Goal: Task Accomplishment & Management: Use online tool/utility

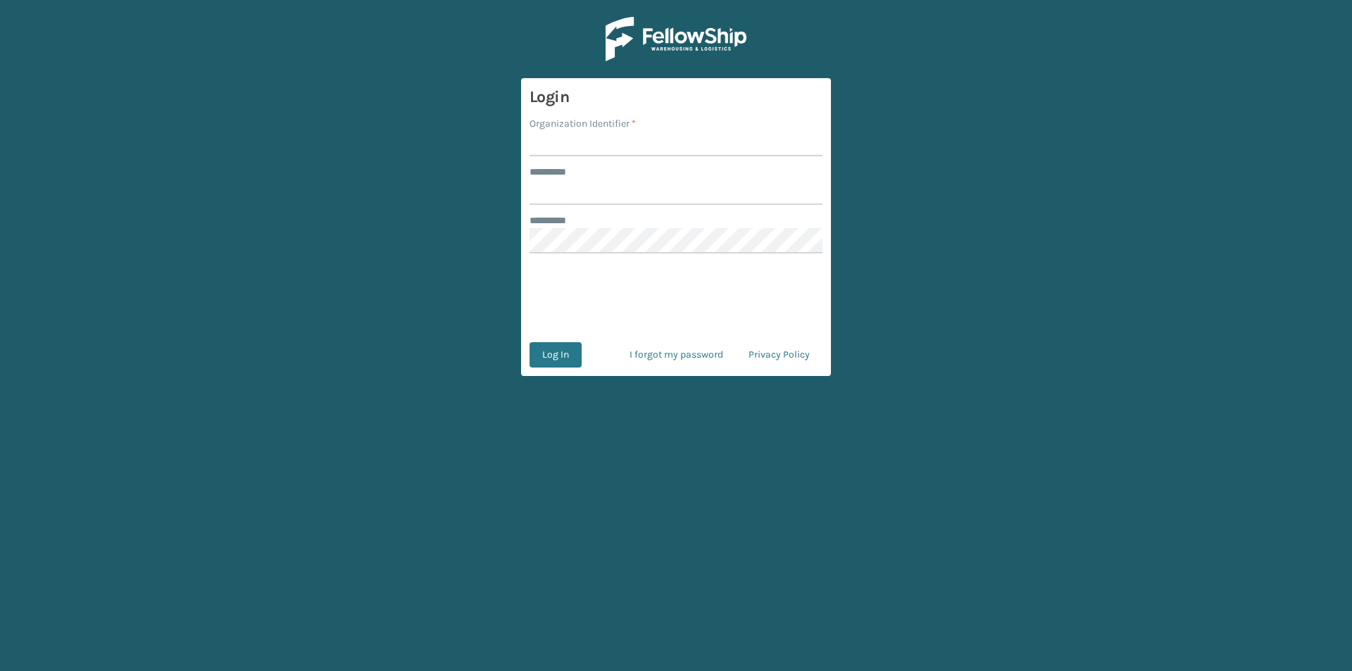
click at [567, 129] on label "Organization Identifier *" at bounding box center [583, 123] width 106 height 15
click at [567, 131] on input "Organization Identifier *" at bounding box center [676, 143] width 293 height 25
click at [593, 144] on input "Organization Identifier *" at bounding box center [676, 143] width 293 height 25
type input "FELLOWSHIP - WEST"
drag, startPoint x: 578, startPoint y: 190, endPoint x: 594, endPoint y: 192, distance: 16.3
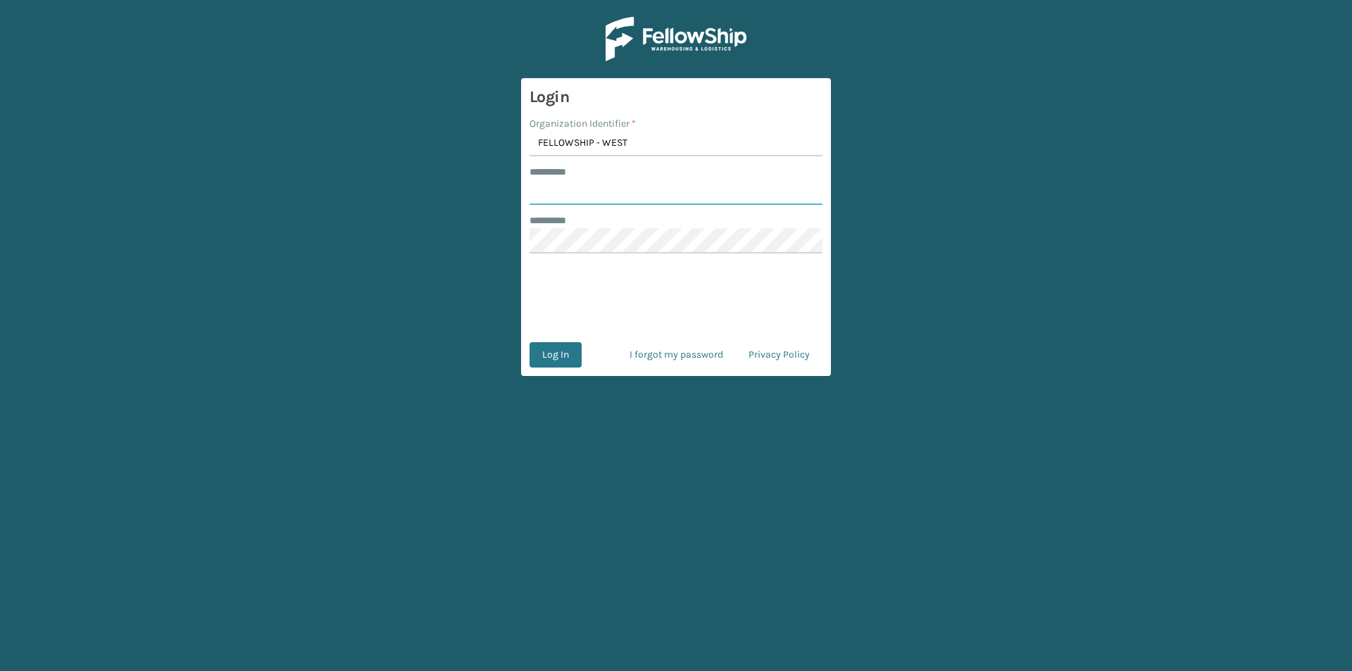
click at [578, 190] on input "******** *" at bounding box center [676, 192] width 293 height 25
type input "******"
click at [555, 359] on button "Log In" at bounding box center [556, 354] width 52 height 25
click at [580, 151] on input "Organization Identifier *" at bounding box center [676, 143] width 293 height 25
type input "FELLOWSHIP - WEST"
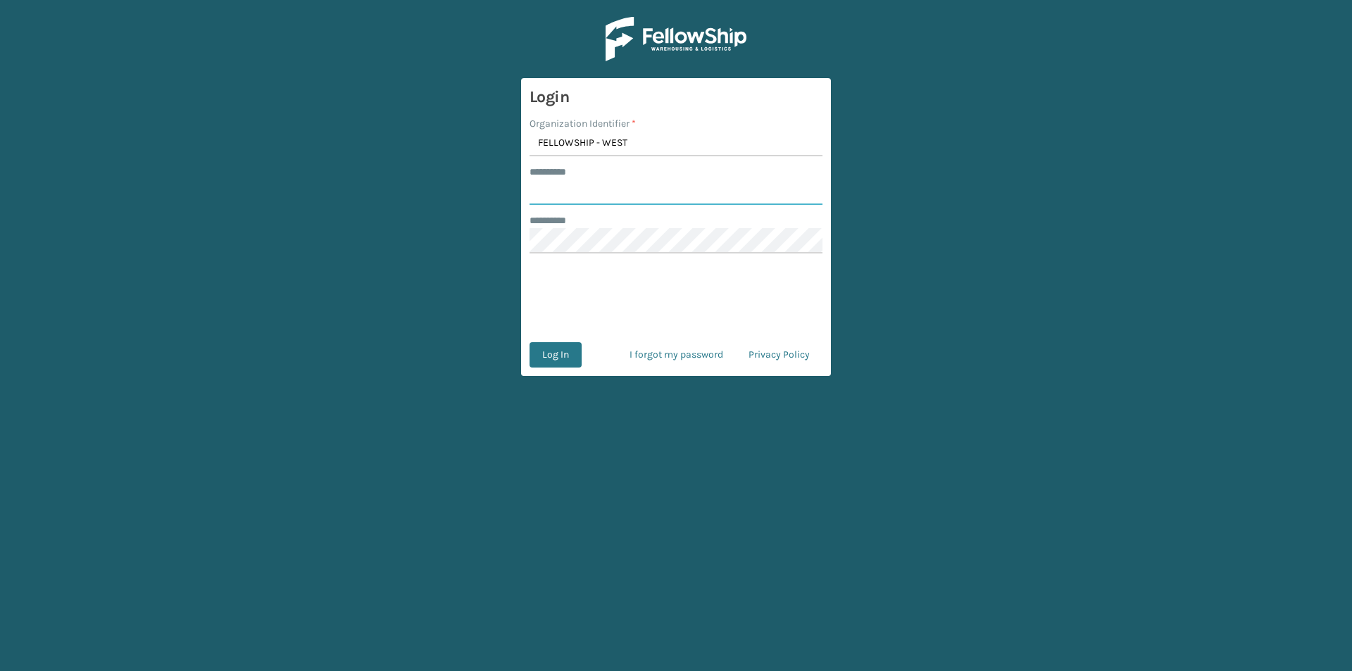
click at [575, 192] on input "******** *" at bounding box center [676, 192] width 293 height 25
type input "******"
click at [542, 355] on button "Log In" at bounding box center [556, 354] width 52 height 25
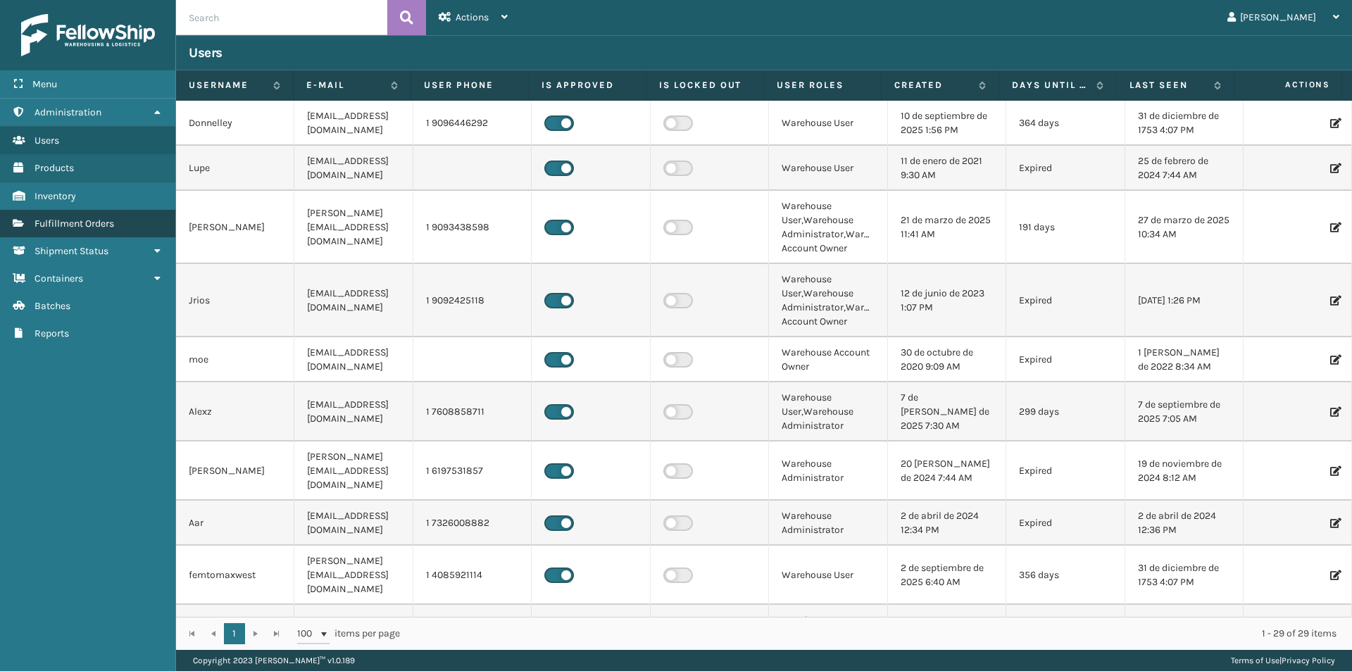
click at [109, 221] on span "Fulfillment Orders" at bounding box center [75, 224] width 80 height 12
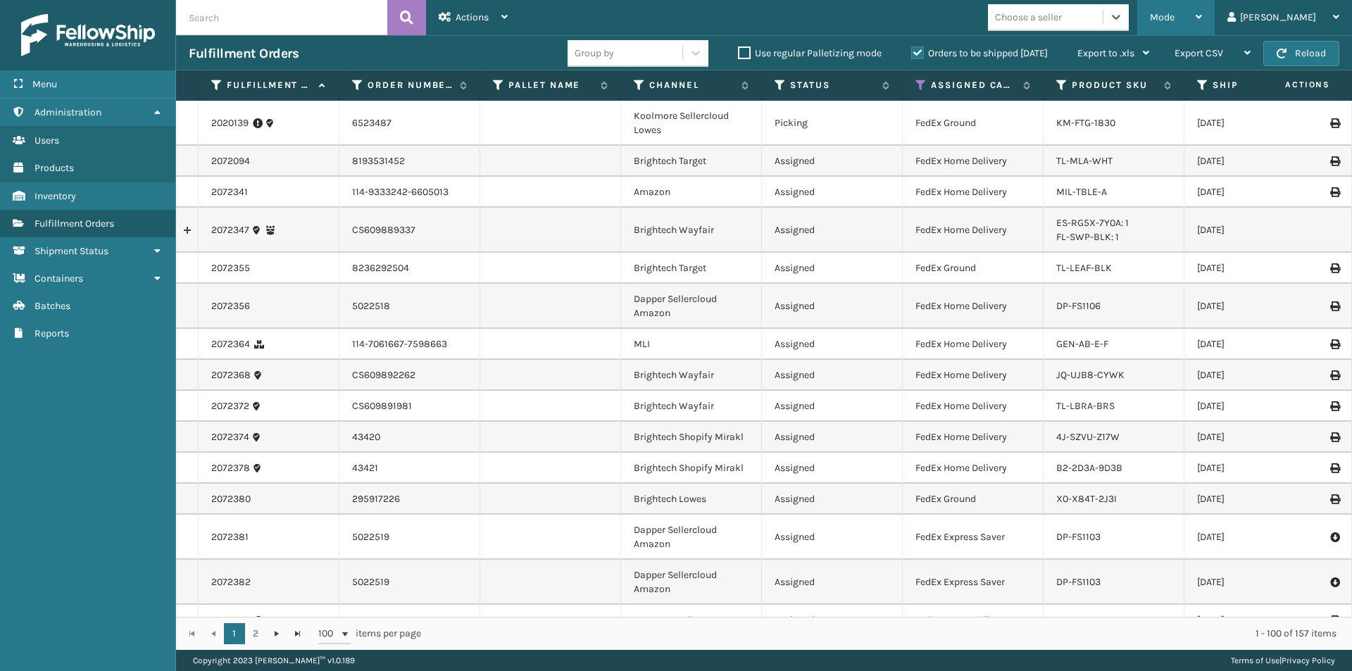
click at [1202, 15] on icon at bounding box center [1199, 17] width 6 height 10
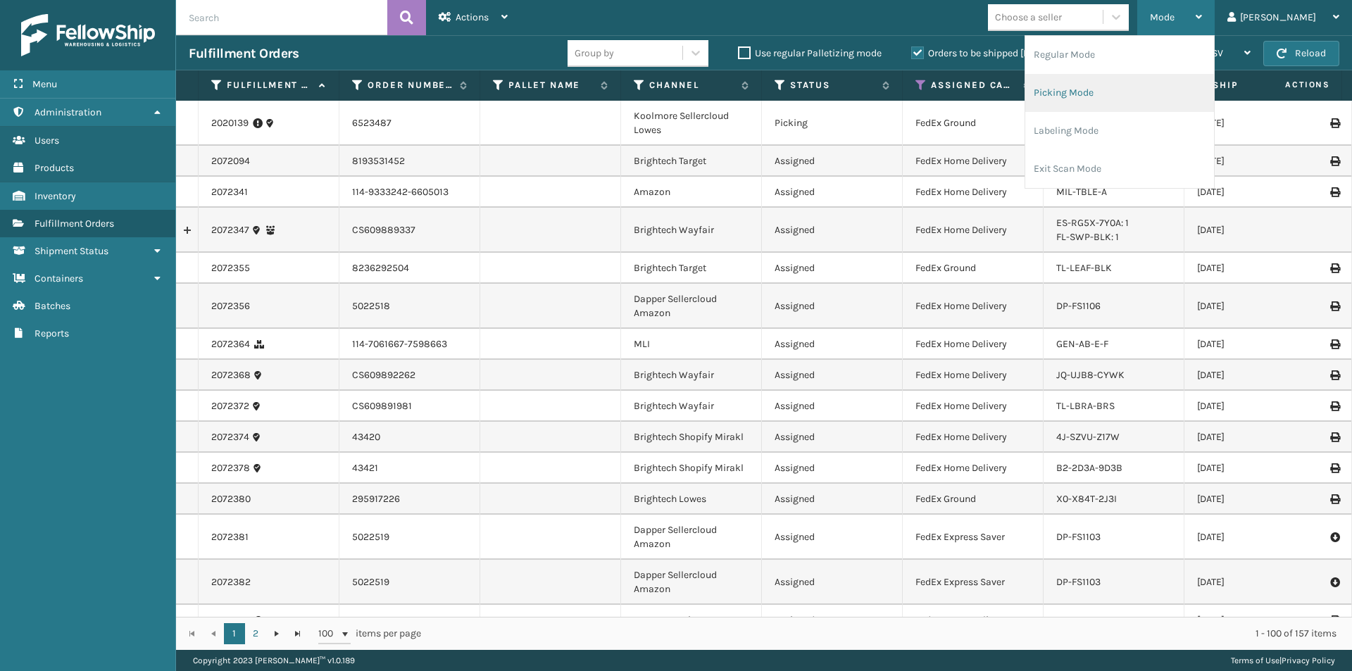
click at [1183, 101] on li "Picking Mode" at bounding box center [1120, 93] width 189 height 38
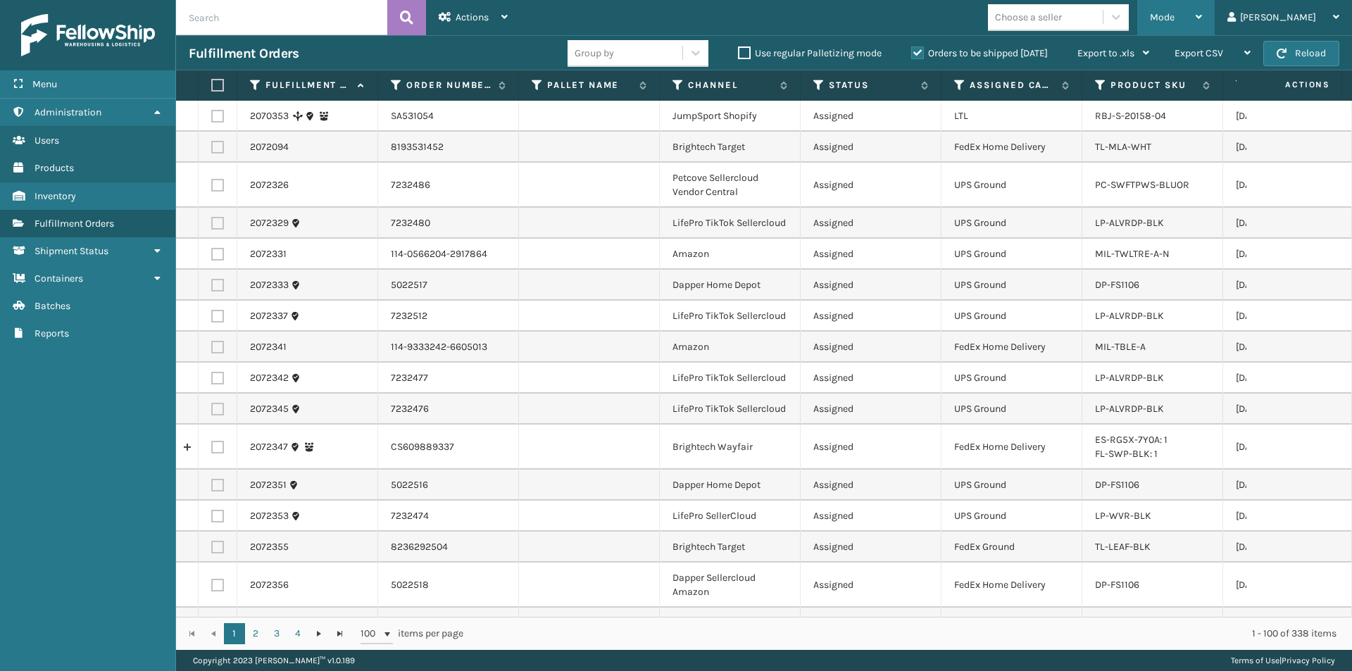
click at [1202, 18] on div "Mode" at bounding box center [1176, 17] width 52 height 35
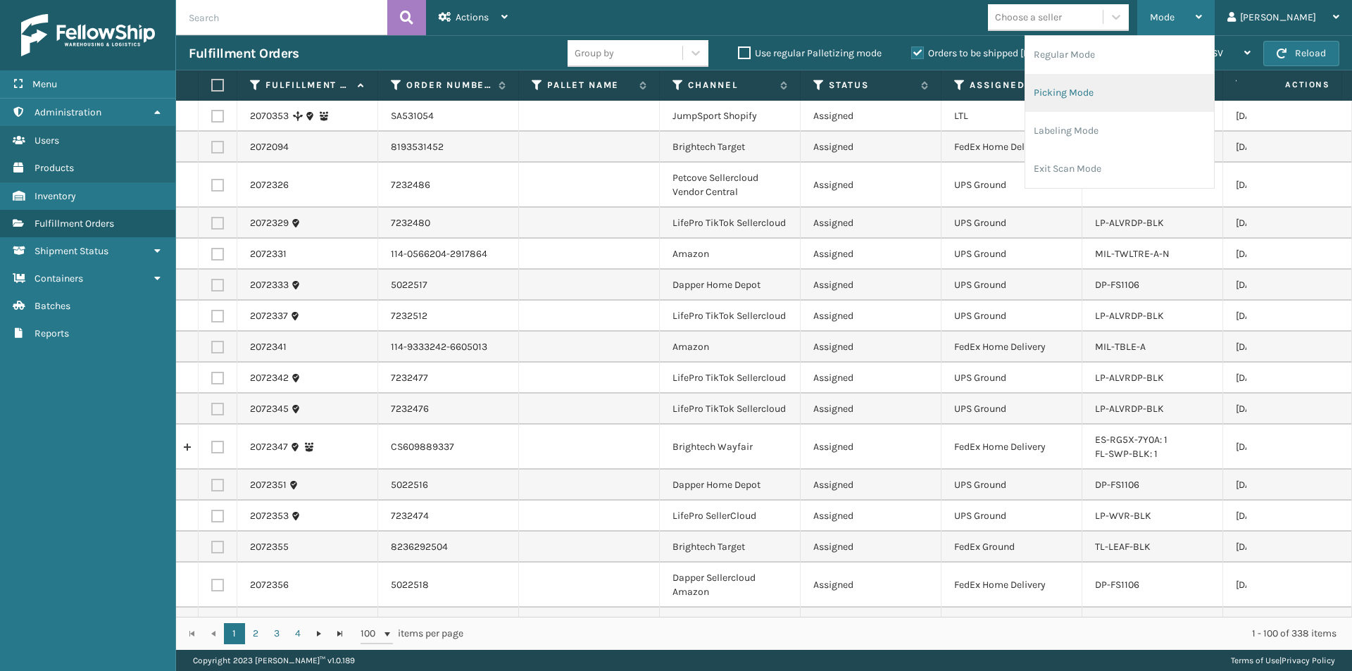
click at [1178, 103] on li "Picking Mode" at bounding box center [1120, 93] width 189 height 38
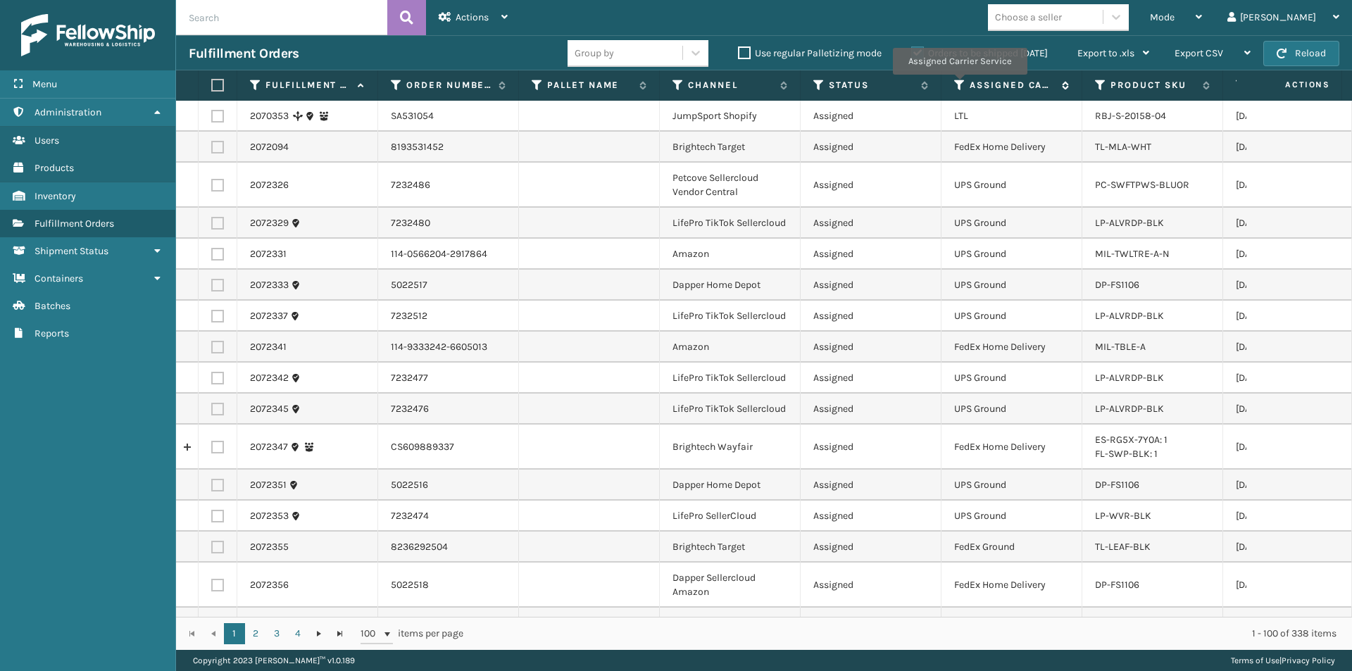
click at [959, 85] on icon at bounding box center [959, 85] width 11 height 13
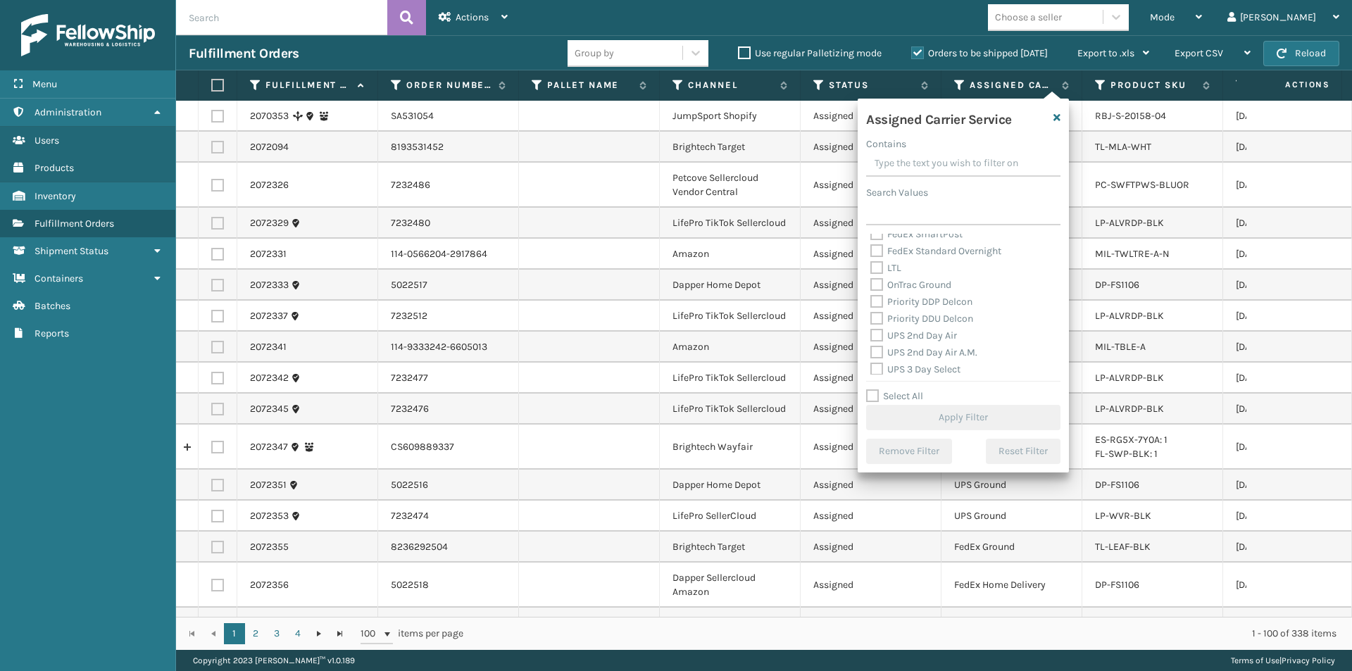
scroll to position [211, 0]
click at [877, 302] on label "UPS 2nd Day Air" at bounding box center [914, 301] width 87 height 12
click at [871, 302] on input "UPS 2nd Day Air" at bounding box center [871, 297] width 1 height 9
checkbox input "true"
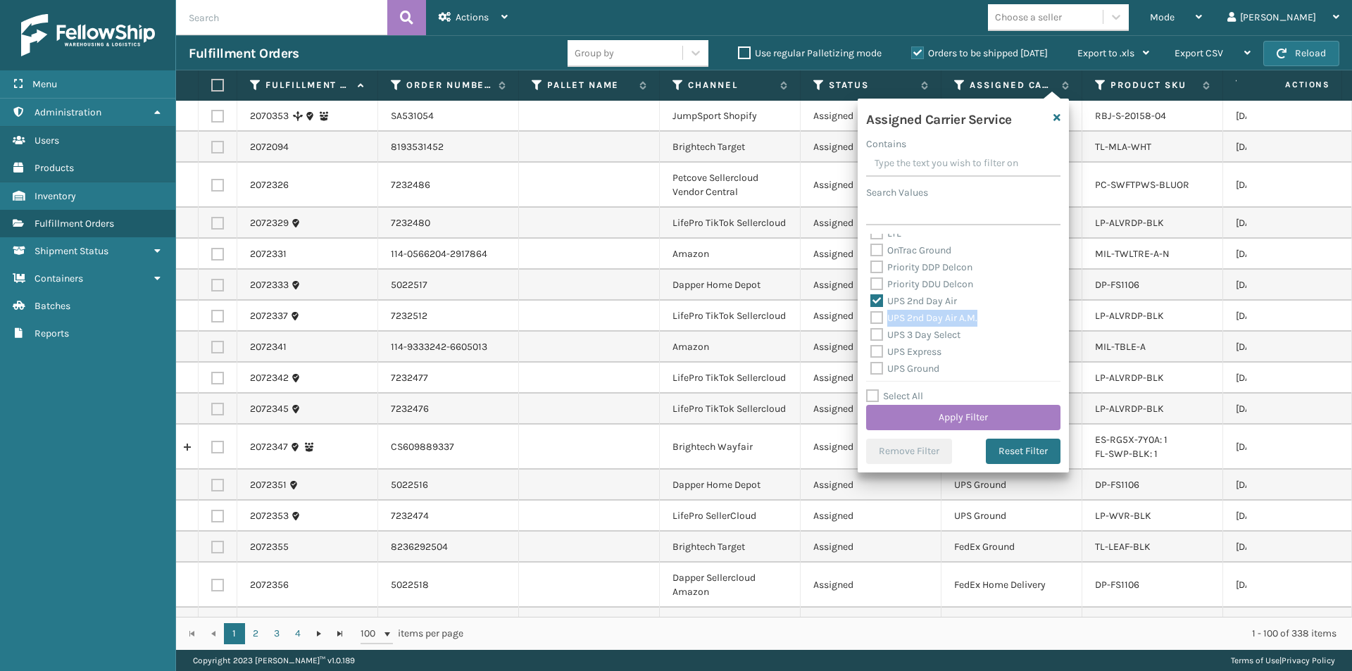
click at [879, 321] on label "UPS 2nd Day Air A.M." at bounding box center [924, 318] width 107 height 12
click at [871, 351] on label "UPS Express" at bounding box center [906, 352] width 71 height 12
click at [871, 351] on input "UPS Express" at bounding box center [871, 348] width 1 height 9
checkbox input "true"
click at [877, 318] on label "UPS 2nd Day Air A.M." at bounding box center [924, 318] width 107 height 12
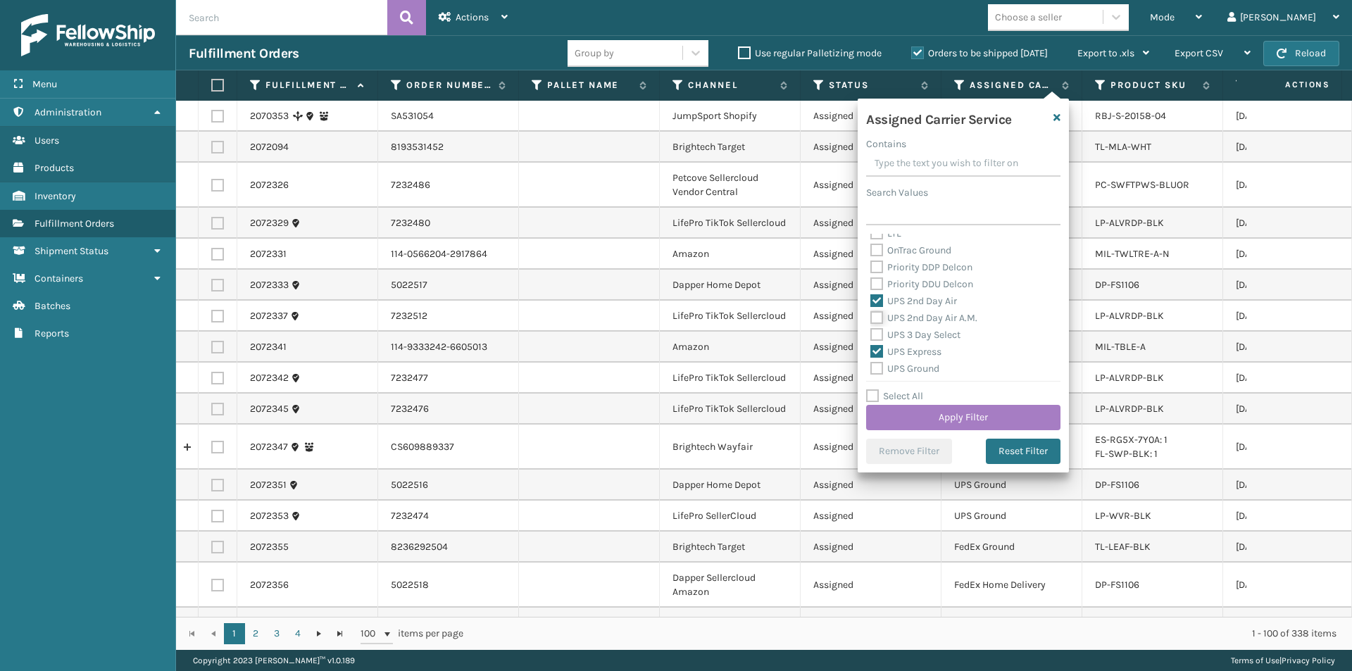
click at [871, 318] on input "UPS 2nd Day Air A.M." at bounding box center [871, 314] width 1 height 9
checkbox input "true"
click at [878, 315] on label "UPS Next Day Air" at bounding box center [916, 315] width 90 height 12
click at [871, 315] on input "UPS Next Day Air" at bounding box center [871, 311] width 1 height 9
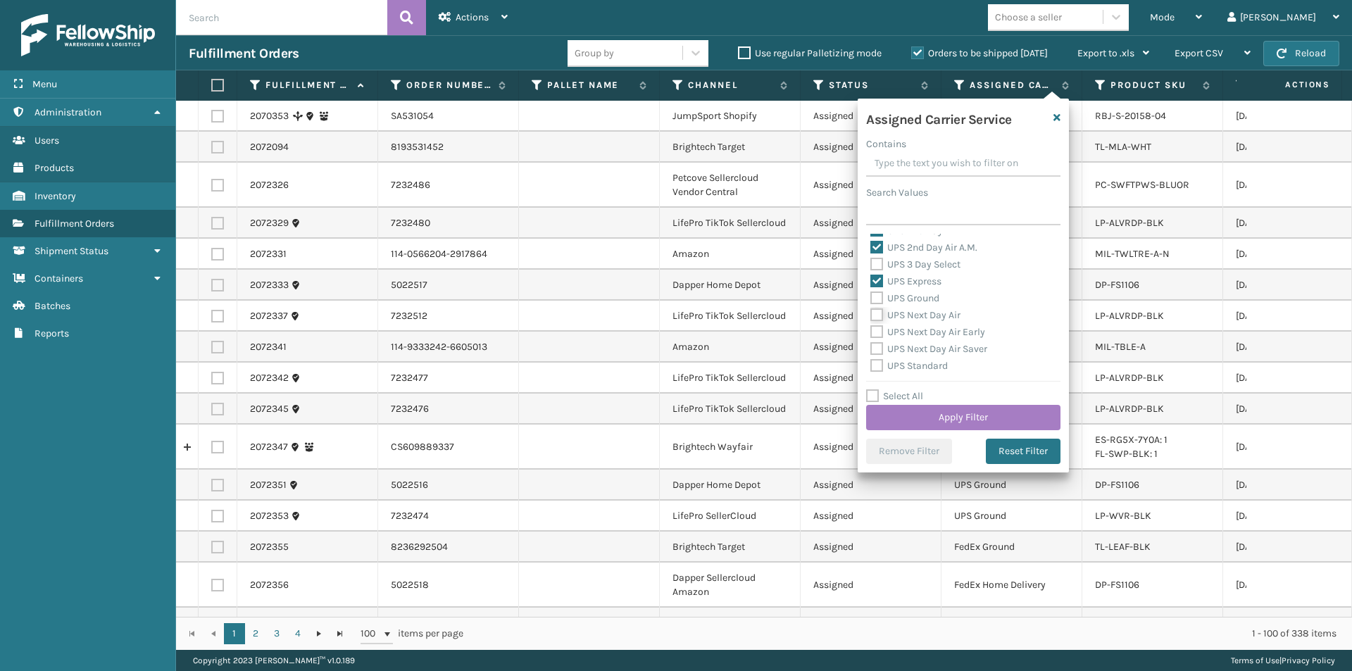
checkbox input "true"
click at [876, 332] on label "UPS Next Day Air Early" at bounding box center [928, 332] width 115 height 12
click at [871, 332] on input "UPS Next Day Air Early" at bounding box center [871, 328] width 1 height 9
checkbox input "true"
click at [878, 344] on label "UPS Next Day Air Saver" at bounding box center [929, 349] width 117 height 12
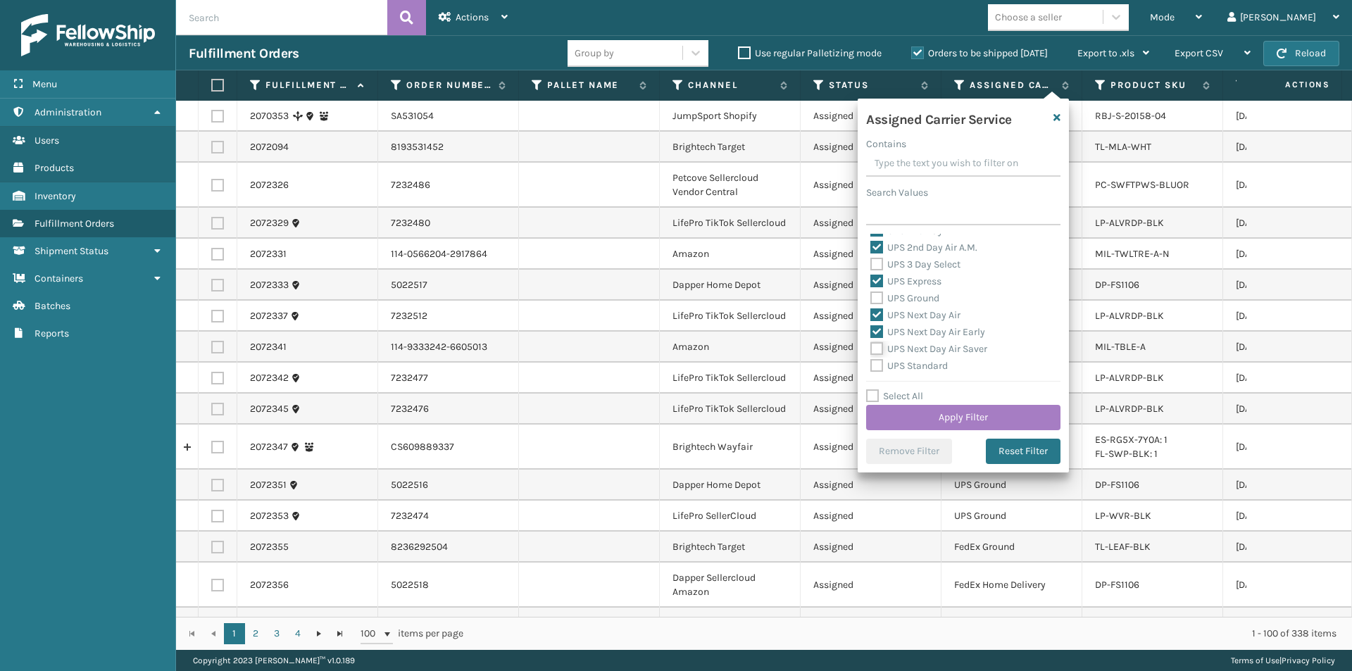
click at [871, 344] on input "UPS Next Day Air Saver" at bounding box center [871, 345] width 1 height 9
checkbox input "true"
click at [1004, 421] on button "Apply Filter" at bounding box center [963, 417] width 194 height 25
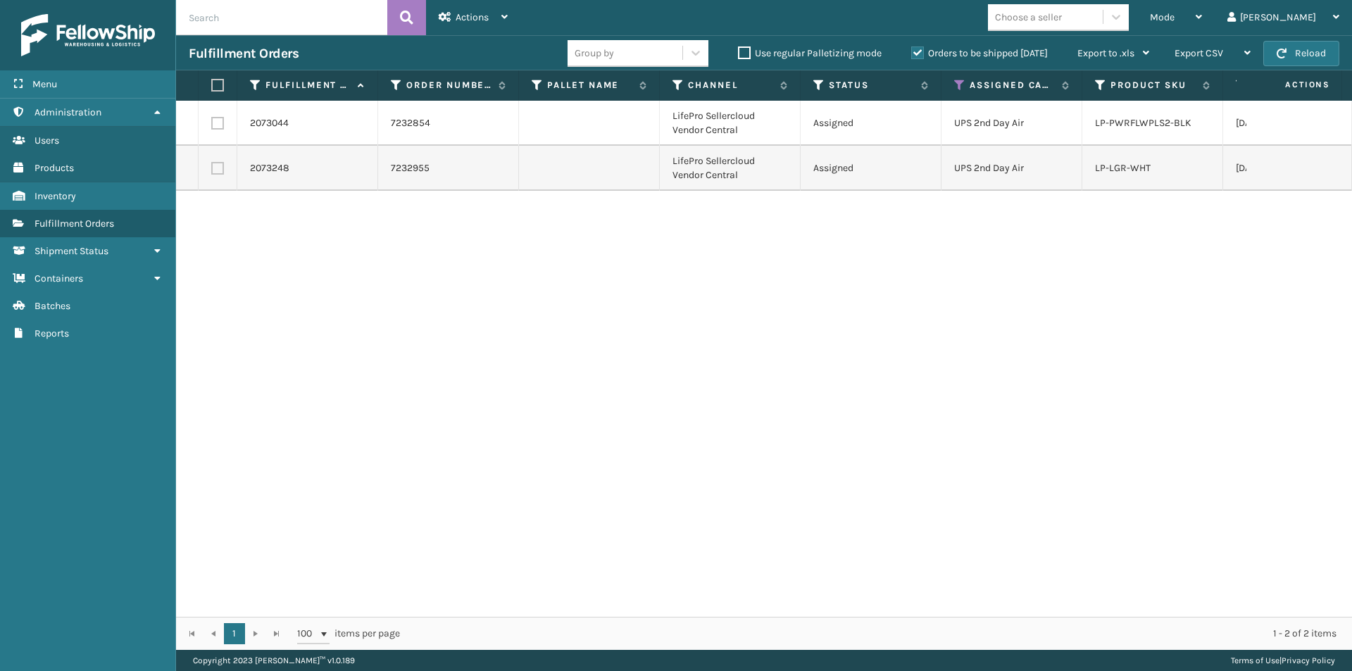
click at [220, 87] on label at bounding box center [215, 85] width 8 height 13
click at [212, 87] on input "checkbox" at bounding box center [211, 85] width 1 height 9
checkbox input "true"
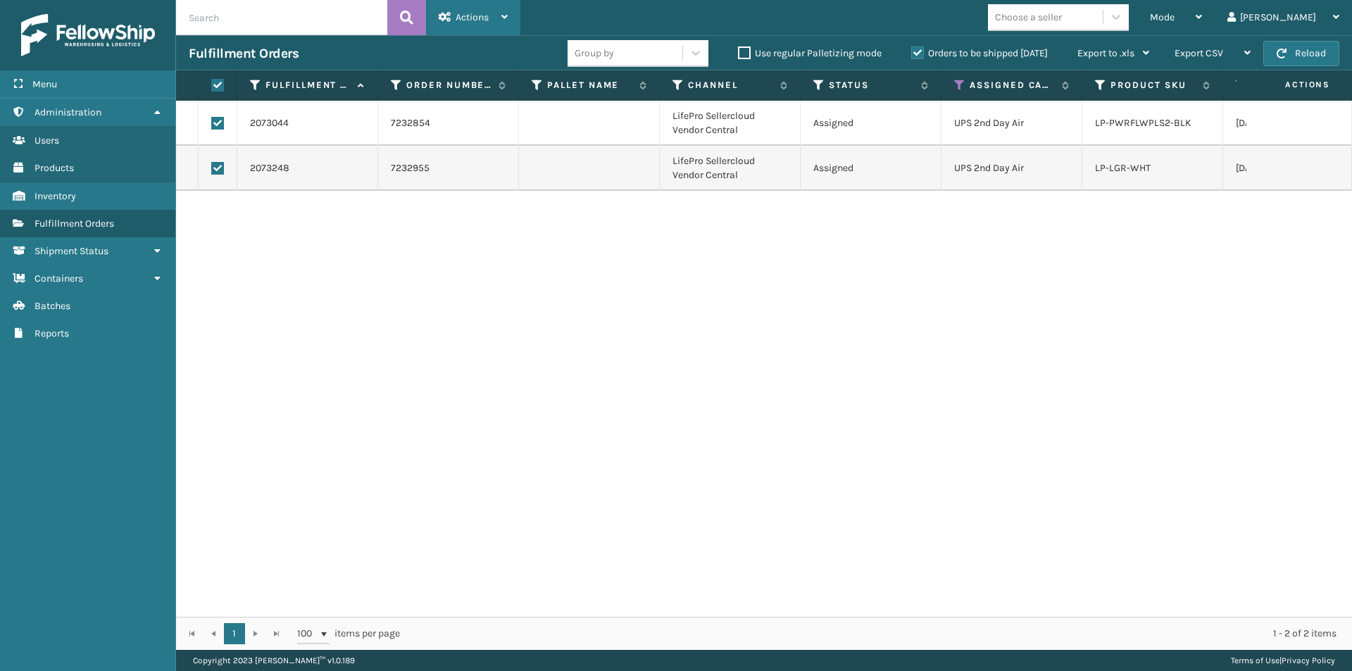
click at [508, 23] on div "Actions" at bounding box center [473, 17] width 69 height 35
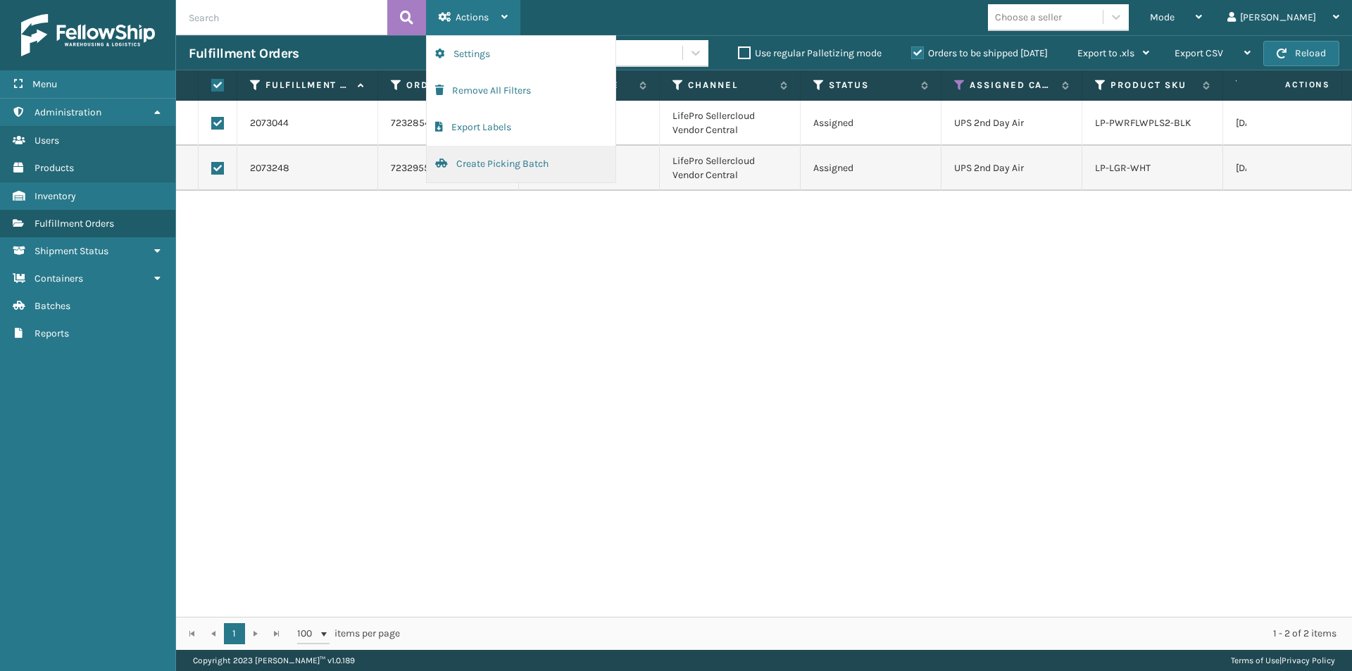
click at [521, 163] on button "Create Picking Batch" at bounding box center [521, 164] width 189 height 37
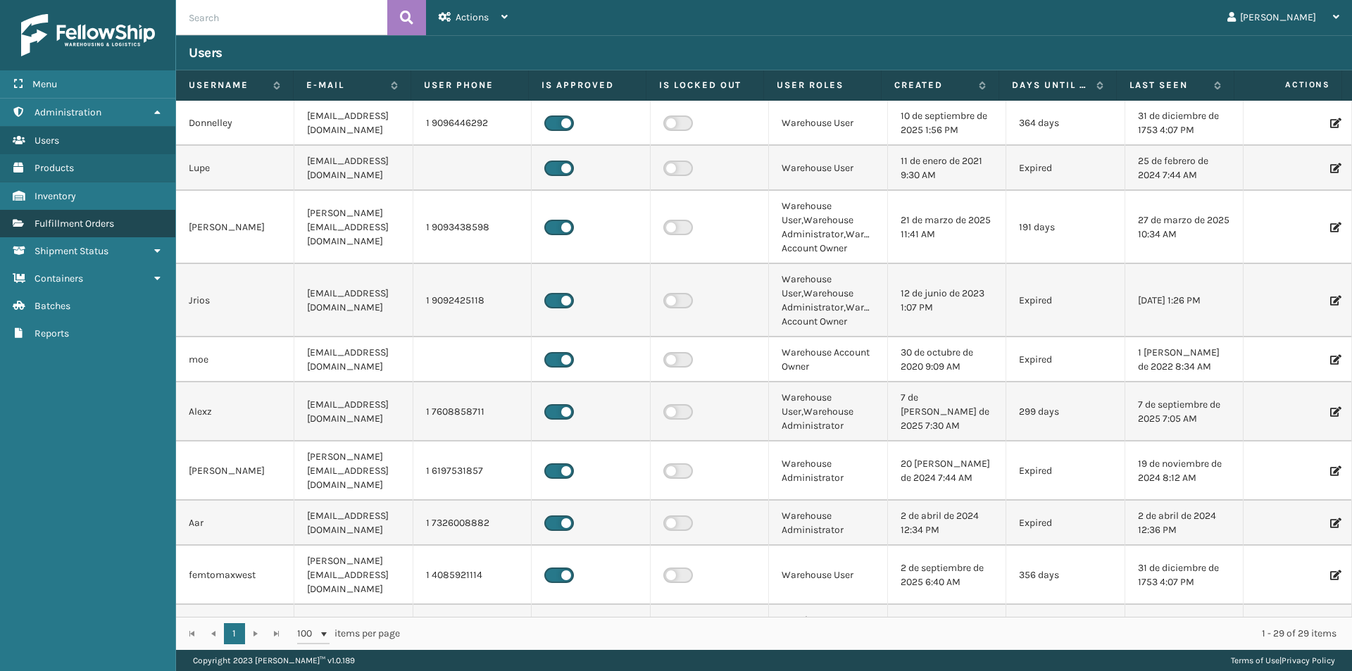
click at [108, 225] on span "Fulfillment Orders" at bounding box center [75, 224] width 80 height 12
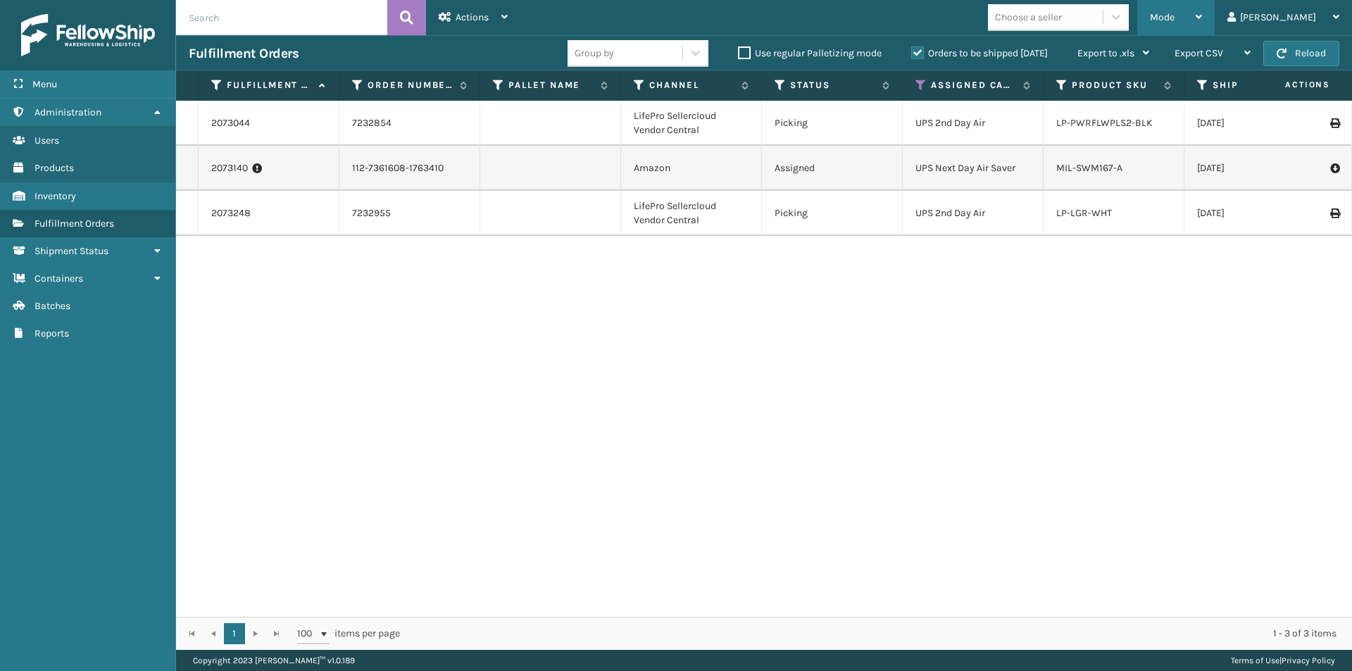
click at [1215, 20] on div "Mode Regular Mode Picking Mode Labeling Mode Exit Scan Mode" at bounding box center [1176, 17] width 77 height 35
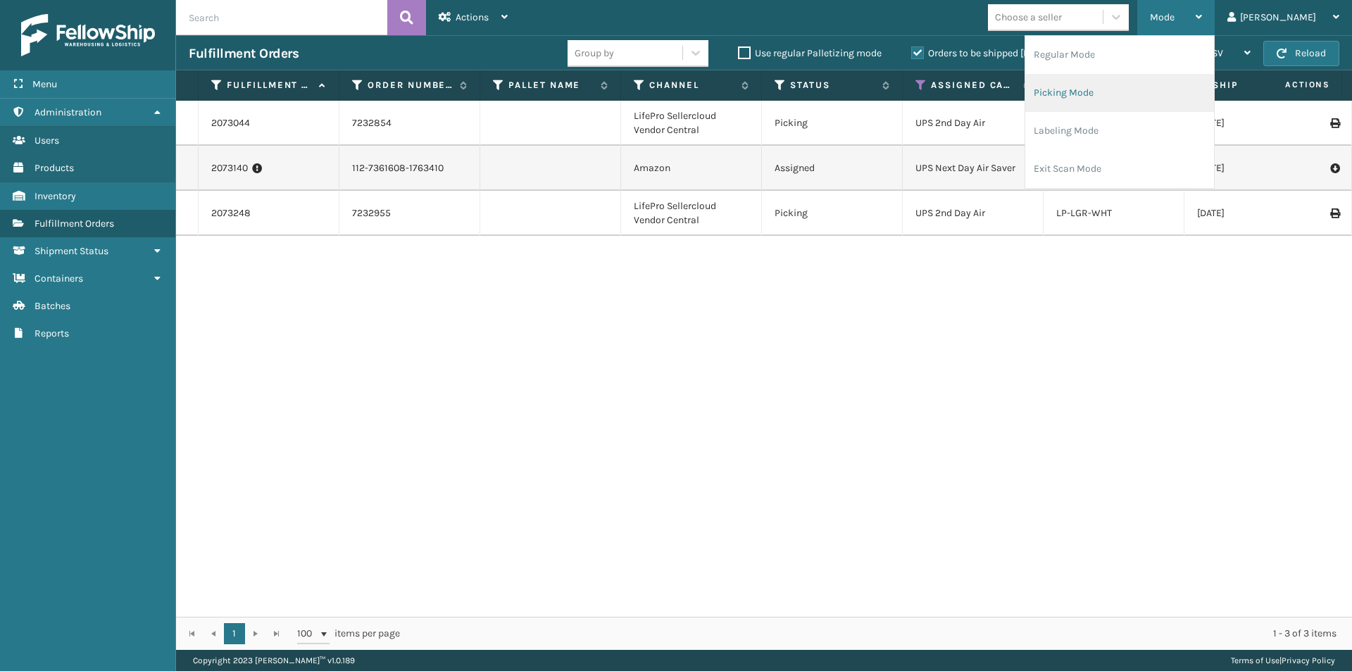
click at [1166, 96] on li "Picking Mode" at bounding box center [1120, 93] width 189 height 38
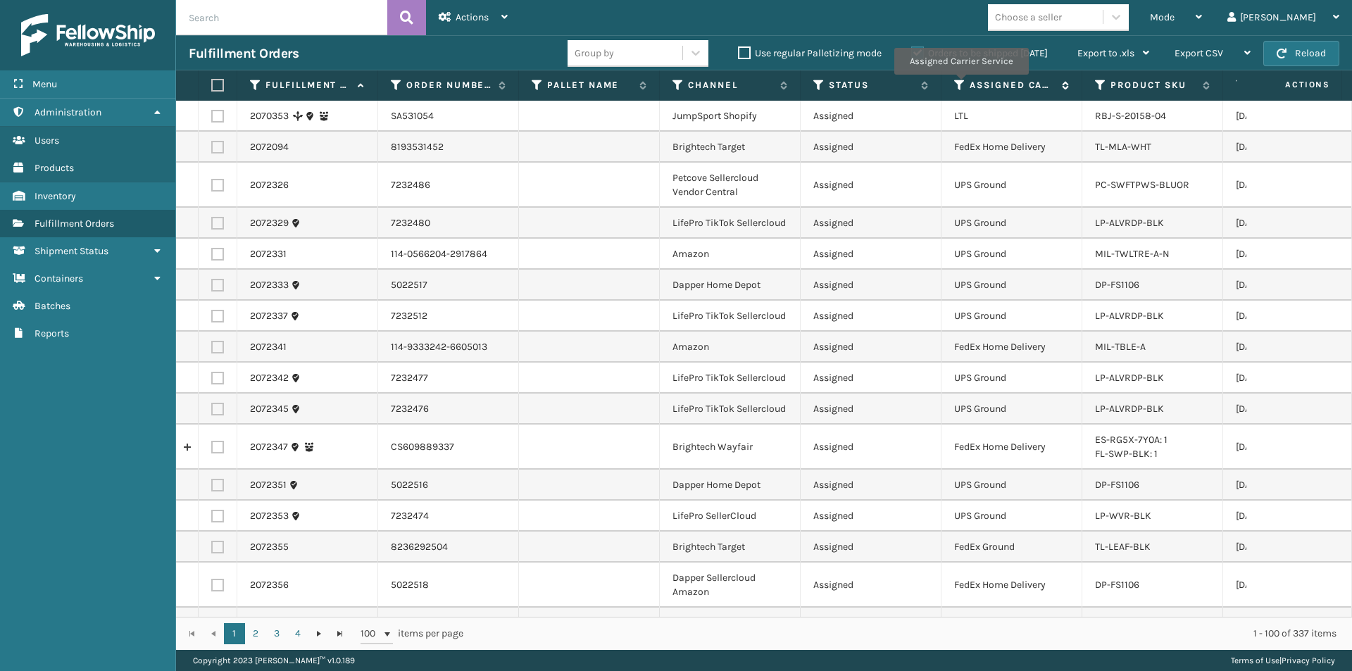
click at [961, 85] on icon at bounding box center [959, 85] width 11 height 13
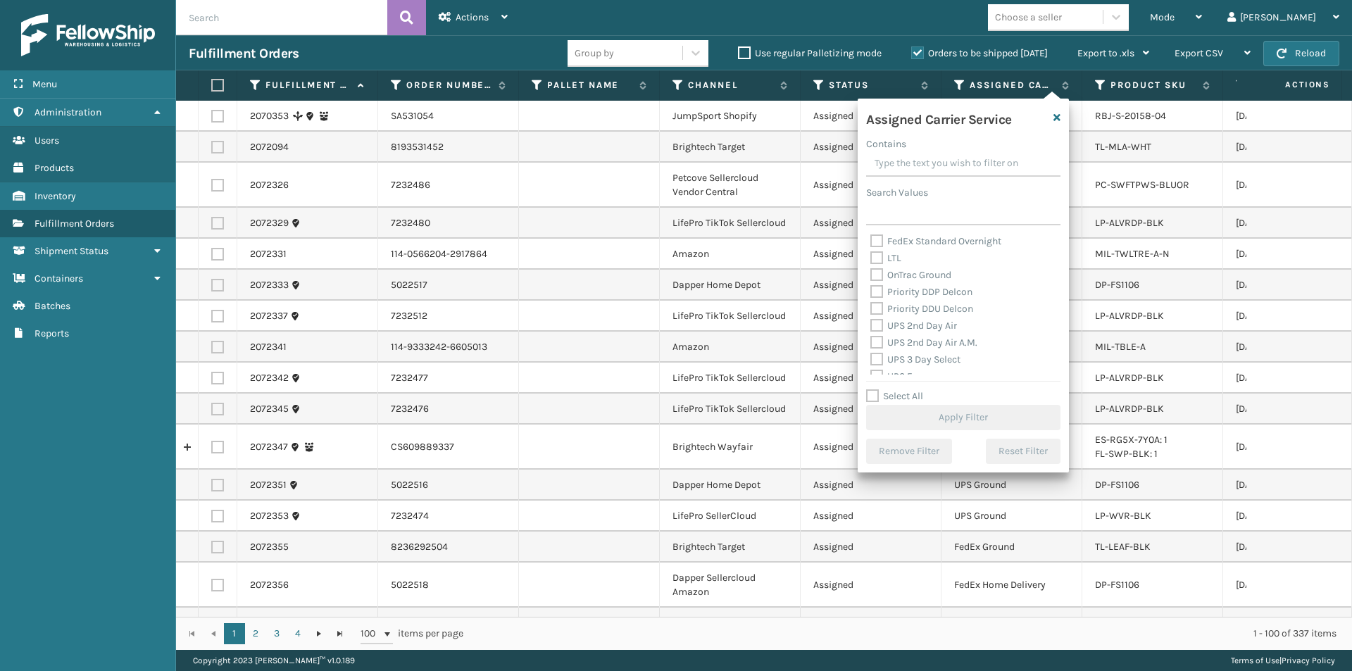
scroll to position [211, 0]
click at [877, 302] on label "UPS 2nd Day Air" at bounding box center [914, 301] width 87 height 12
click at [871, 302] on input "UPS 2nd Day Air" at bounding box center [871, 297] width 1 height 9
checkbox input "true"
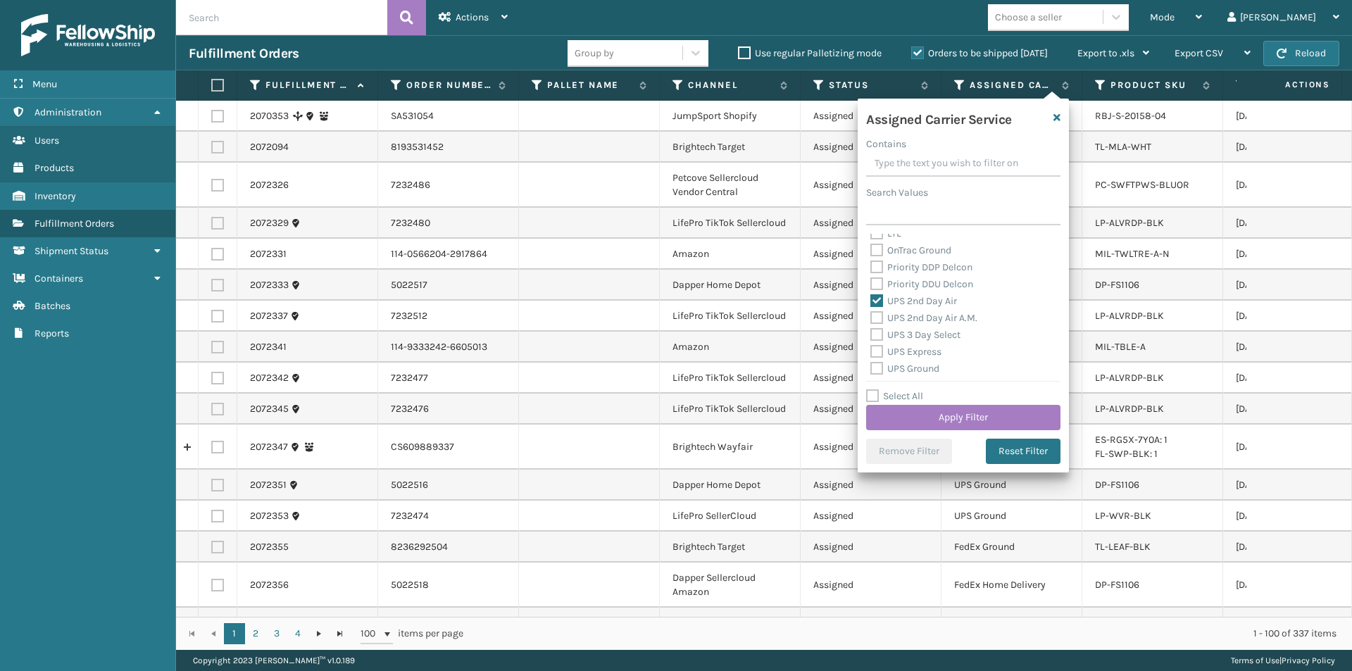
click at [878, 318] on label "UPS 2nd Day Air A.M." at bounding box center [924, 318] width 107 height 12
click at [871, 318] on input "UPS 2nd Day Air A.M." at bounding box center [871, 314] width 1 height 9
checkbox input "true"
click at [879, 332] on label "UPS 3 Day Select" at bounding box center [916, 335] width 90 height 12
click at [871, 332] on input "UPS 3 Day Select" at bounding box center [871, 331] width 1 height 9
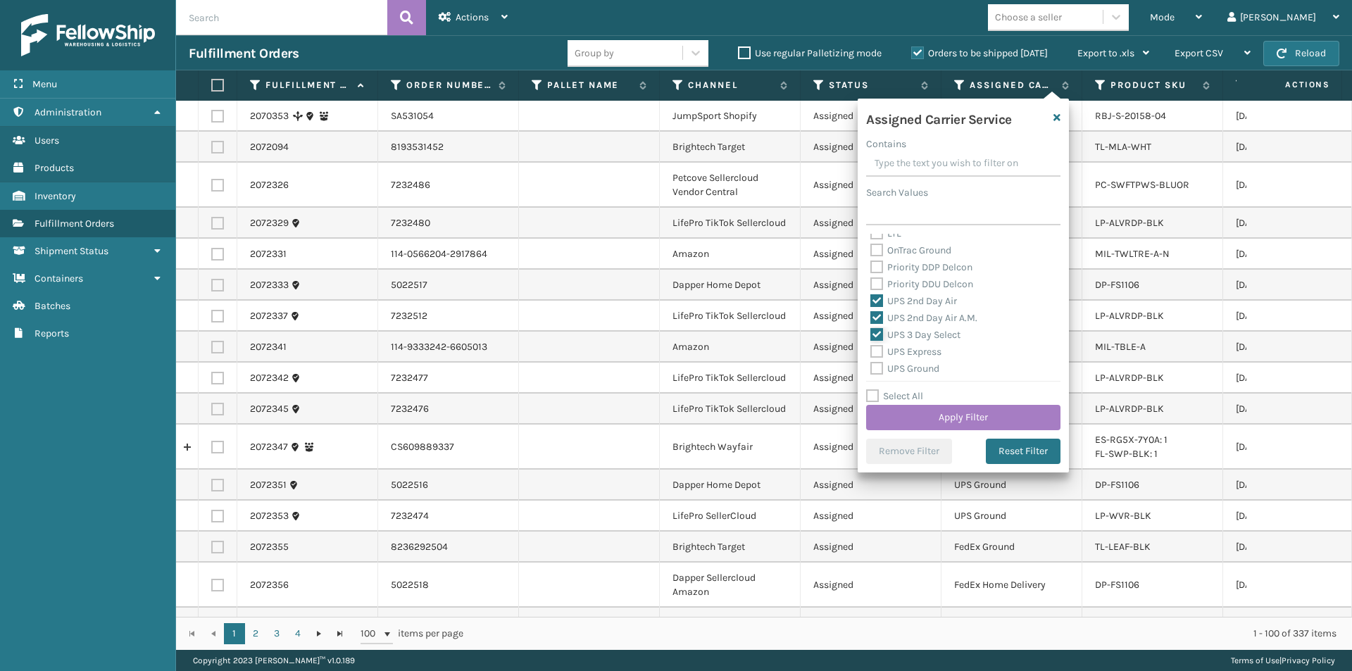
checkbox input "true"
drag, startPoint x: 880, startPoint y: 350, endPoint x: 880, endPoint y: 359, distance: 8.5
click at [880, 350] on label "UPS Express" at bounding box center [906, 352] width 71 height 12
click at [871, 350] on input "UPS Express" at bounding box center [871, 348] width 1 height 9
checkbox input "true"
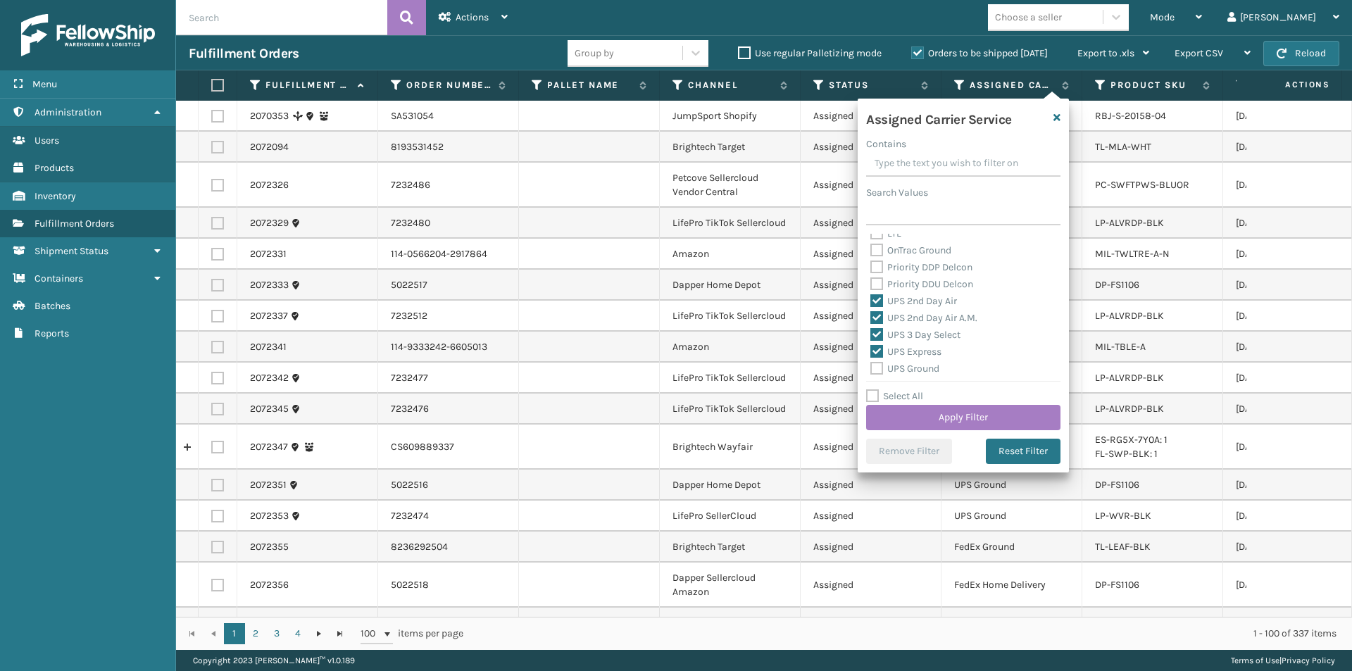
click at [872, 371] on label "UPS Ground" at bounding box center [905, 369] width 69 height 12
click at [871, 370] on input "UPS Ground" at bounding box center [871, 365] width 1 height 9
checkbox input "true"
click at [876, 316] on label "UPS Next Day Air" at bounding box center [916, 315] width 90 height 12
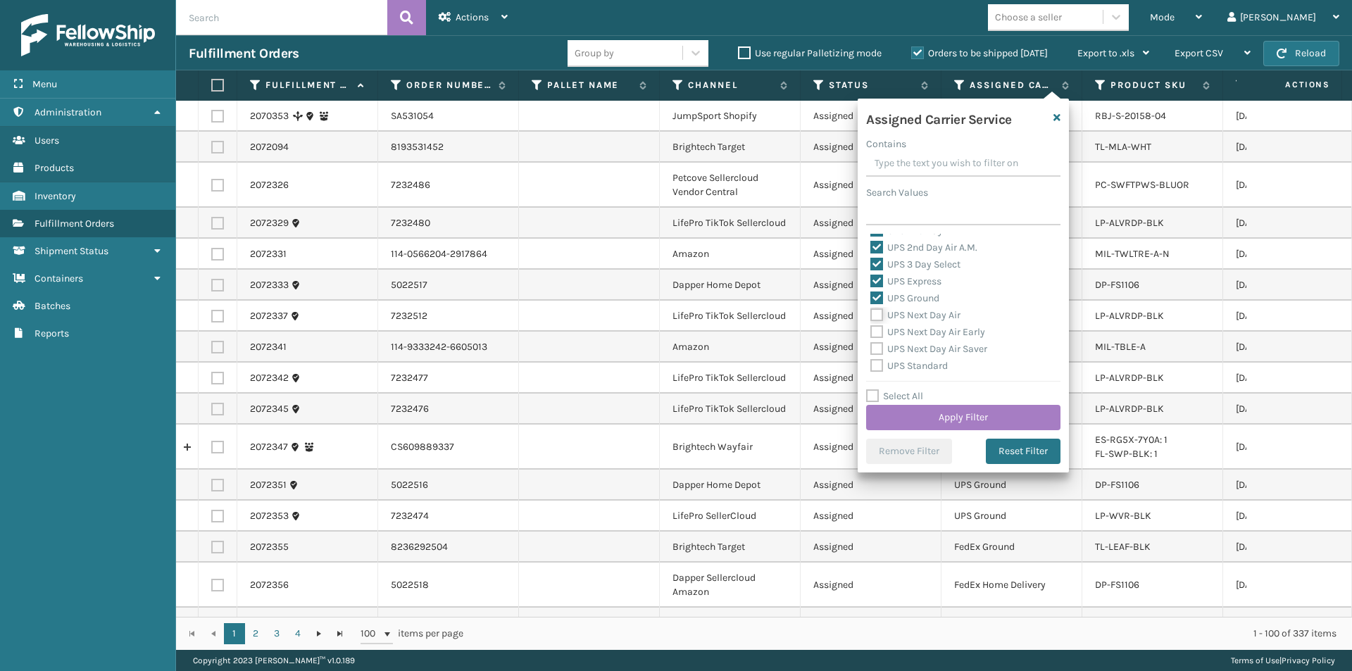
click at [871, 316] on input "UPS Next Day Air" at bounding box center [871, 311] width 1 height 9
checkbox input "true"
click at [877, 329] on label "UPS Next Day Air Early" at bounding box center [928, 332] width 115 height 12
click at [871, 329] on input "UPS Next Day Air Early" at bounding box center [871, 328] width 1 height 9
checkbox input "true"
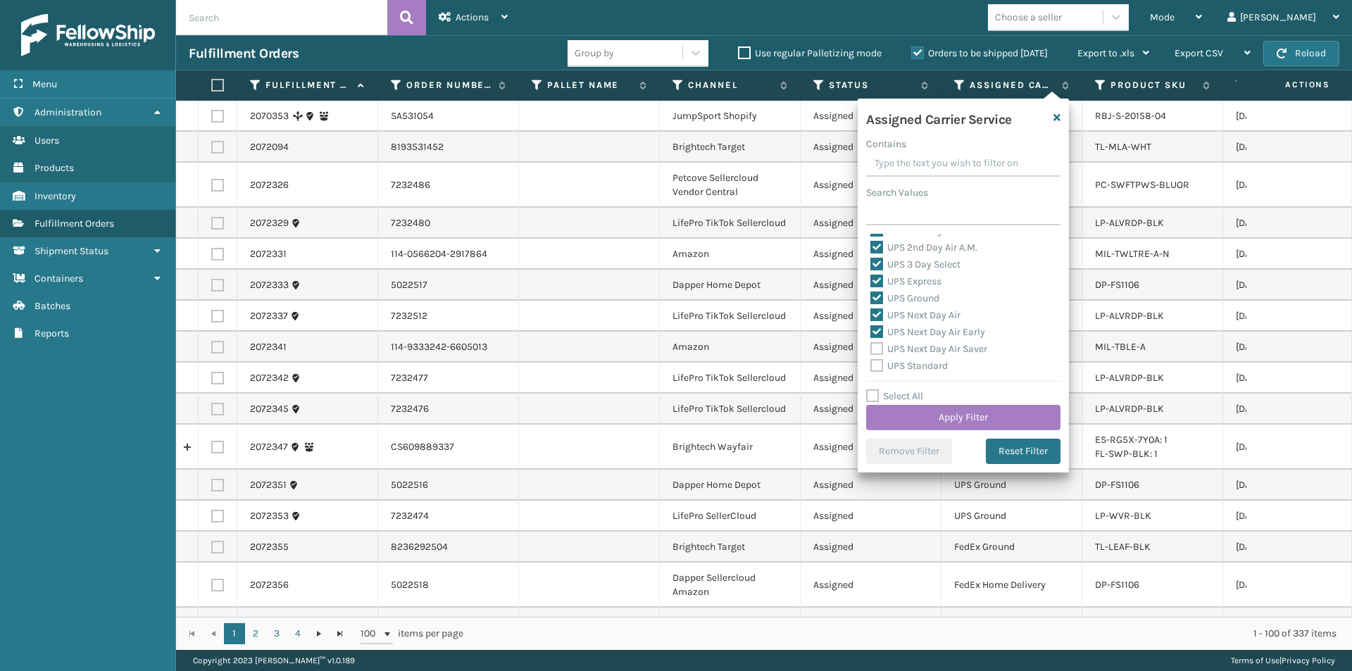
click at [877, 342] on div "UPS Next Day Air Saver" at bounding box center [964, 349] width 186 height 17
click at [877, 366] on label "UPS Standard" at bounding box center [909, 366] width 77 height 12
click at [871, 366] on input "UPS Standard" at bounding box center [871, 362] width 1 height 9
checkbox input "true"
click at [876, 344] on label "UPS Next Day Air Saver" at bounding box center [929, 349] width 117 height 12
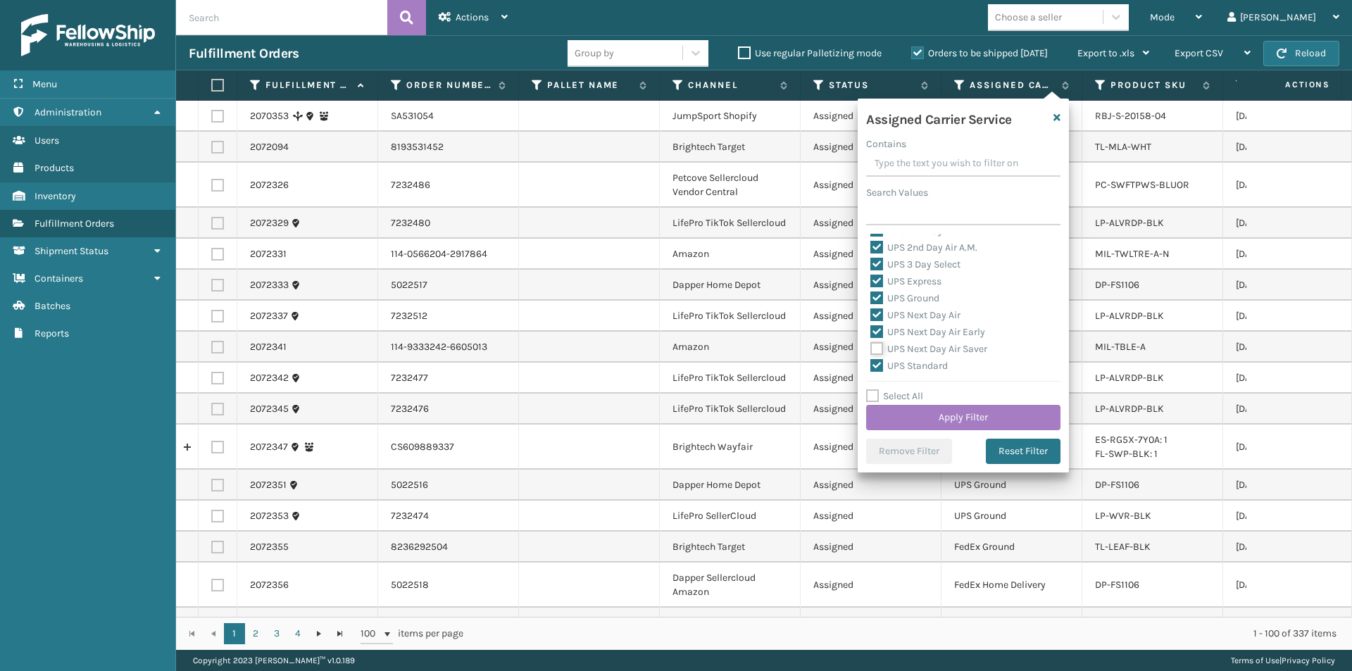
click at [871, 344] on input "UPS Next Day Air Saver" at bounding box center [871, 345] width 1 height 9
checkbox input "true"
click at [880, 316] on label "UPS SurePost 1LB or Greater" at bounding box center [940, 312] width 139 height 12
click at [871, 313] on input "UPS SurePost 1LB or Greater" at bounding box center [871, 308] width 1 height 9
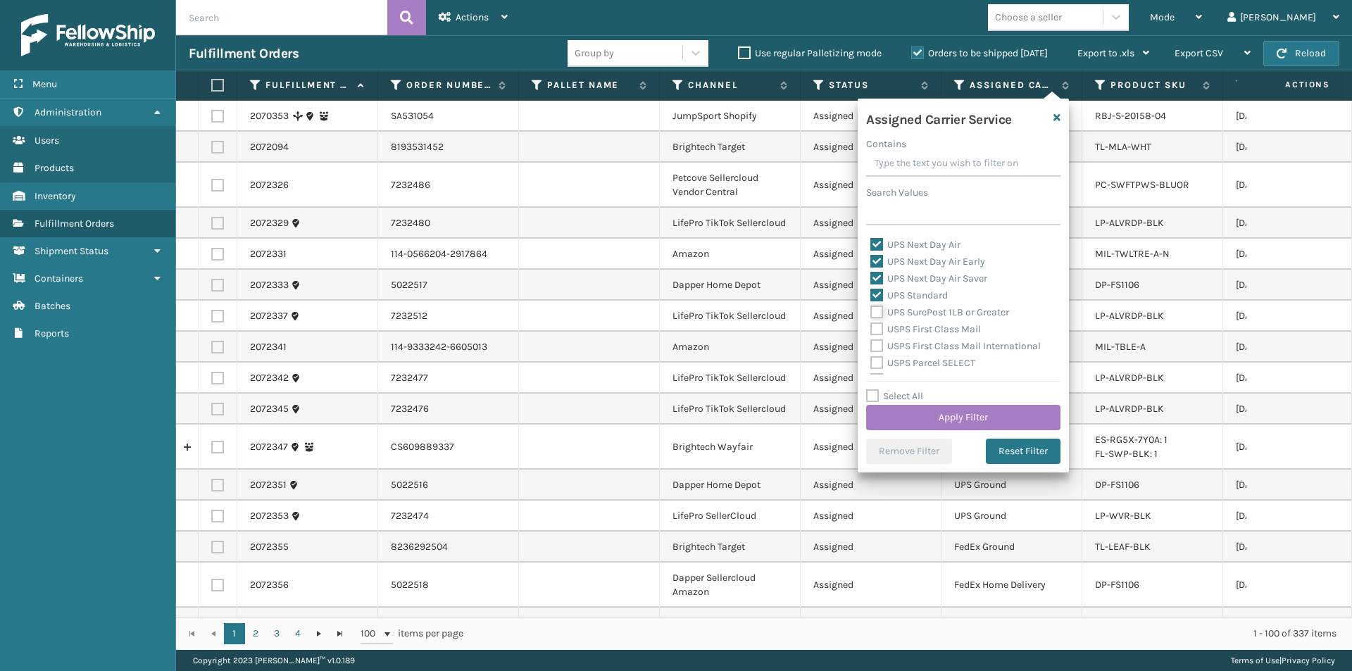
checkbox input "true"
click at [1003, 420] on button "Apply Filter" at bounding box center [963, 417] width 194 height 25
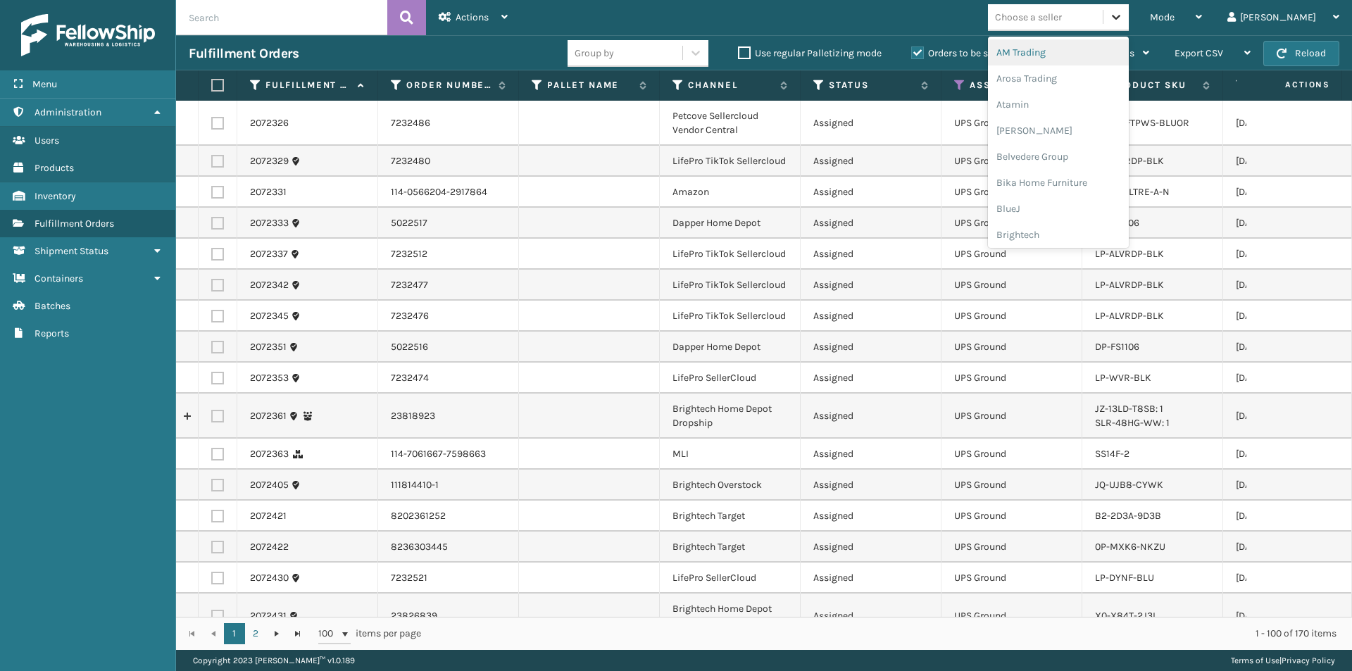
click at [1123, 18] on icon at bounding box center [1116, 17] width 14 height 14
click at [1078, 104] on div "Atamin" at bounding box center [1058, 105] width 141 height 26
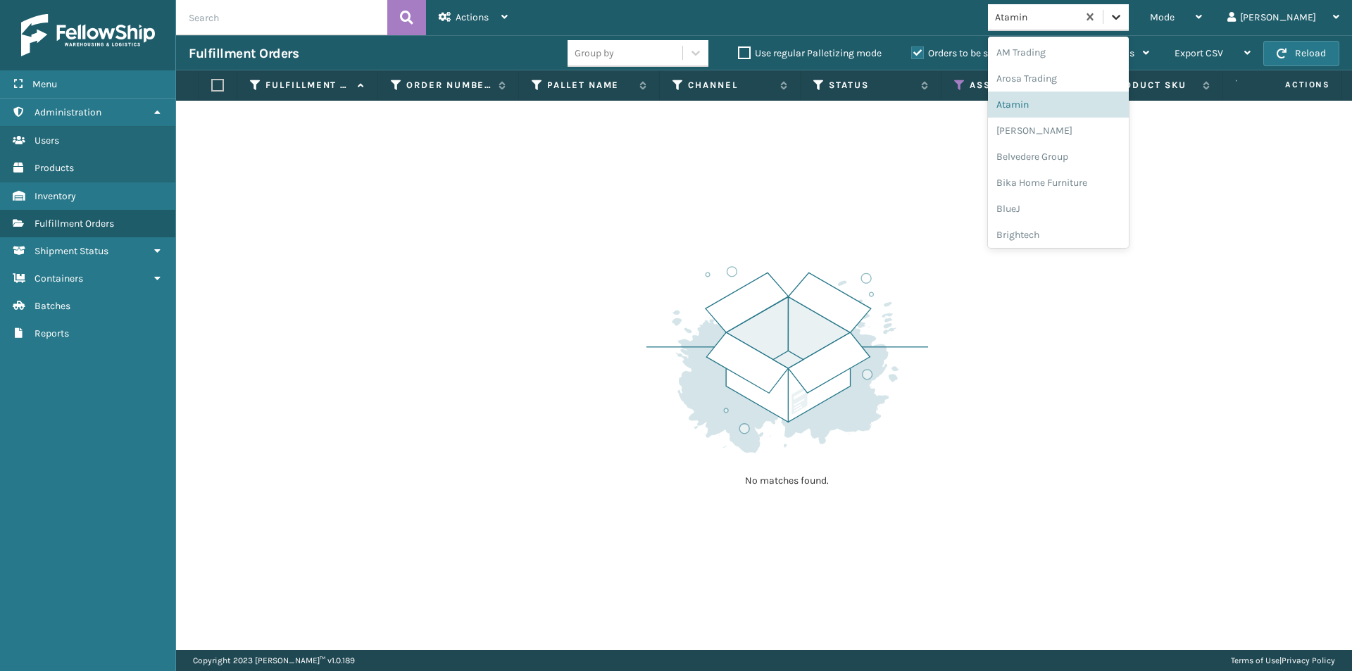
click at [1123, 22] on icon at bounding box center [1116, 17] width 14 height 14
click at [1071, 135] on div "Bebe Bask" at bounding box center [1058, 131] width 141 height 26
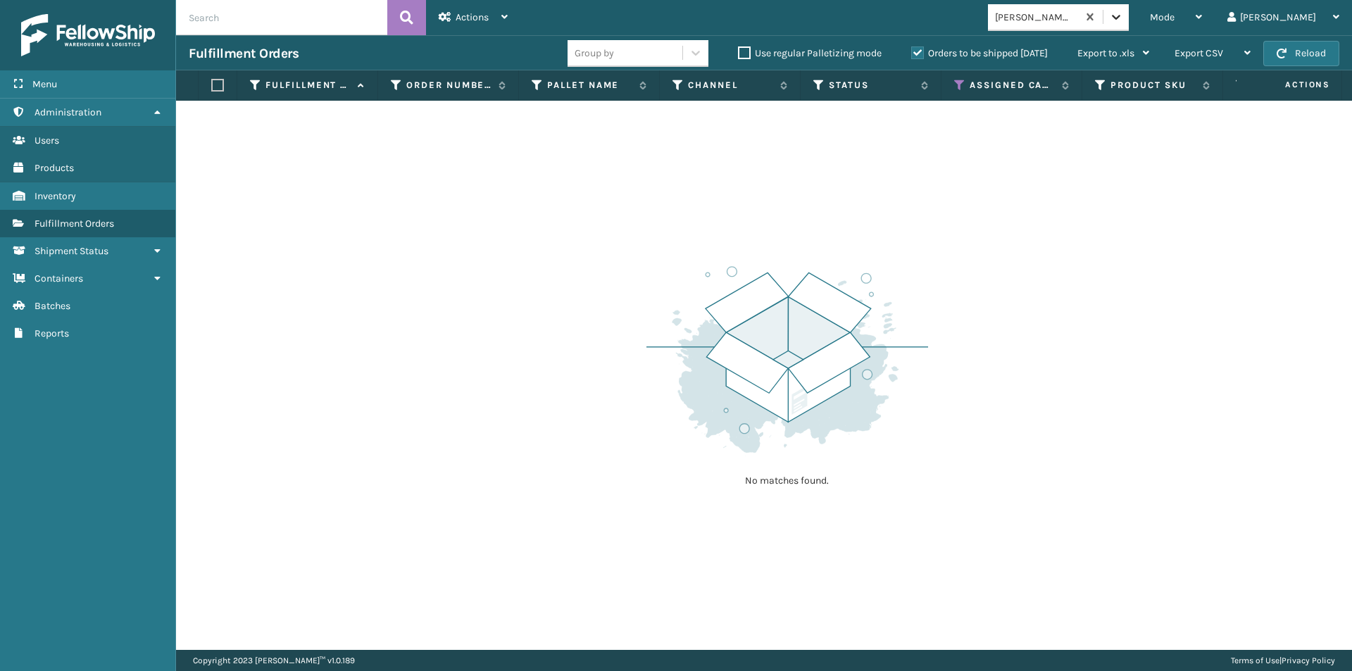
click at [1129, 24] on div at bounding box center [1116, 16] width 25 height 25
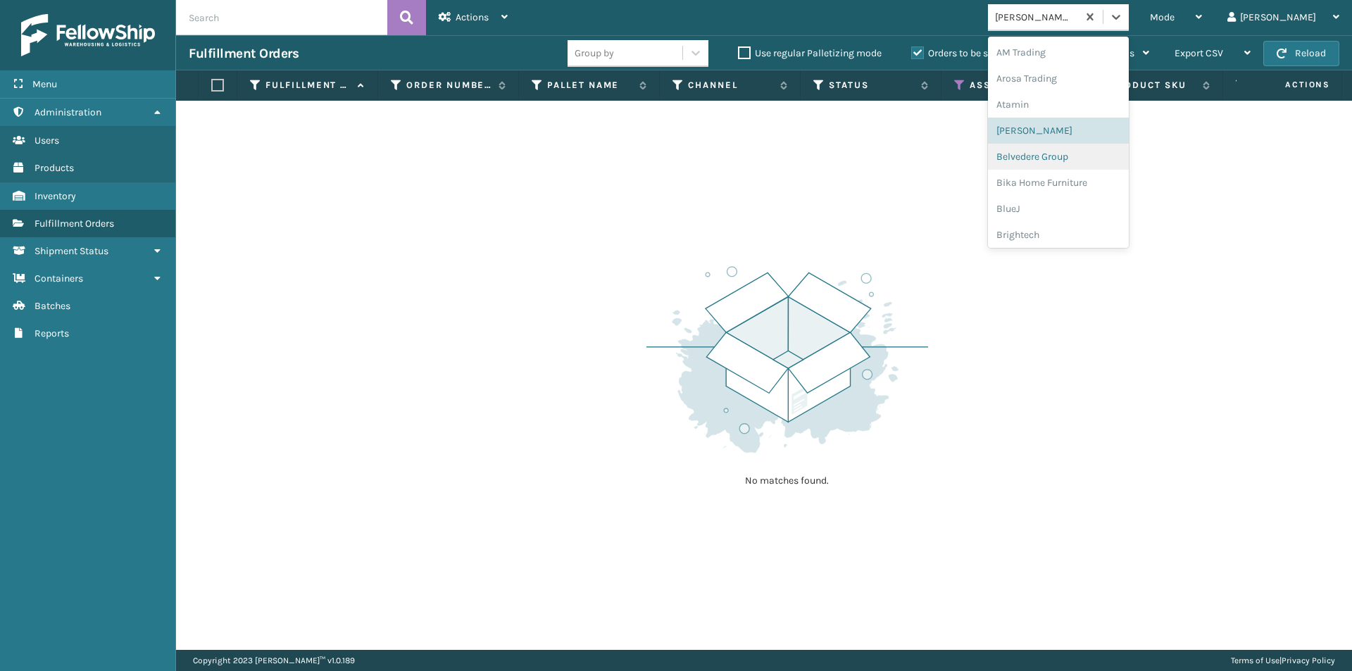
click at [1097, 161] on div "Belvedere Group" at bounding box center [1058, 157] width 141 height 26
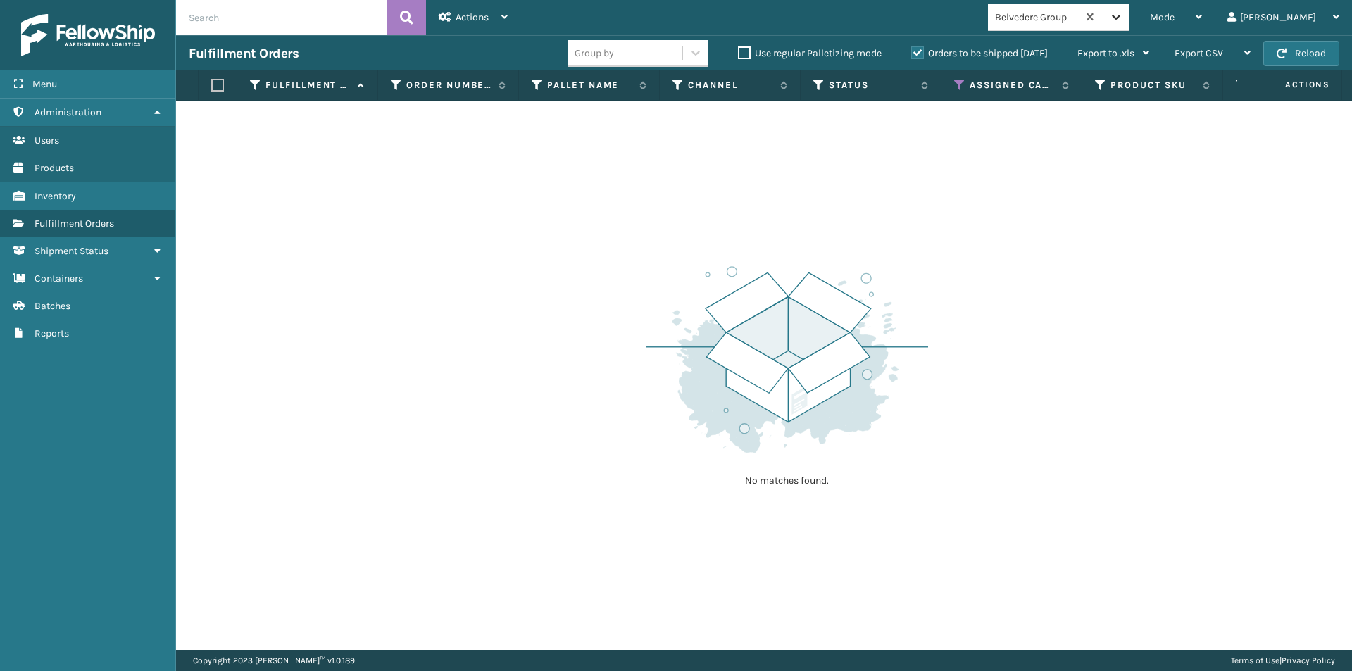
click at [1121, 19] on icon at bounding box center [1116, 17] width 8 height 5
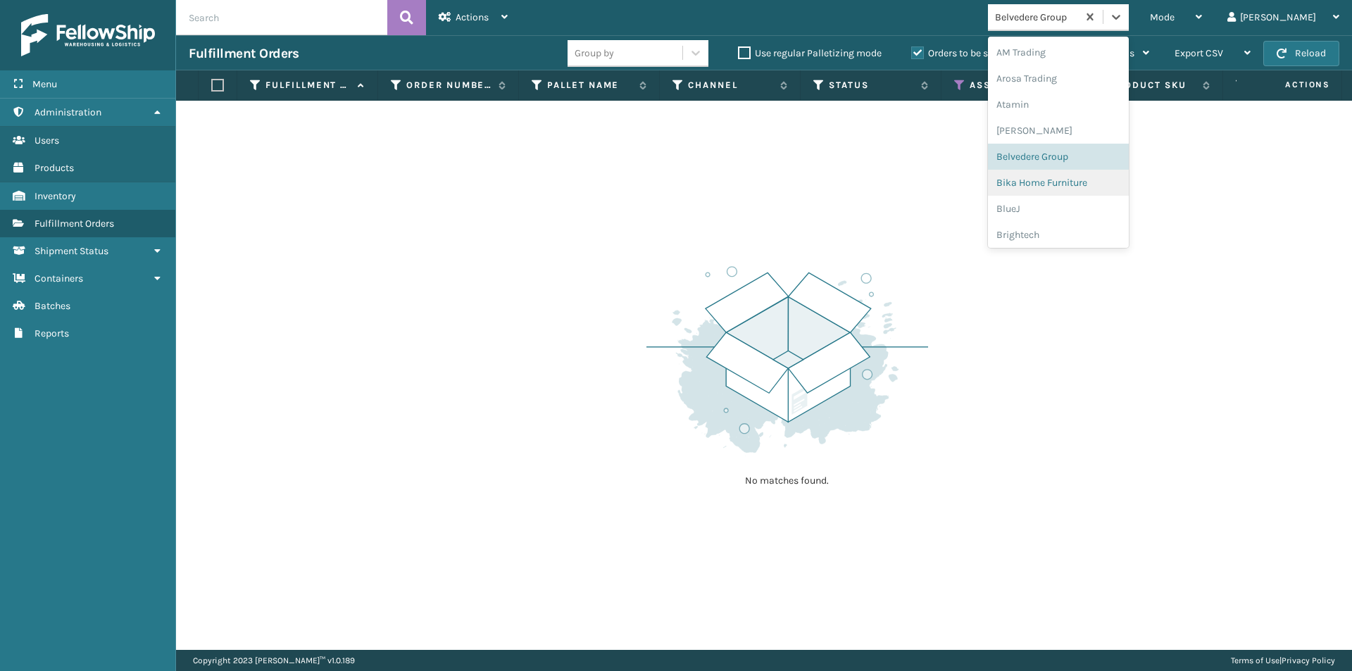
click at [1070, 189] on div "Bika Home Furniture" at bounding box center [1058, 183] width 141 height 26
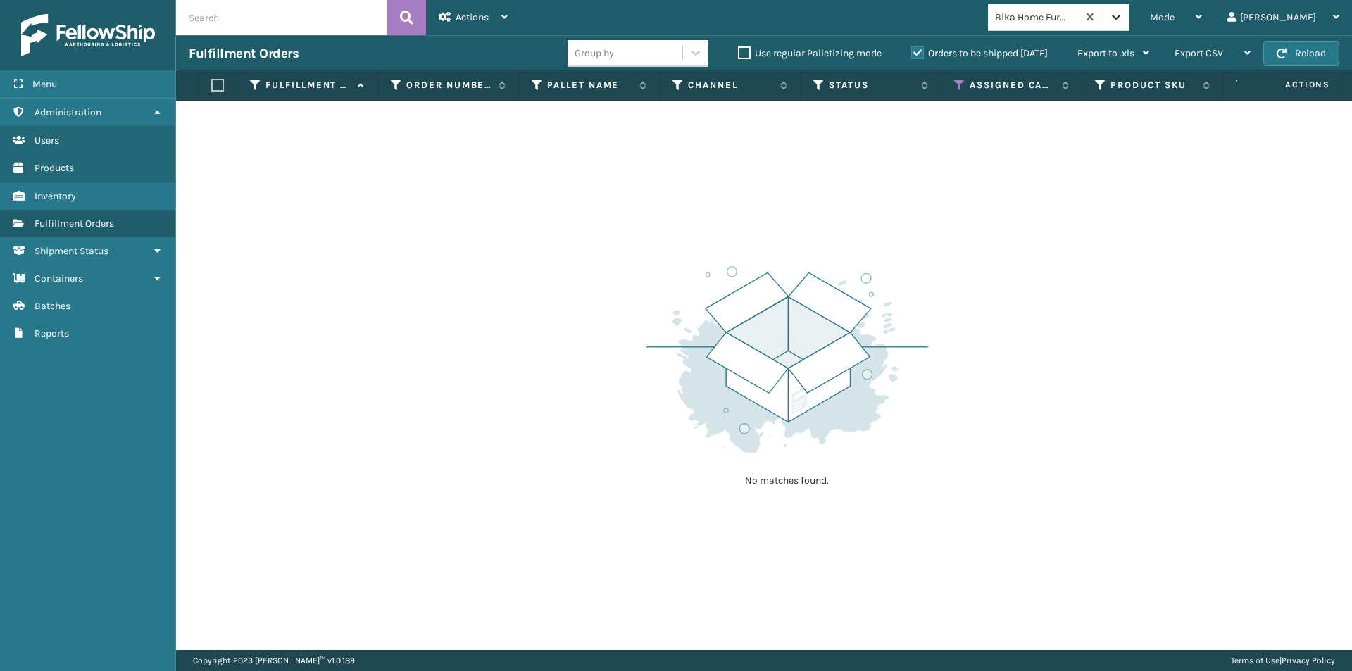
click at [1121, 18] on icon at bounding box center [1116, 17] width 8 height 5
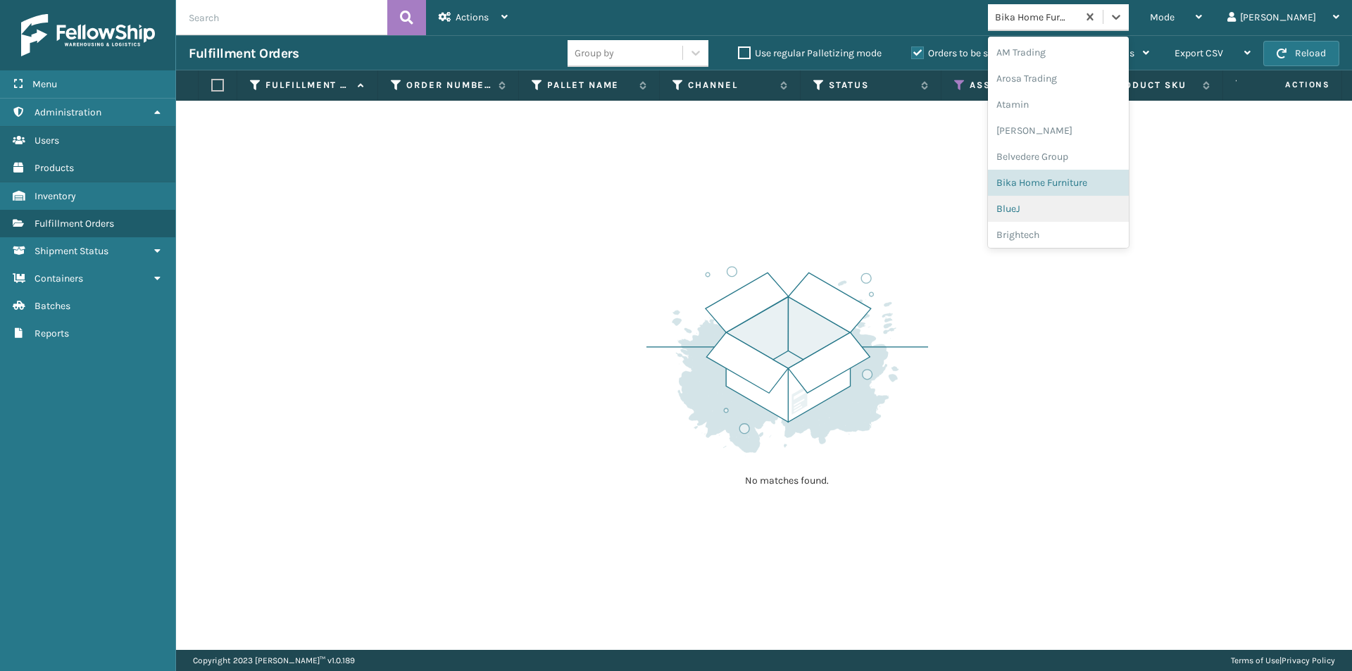
click at [1071, 205] on div "BlueJ" at bounding box center [1058, 209] width 141 height 26
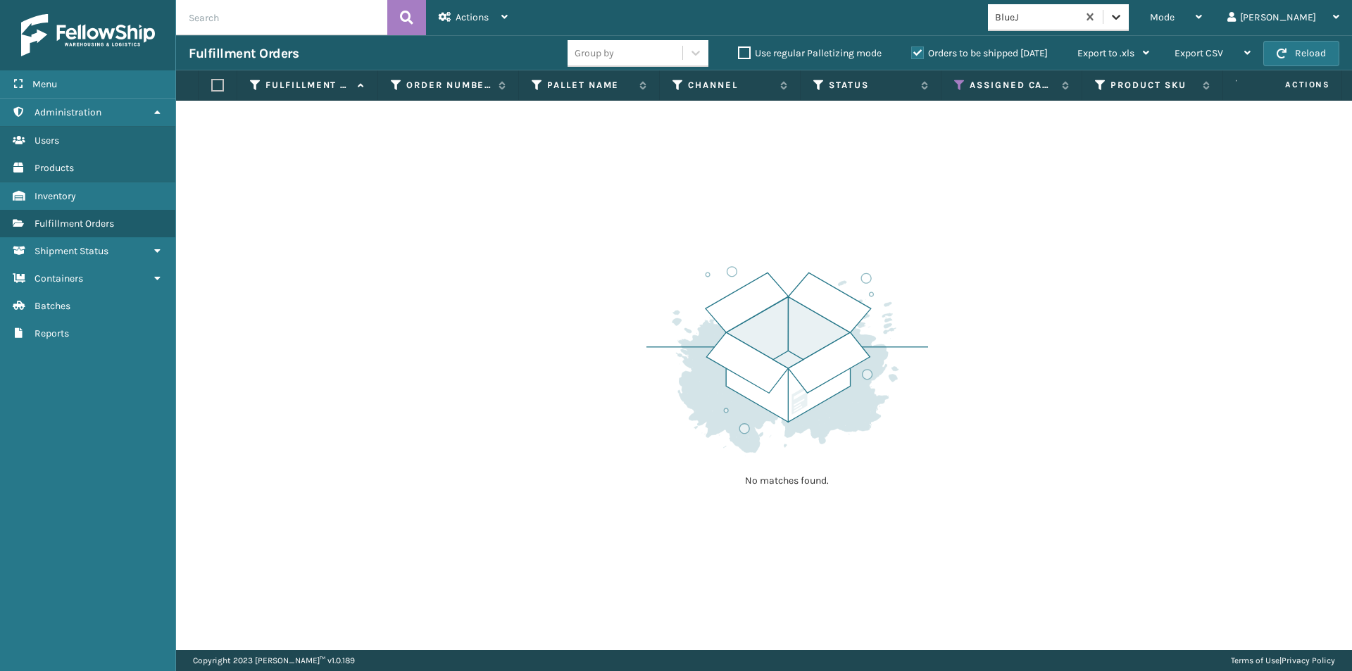
click at [1121, 18] on icon at bounding box center [1116, 17] width 8 height 5
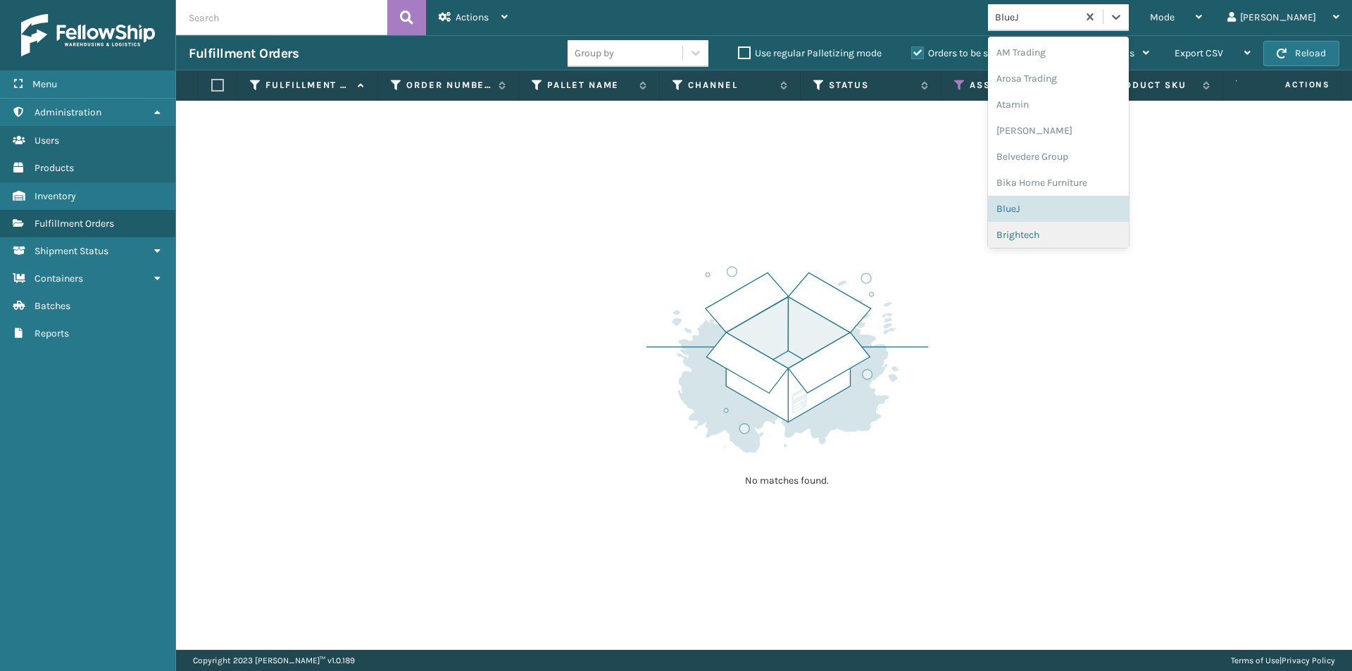
click at [1070, 231] on div "Brightech" at bounding box center [1058, 235] width 141 height 26
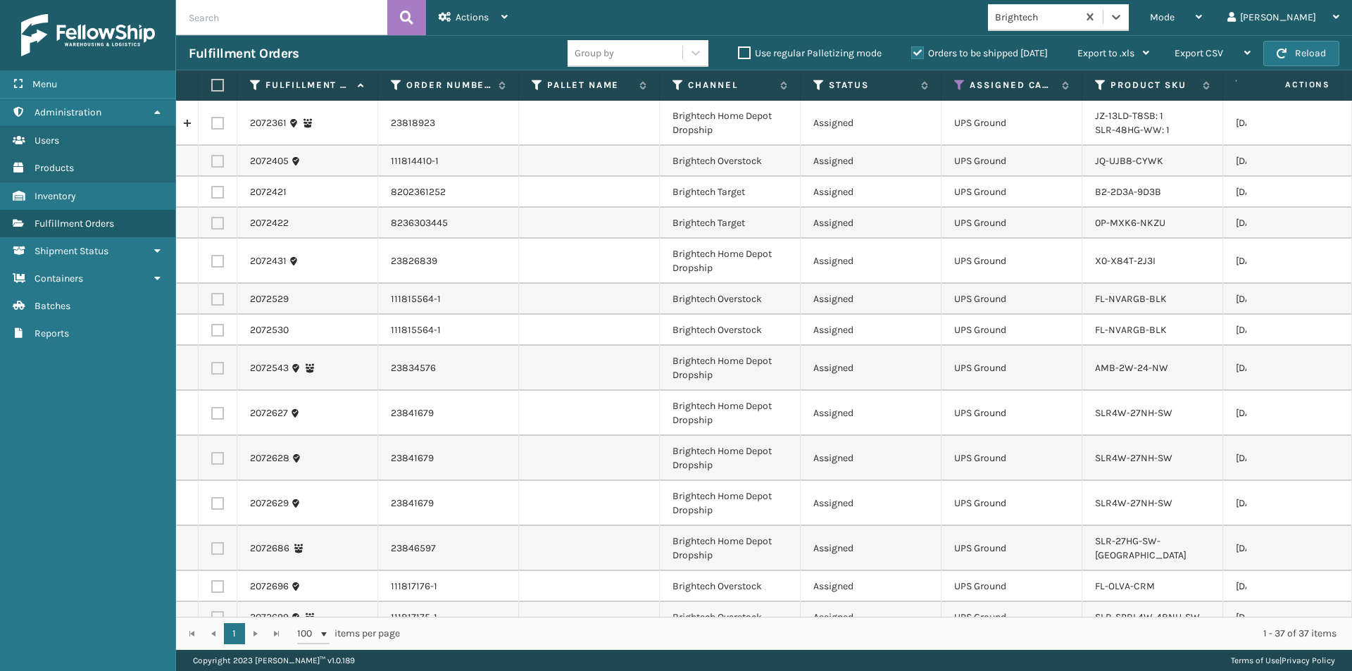
click at [220, 88] on label at bounding box center [215, 85] width 8 height 13
click at [212, 88] on input "checkbox" at bounding box center [211, 85] width 1 height 9
checkbox input "true"
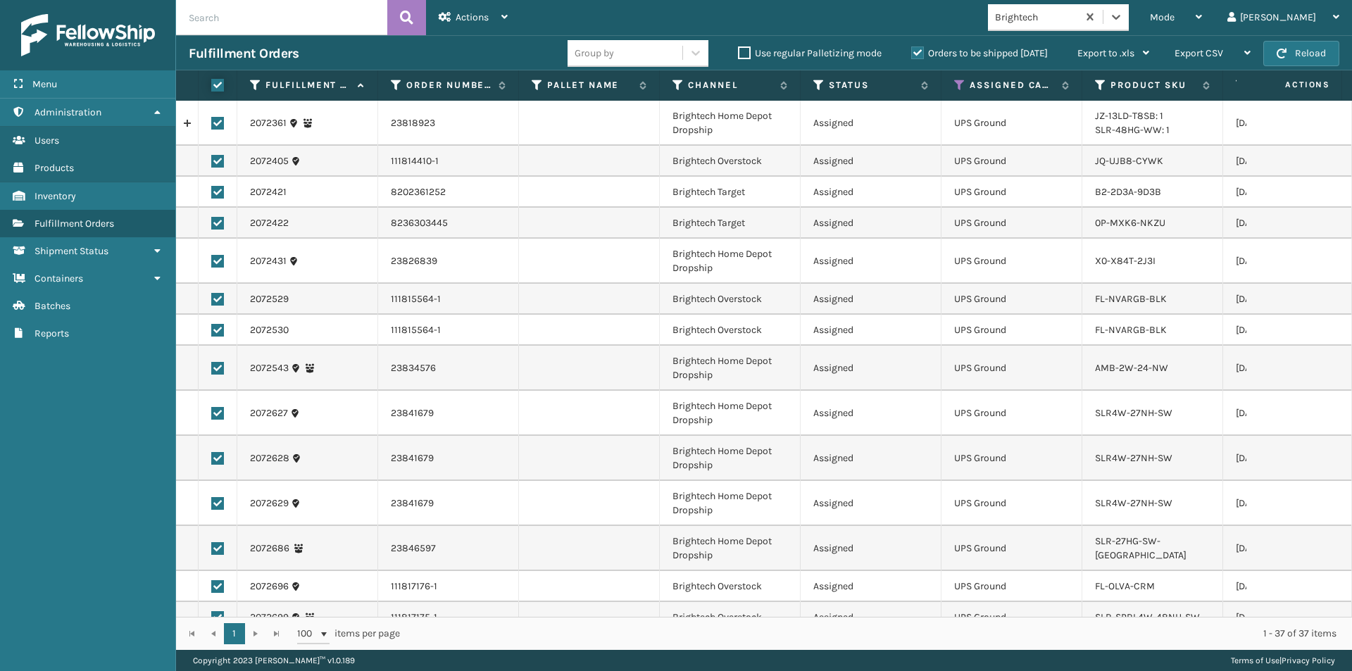
checkbox input "true"
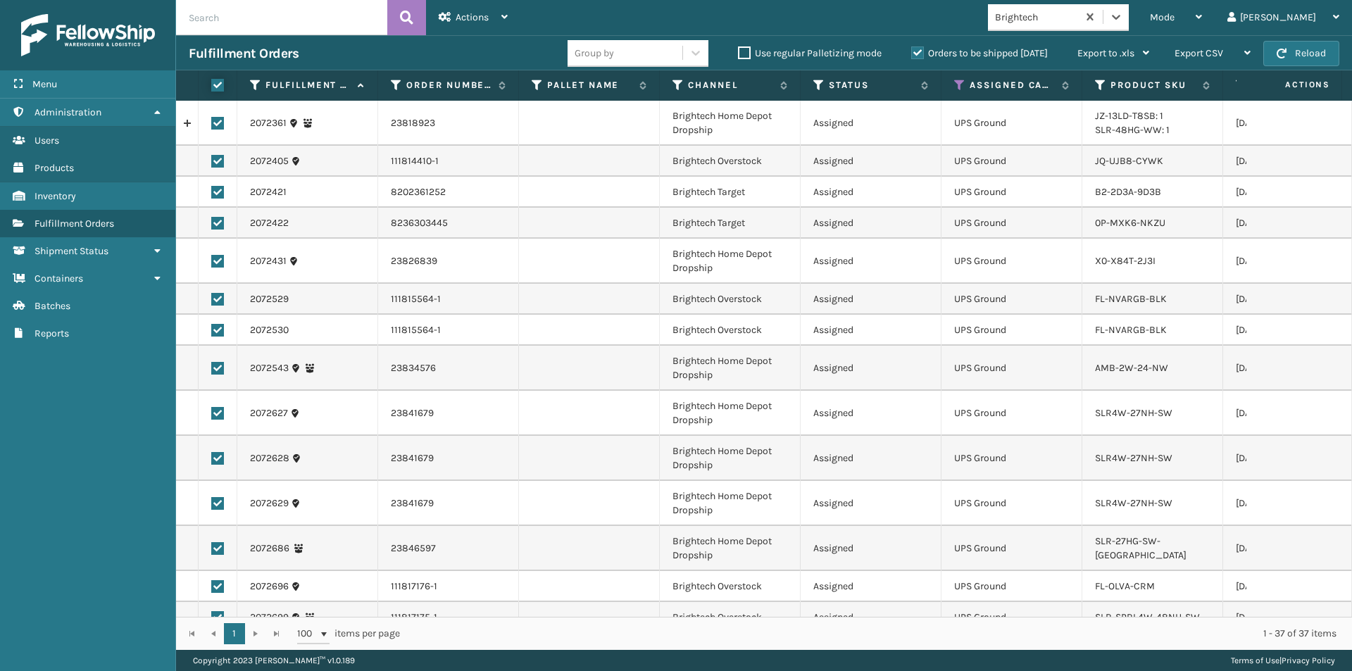
checkbox input "true"
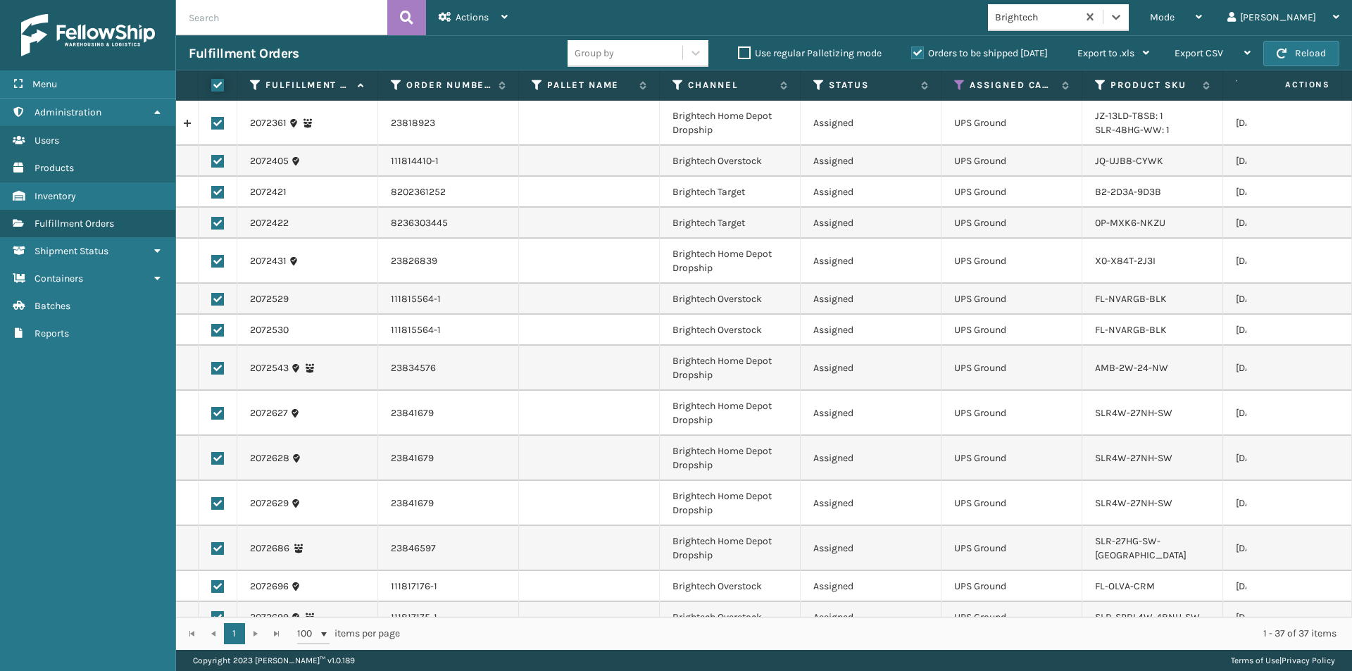
checkbox input "true"
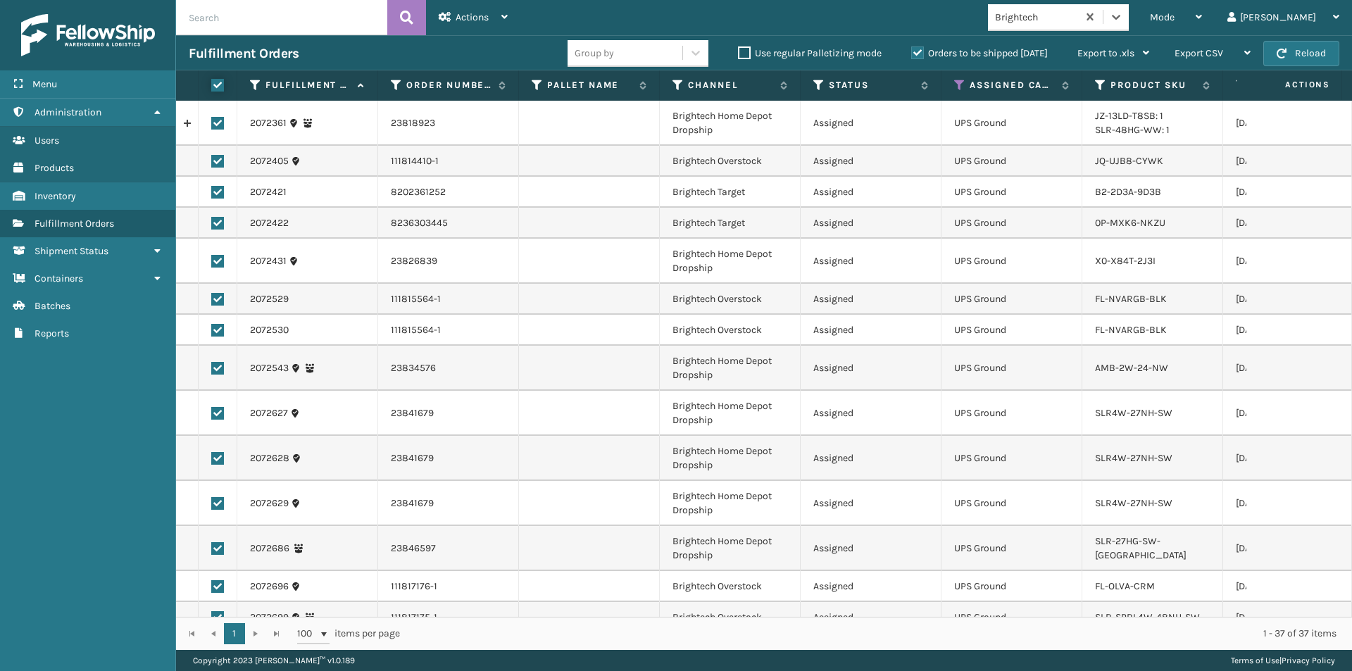
checkbox input "true"
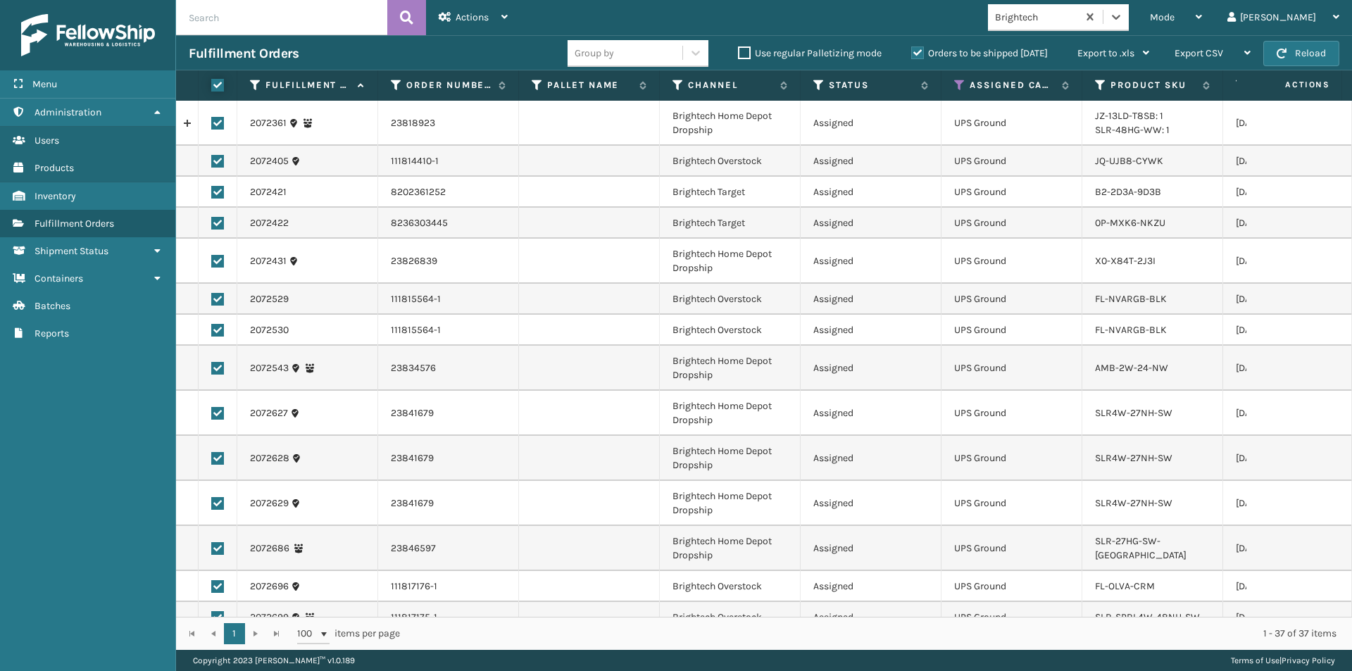
checkbox input "true"
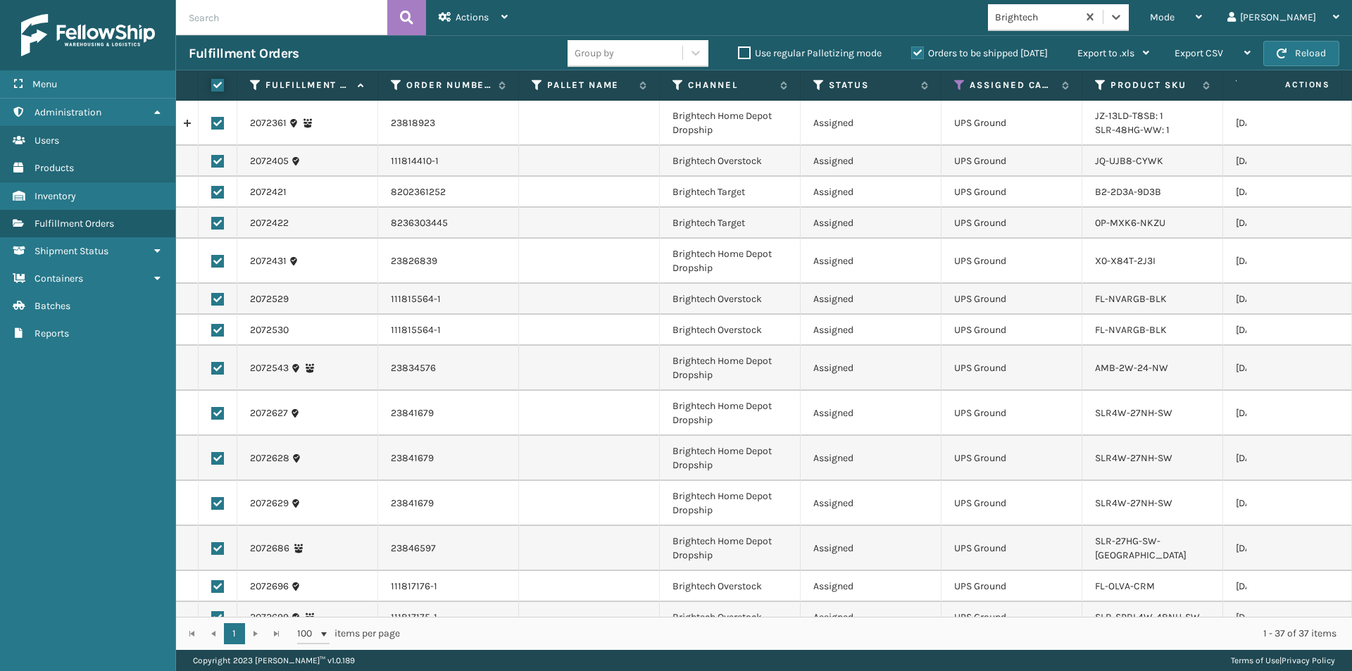
checkbox input "true"
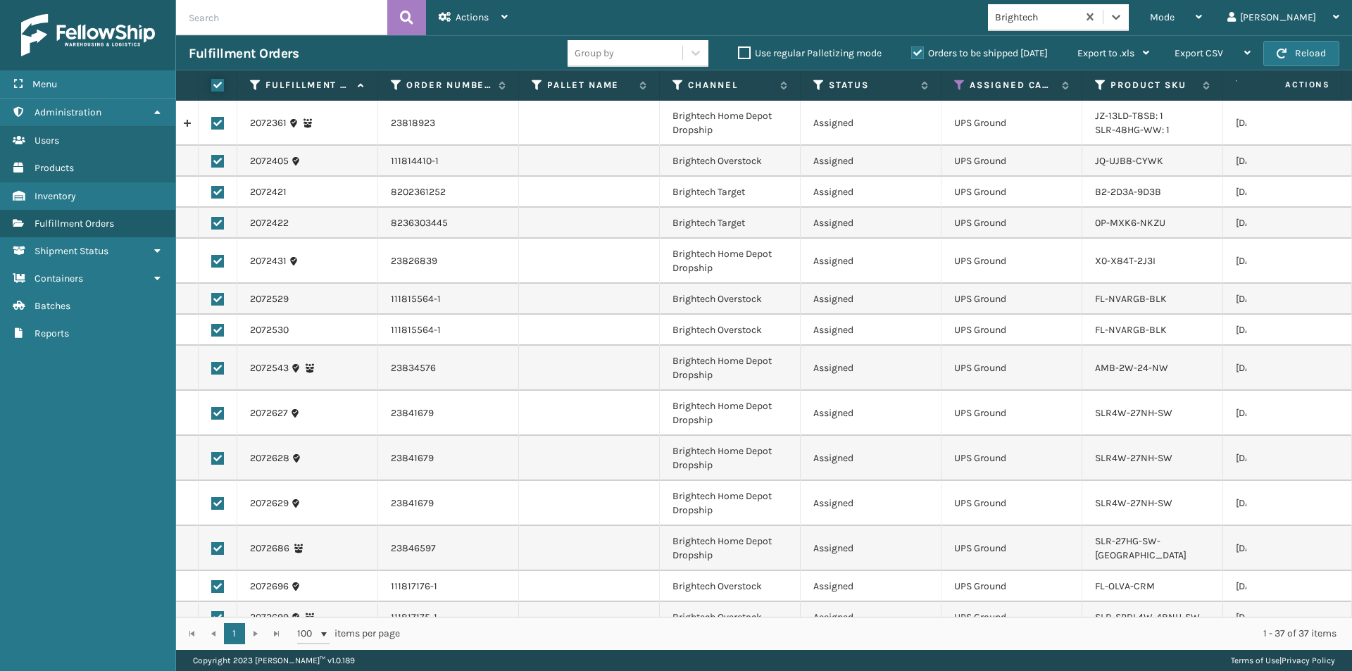
checkbox input "true"
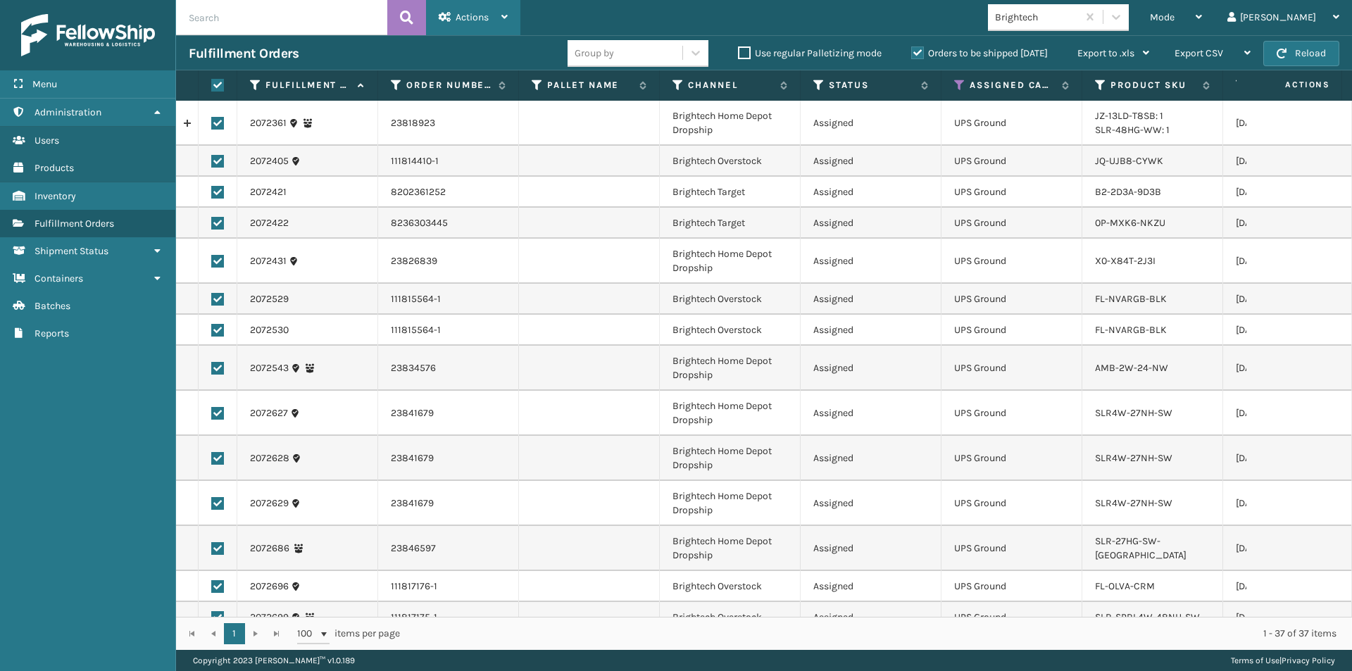
click at [505, 20] on icon at bounding box center [505, 17] width 6 height 10
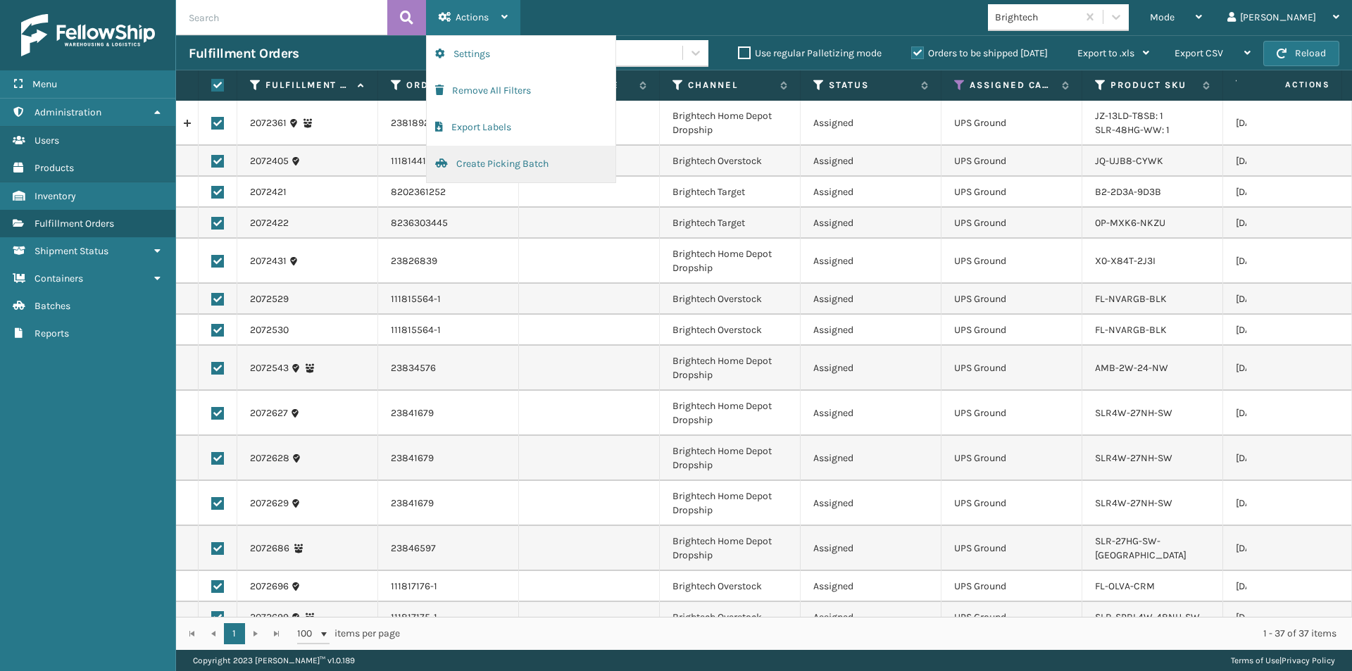
click at [475, 161] on button "Create Picking Batch" at bounding box center [521, 164] width 189 height 37
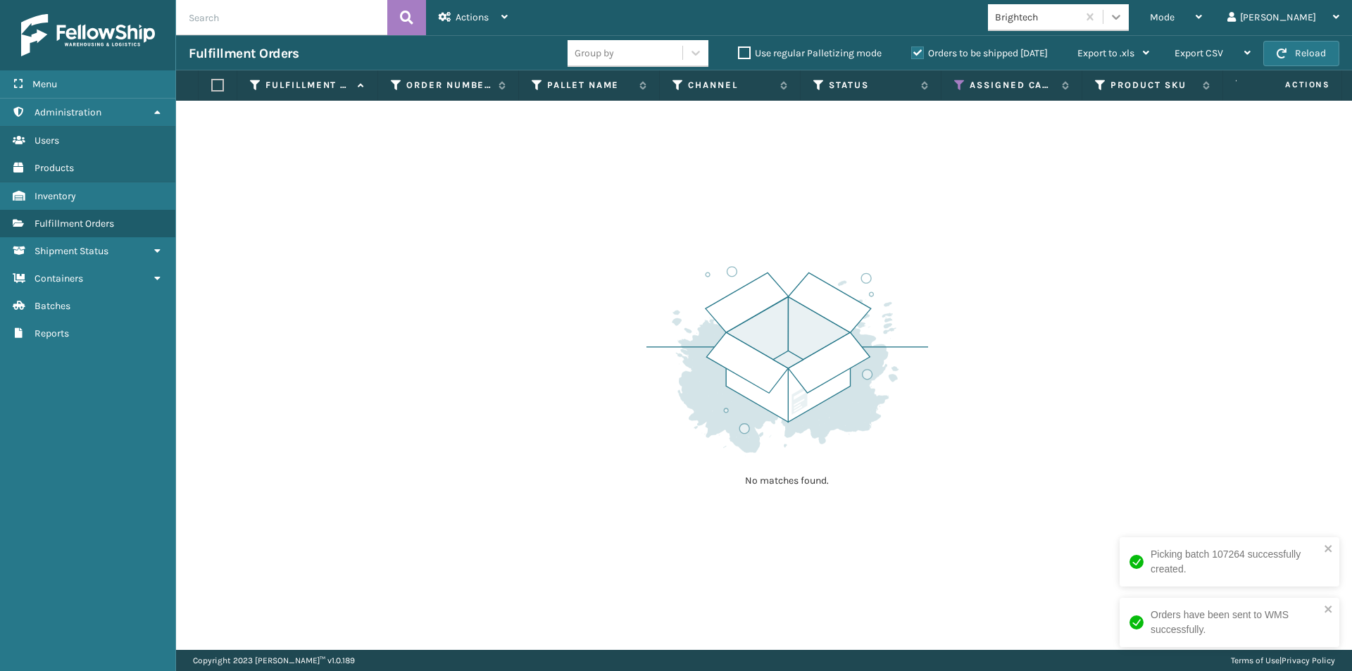
click at [1123, 20] on icon at bounding box center [1116, 17] width 14 height 14
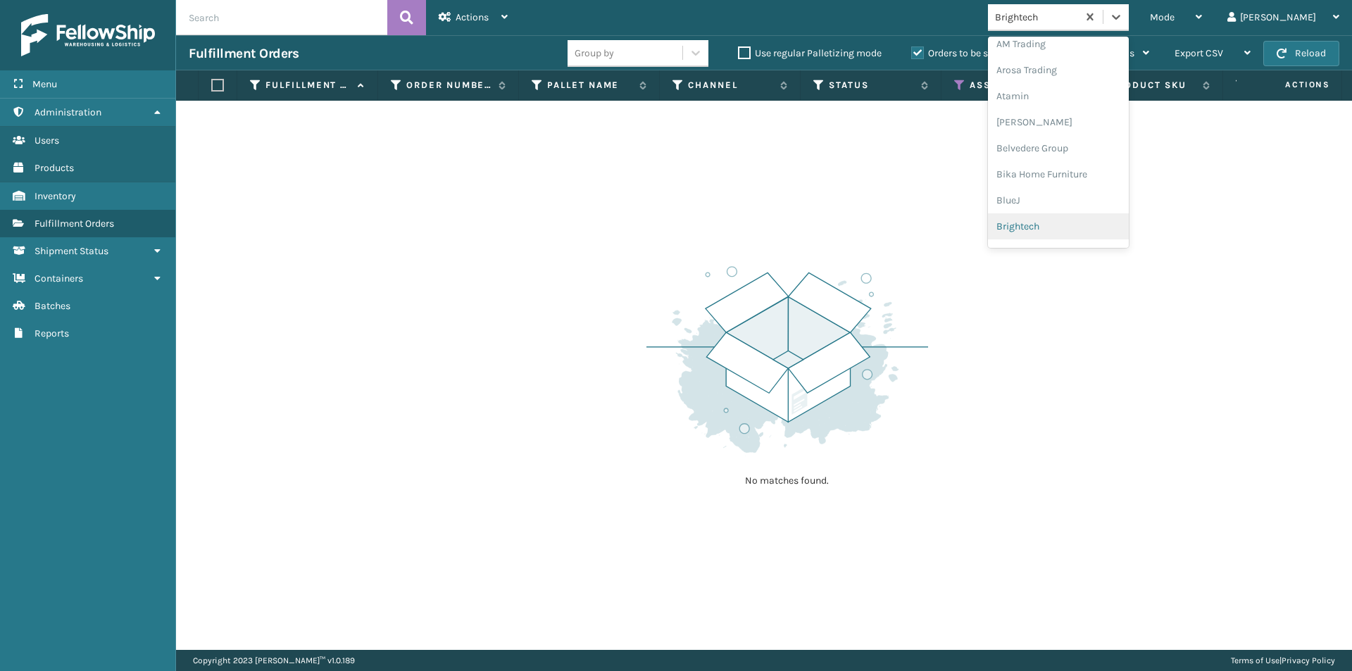
scroll to position [79, 0]
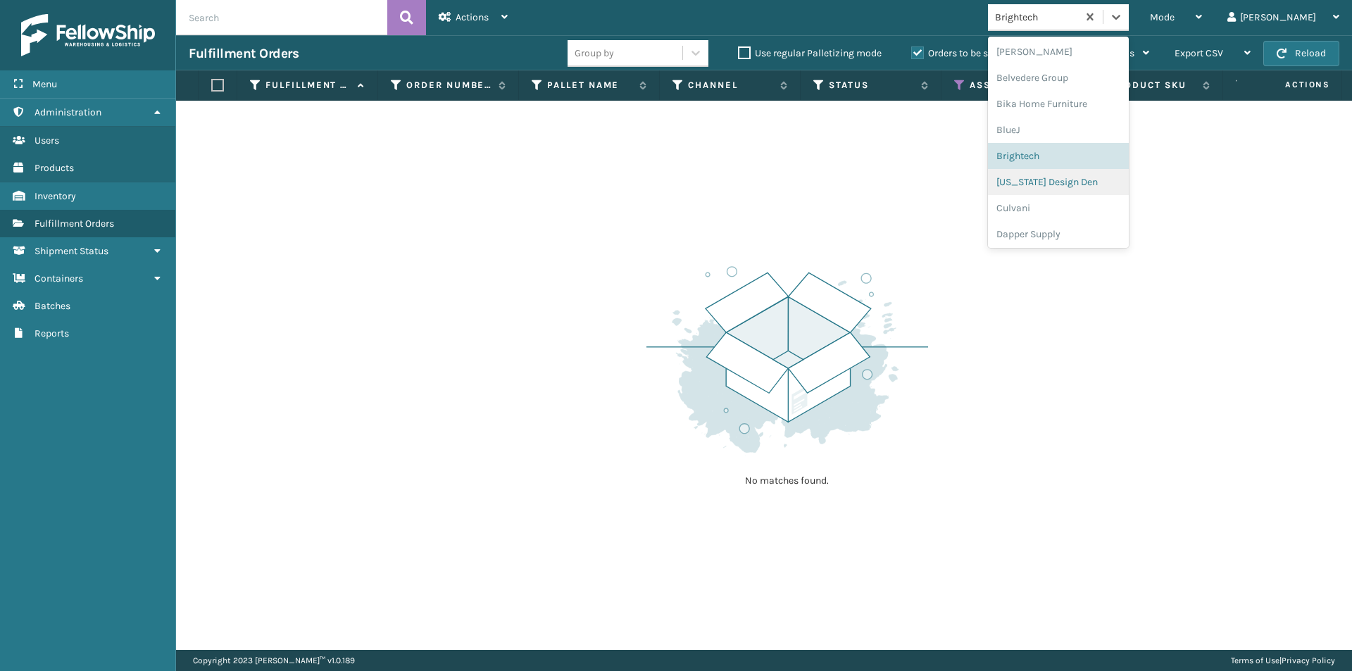
click at [1085, 187] on div "California Design Den" at bounding box center [1058, 182] width 141 height 26
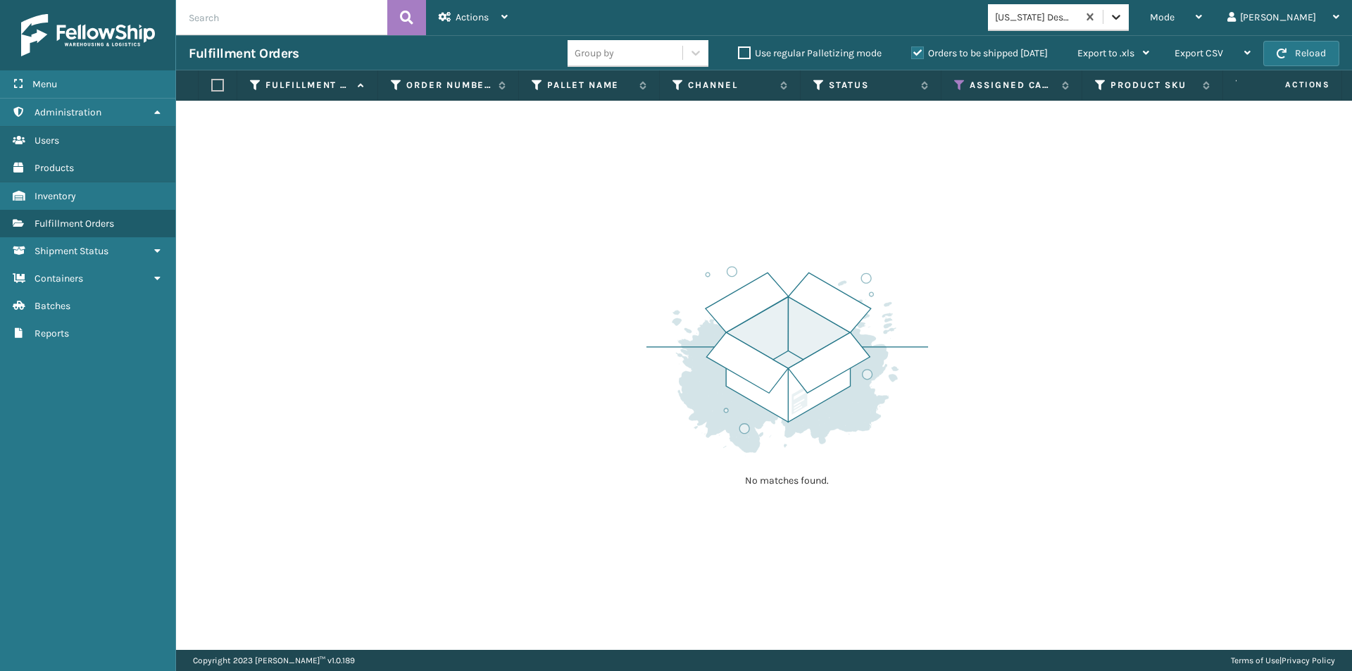
click at [1123, 21] on icon at bounding box center [1116, 17] width 14 height 14
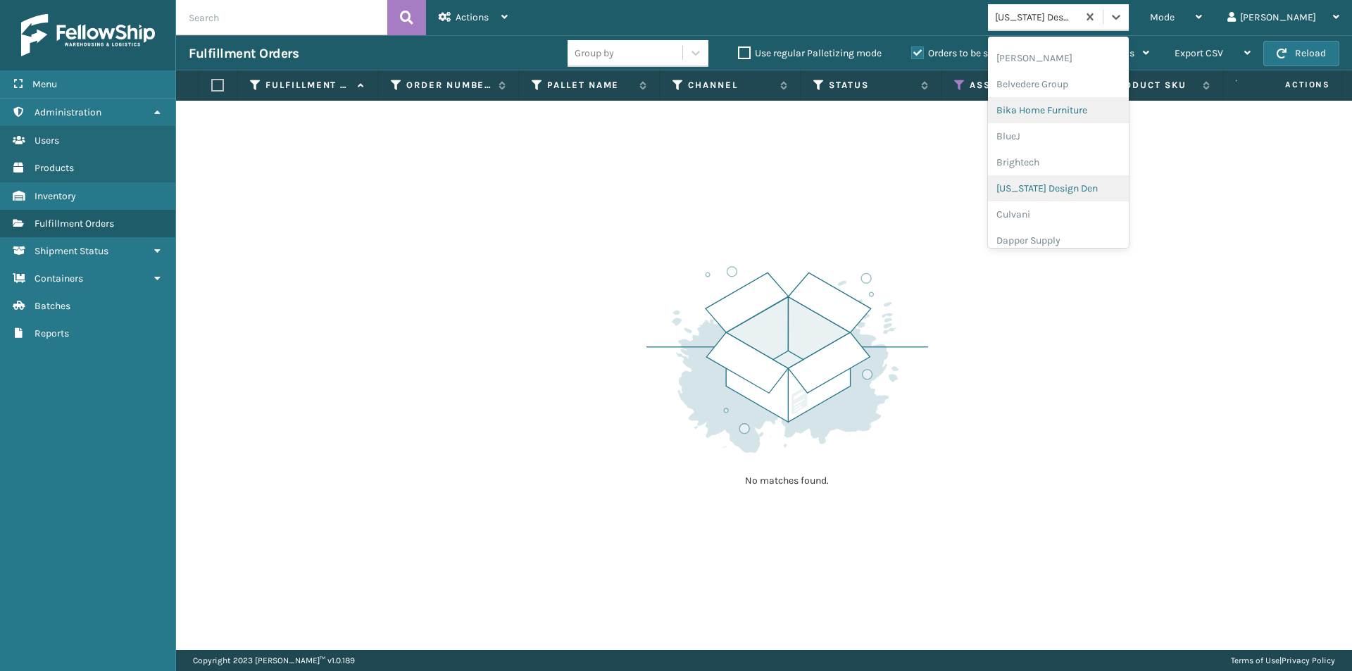
scroll to position [105, 0]
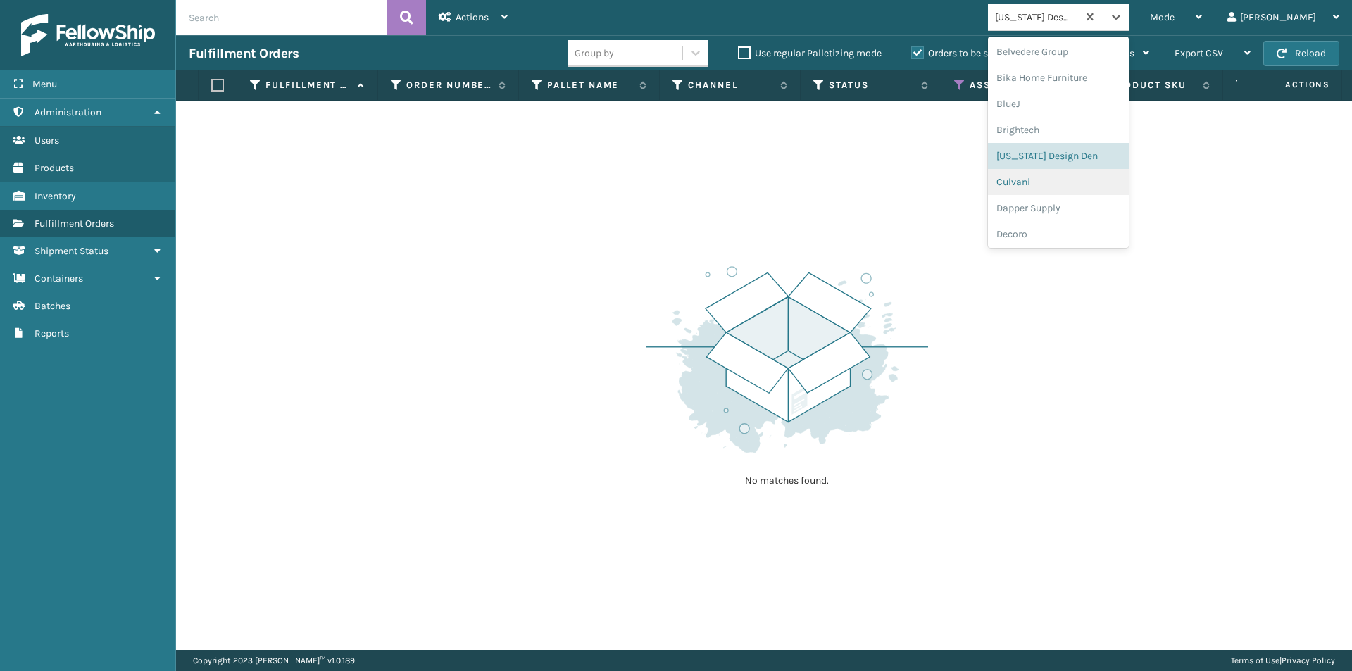
click at [1071, 177] on div "Culvani" at bounding box center [1058, 182] width 141 height 26
click at [1129, 25] on div at bounding box center [1116, 16] width 25 height 25
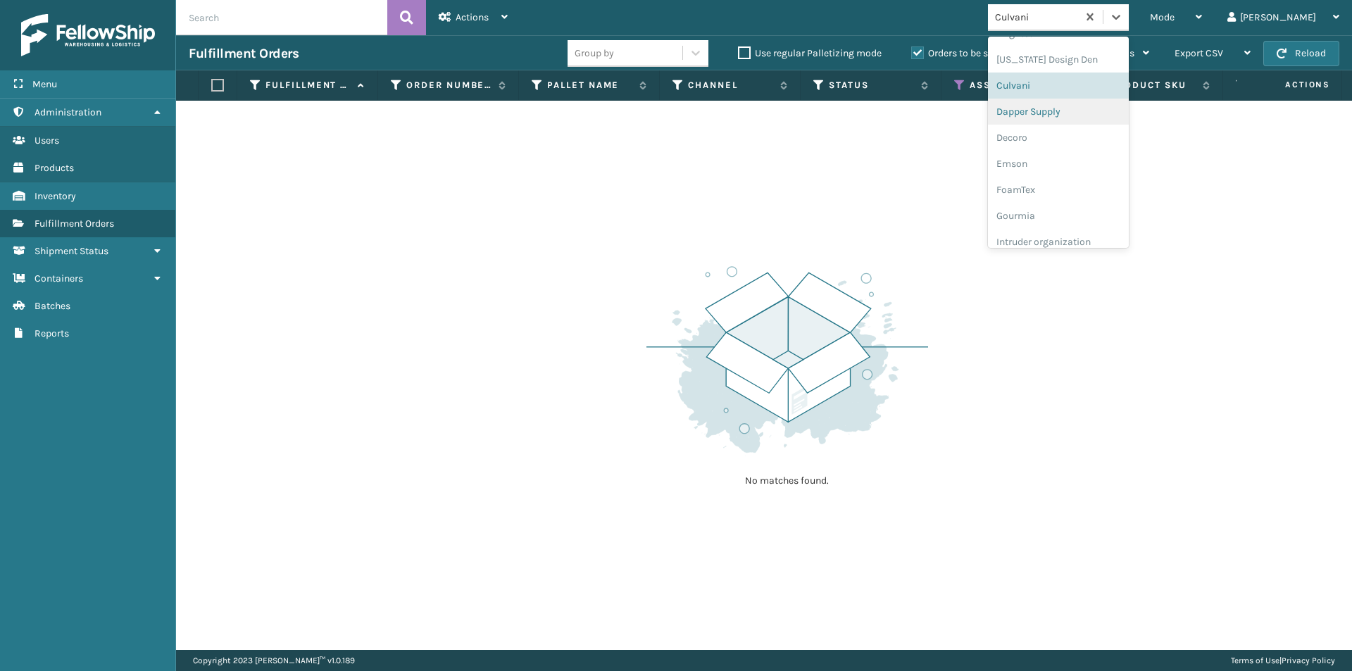
click at [1090, 118] on div "Dapper Supply" at bounding box center [1058, 112] width 141 height 26
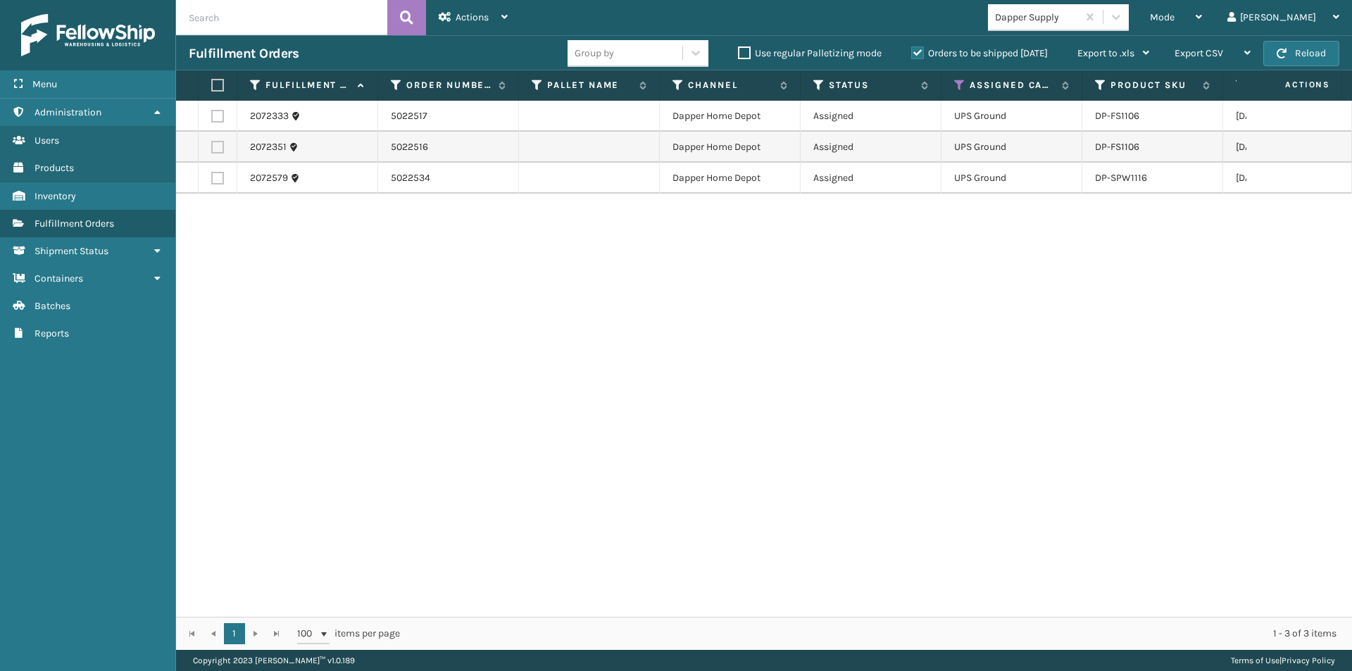
click at [217, 82] on label at bounding box center [215, 85] width 8 height 13
click at [212, 82] on input "checkbox" at bounding box center [211, 85] width 1 height 9
checkbox input "true"
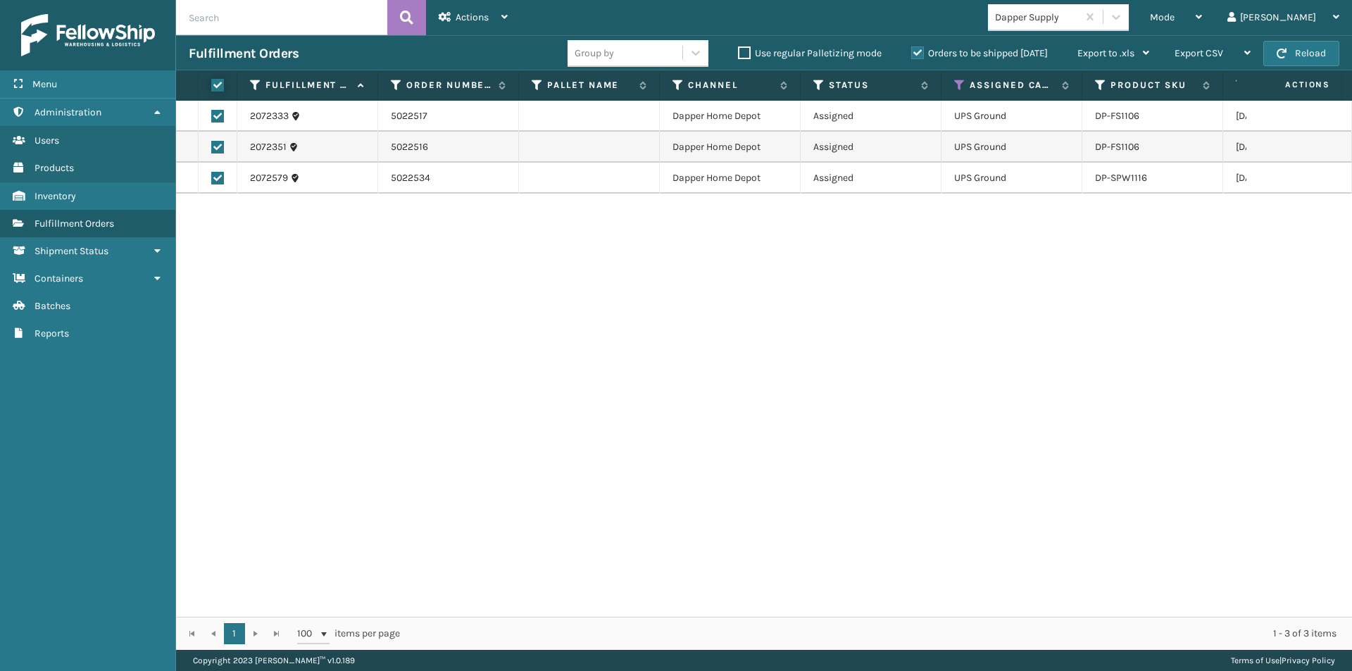
checkbox input "true"
click at [510, 15] on div "Actions Settings Remove All Filters Export Labels Create Picking Batch" at bounding box center [473, 17] width 94 height 35
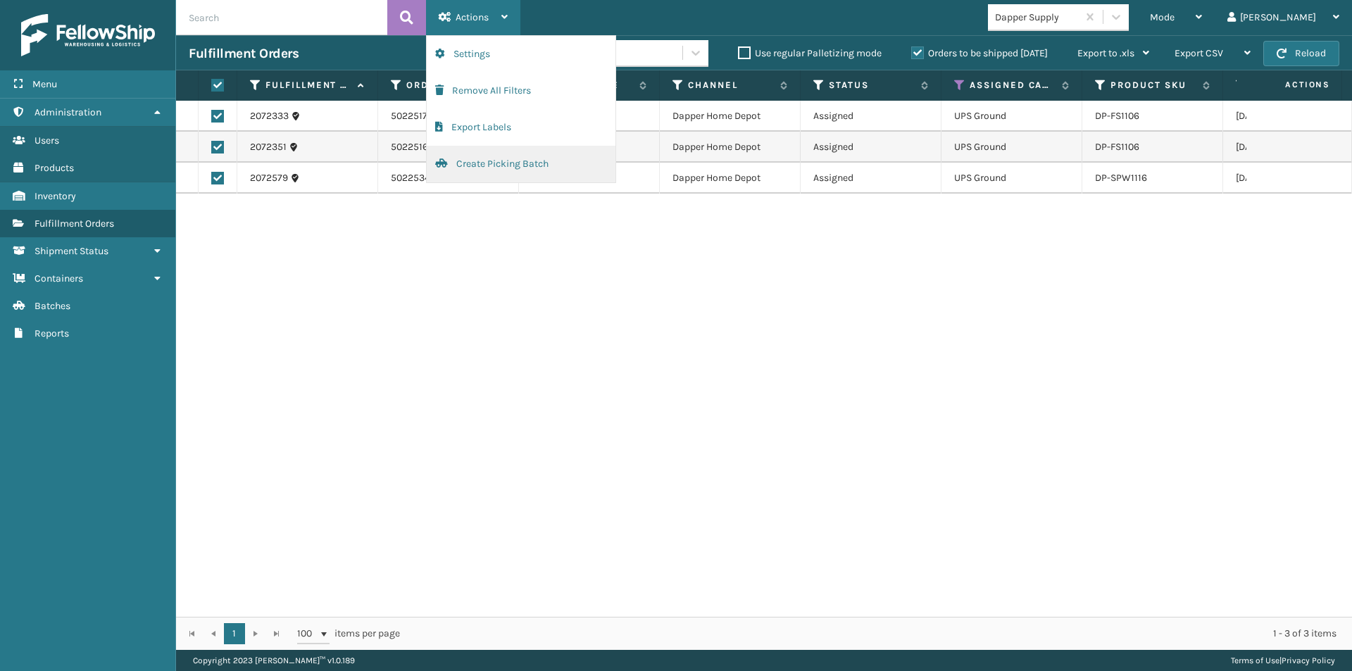
click at [490, 168] on button "Create Picking Batch" at bounding box center [521, 164] width 189 height 37
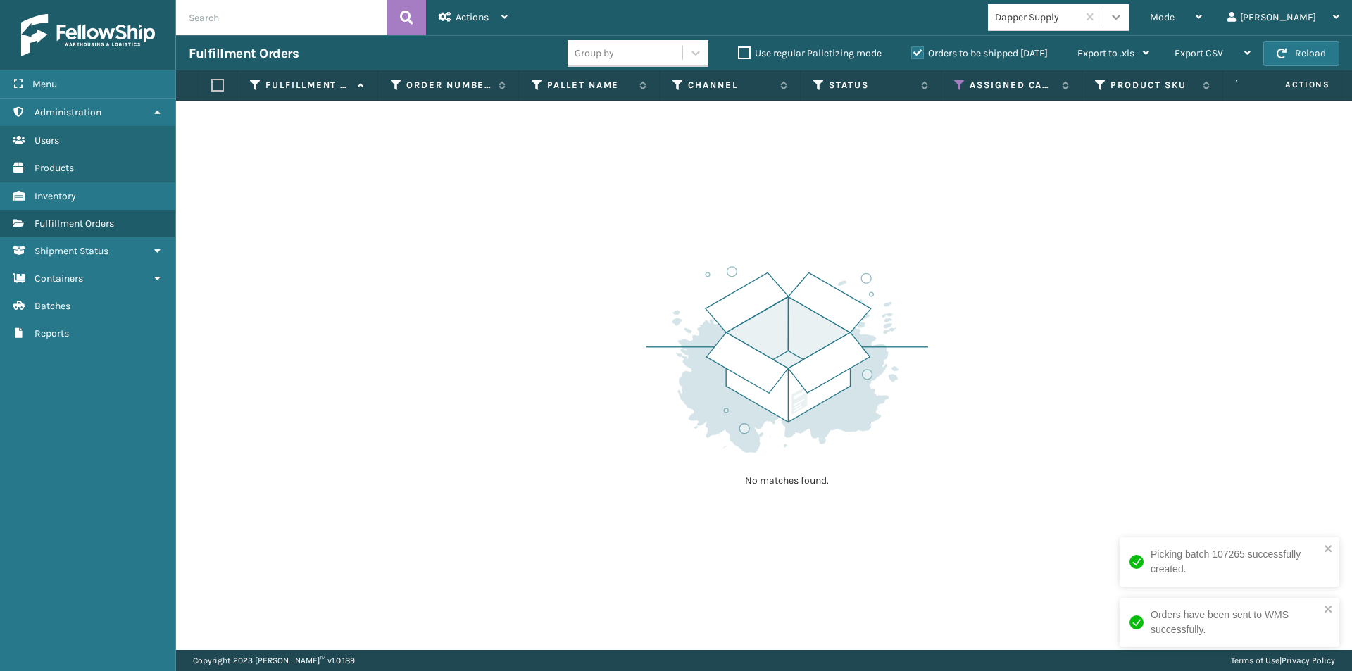
click at [1123, 18] on icon at bounding box center [1116, 17] width 14 height 14
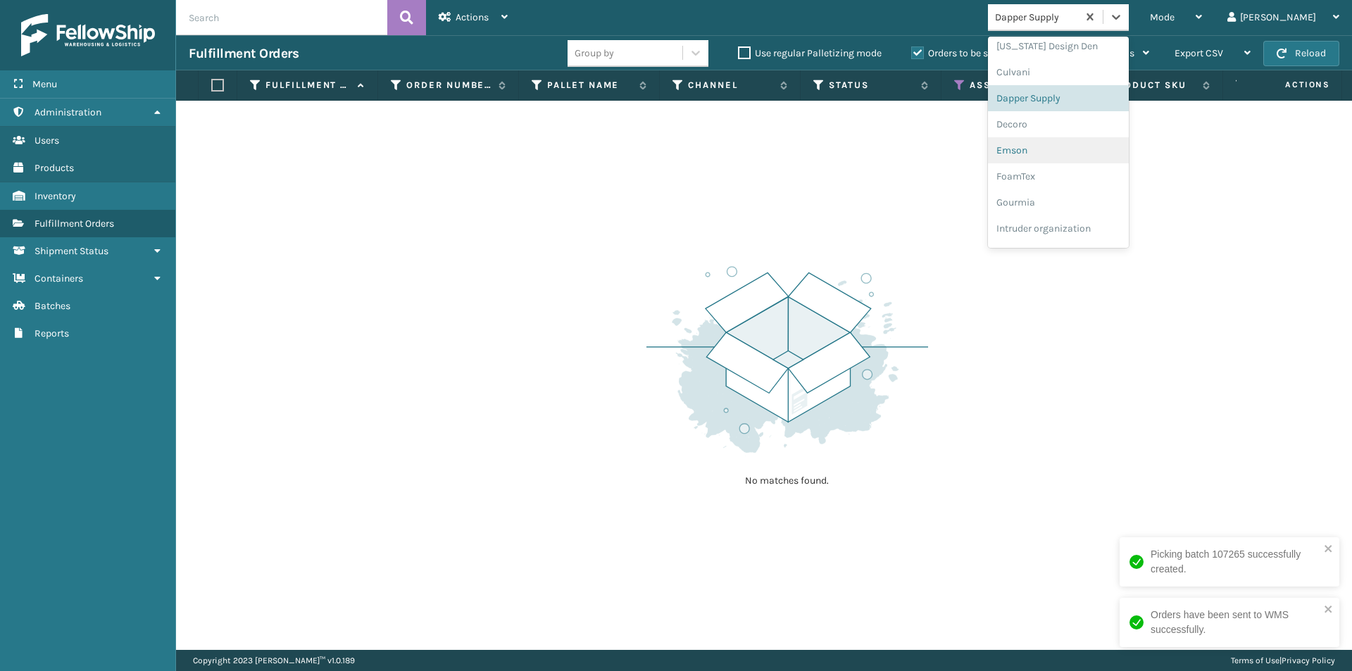
scroll to position [228, 0]
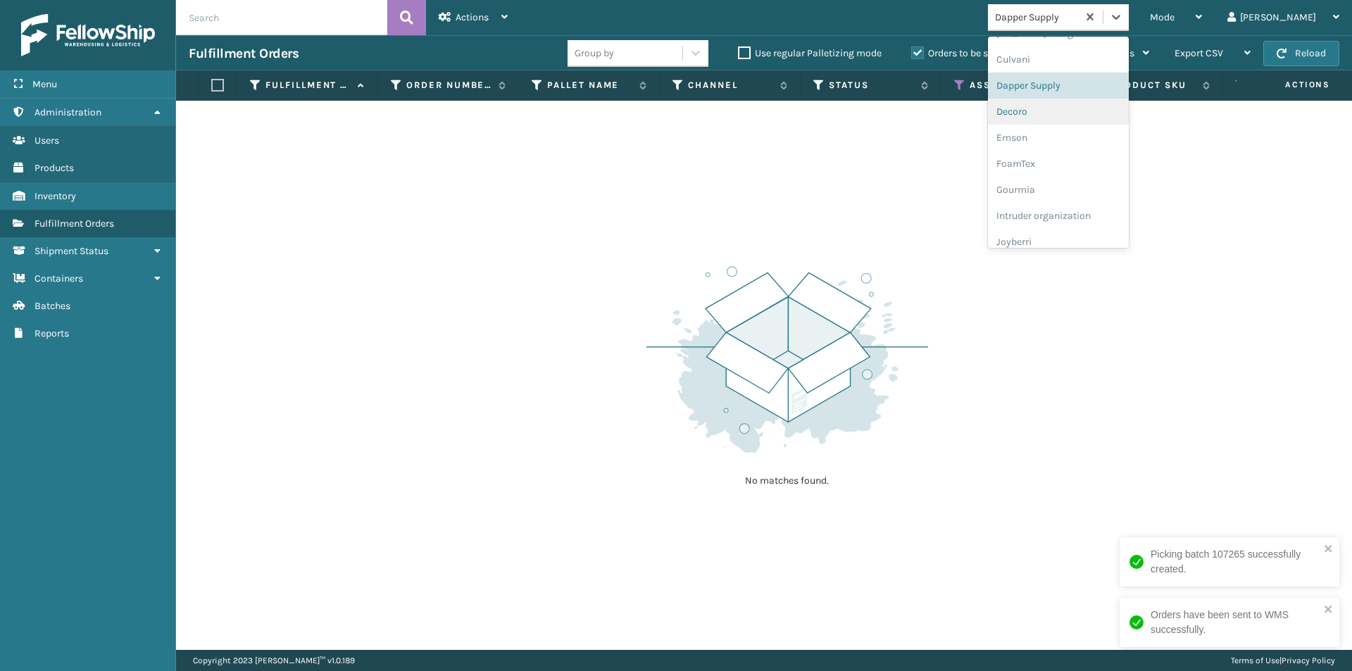
click at [1085, 114] on div "Decoro" at bounding box center [1058, 112] width 141 height 26
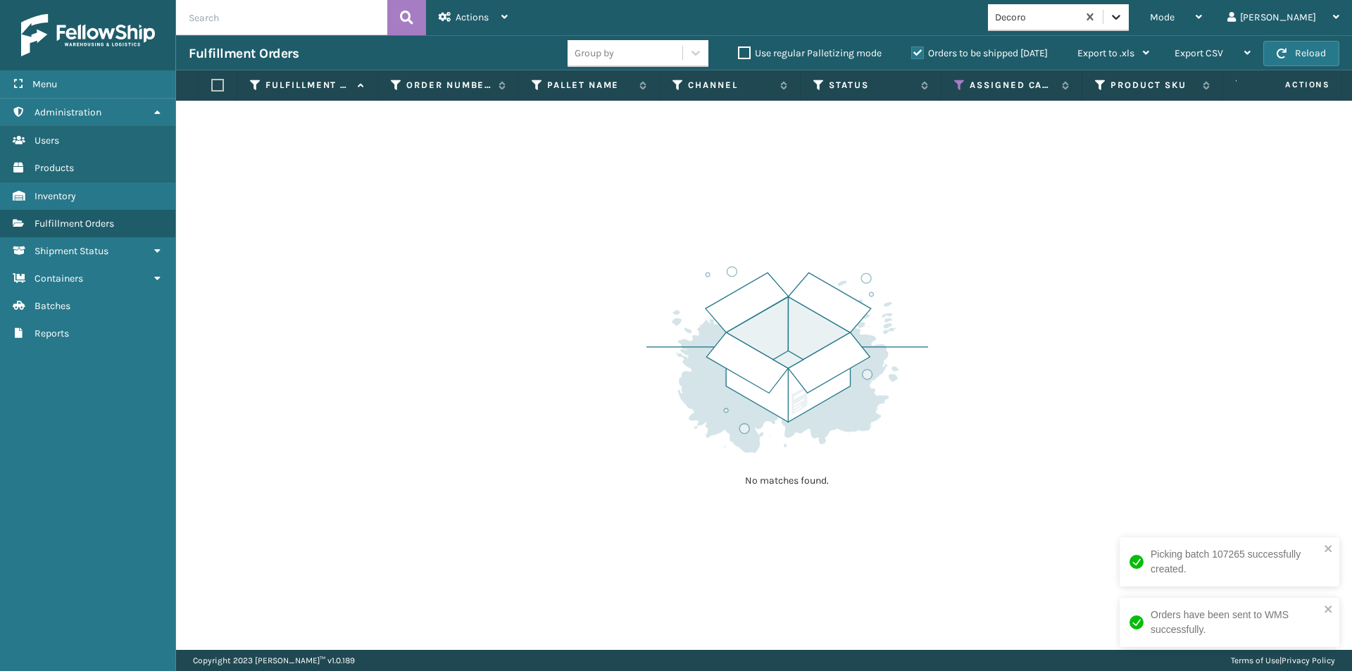
click at [1129, 15] on div at bounding box center [1116, 16] width 25 height 25
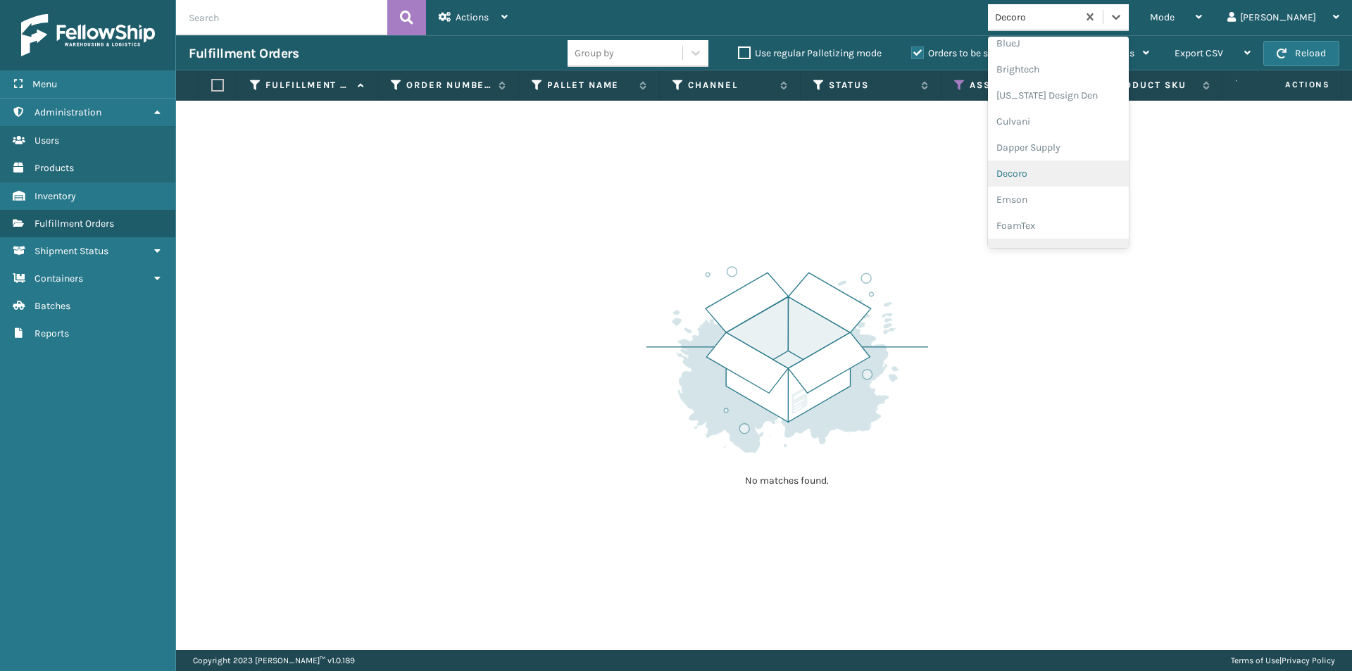
scroll to position [183, 0]
click at [1091, 190] on div "Emson" at bounding box center [1058, 182] width 141 height 26
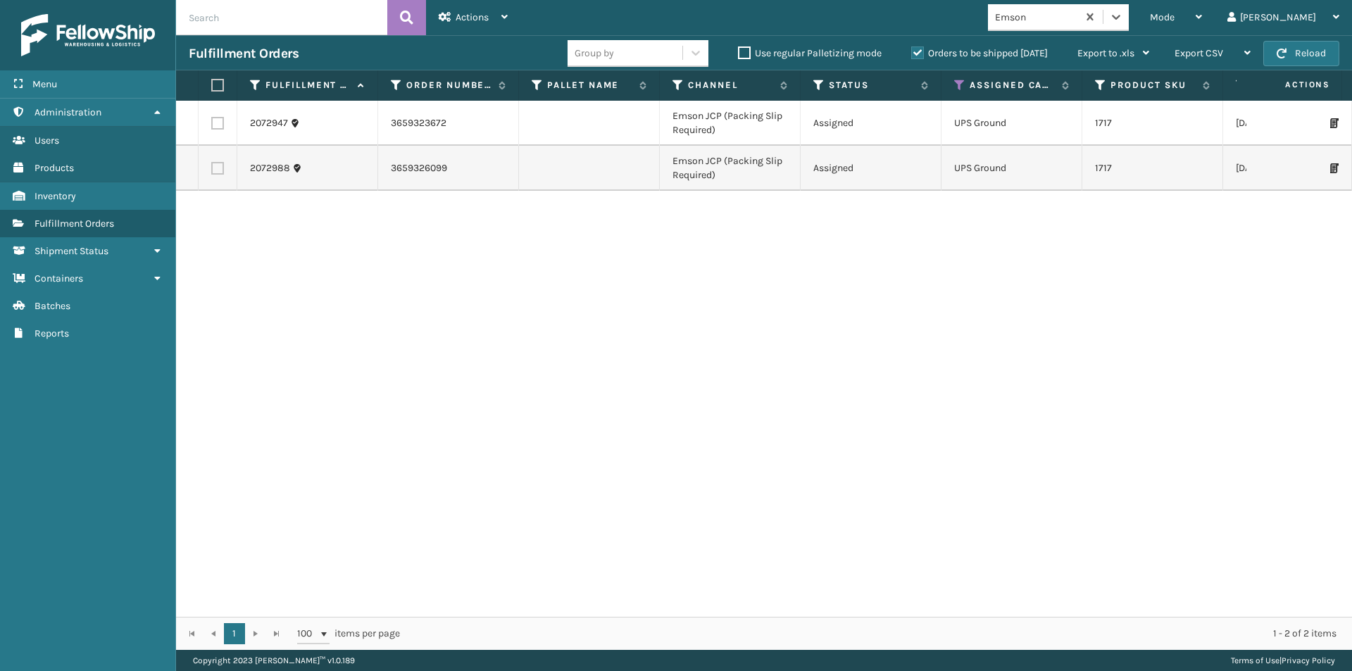
click at [220, 89] on label at bounding box center [215, 85] width 8 height 13
click at [212, 89] on input "checkbox" at bounding box center [211, 85] width 1 height 9
checkbox input "true"
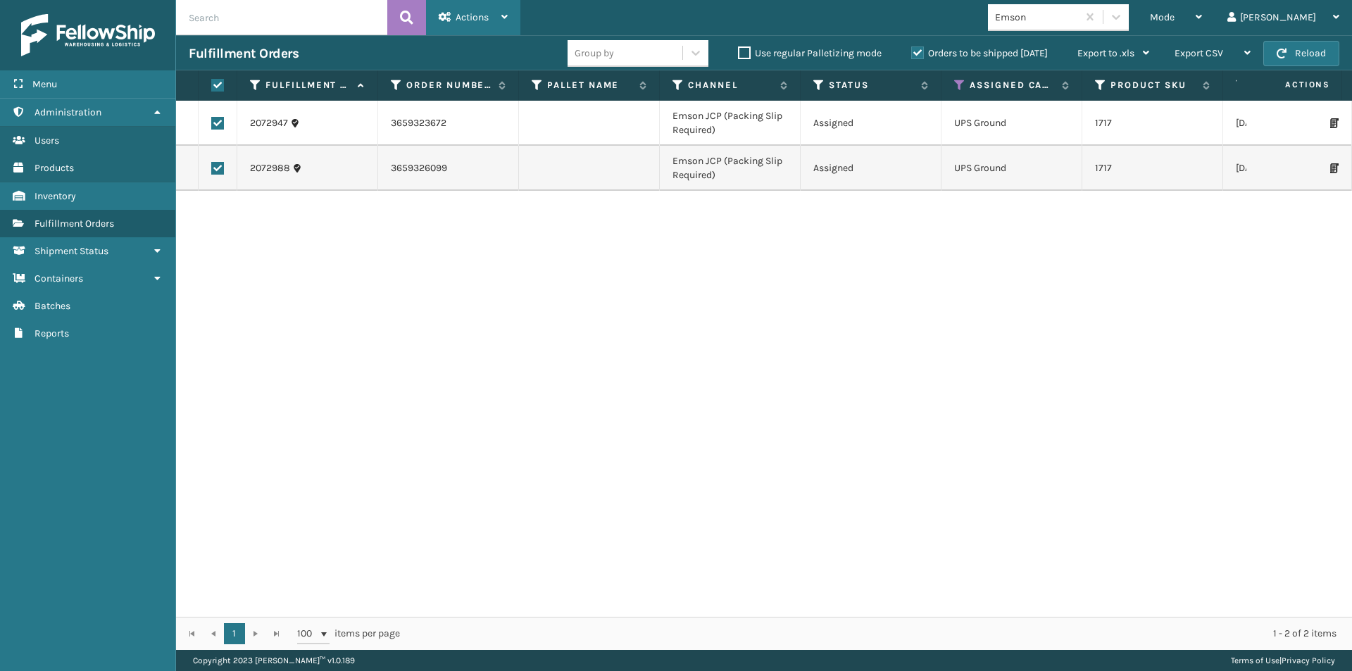
click at [502, 18] on icon at bounding box center [505, 17] width 6 height 10
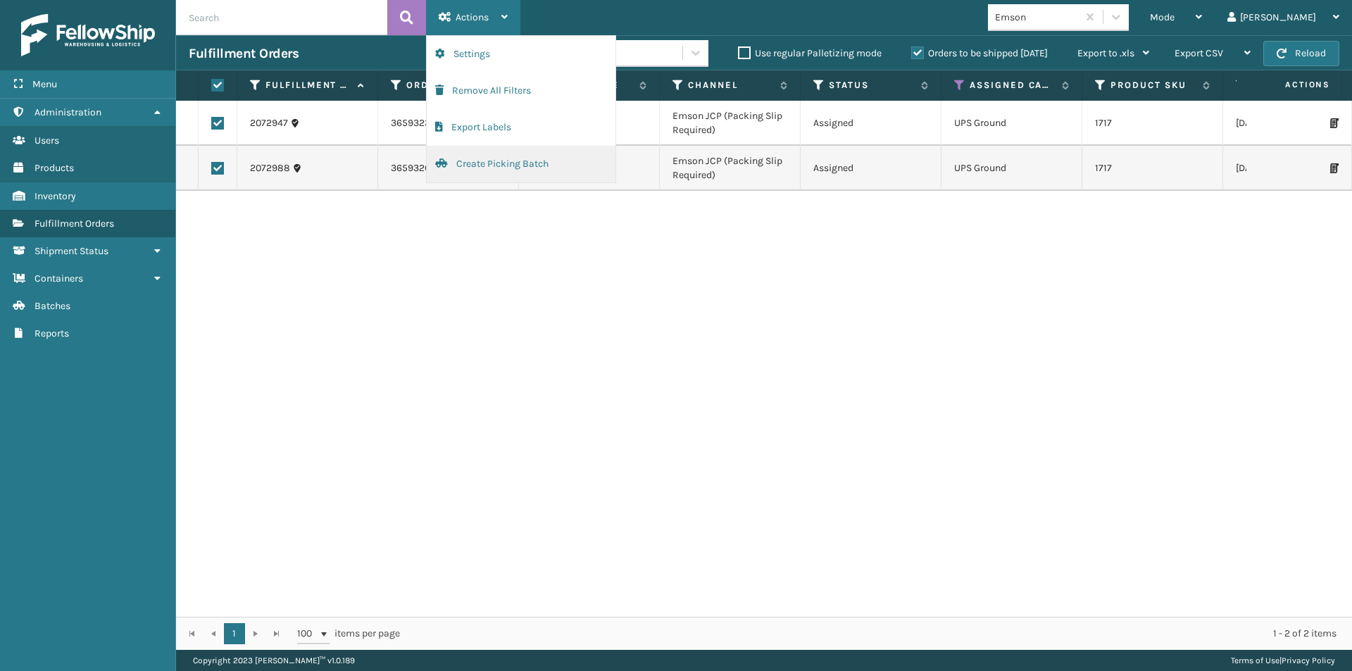
click at [492, 167] on button "Create Picking Batch" at bounding box center [521, 164] width 189 height 37
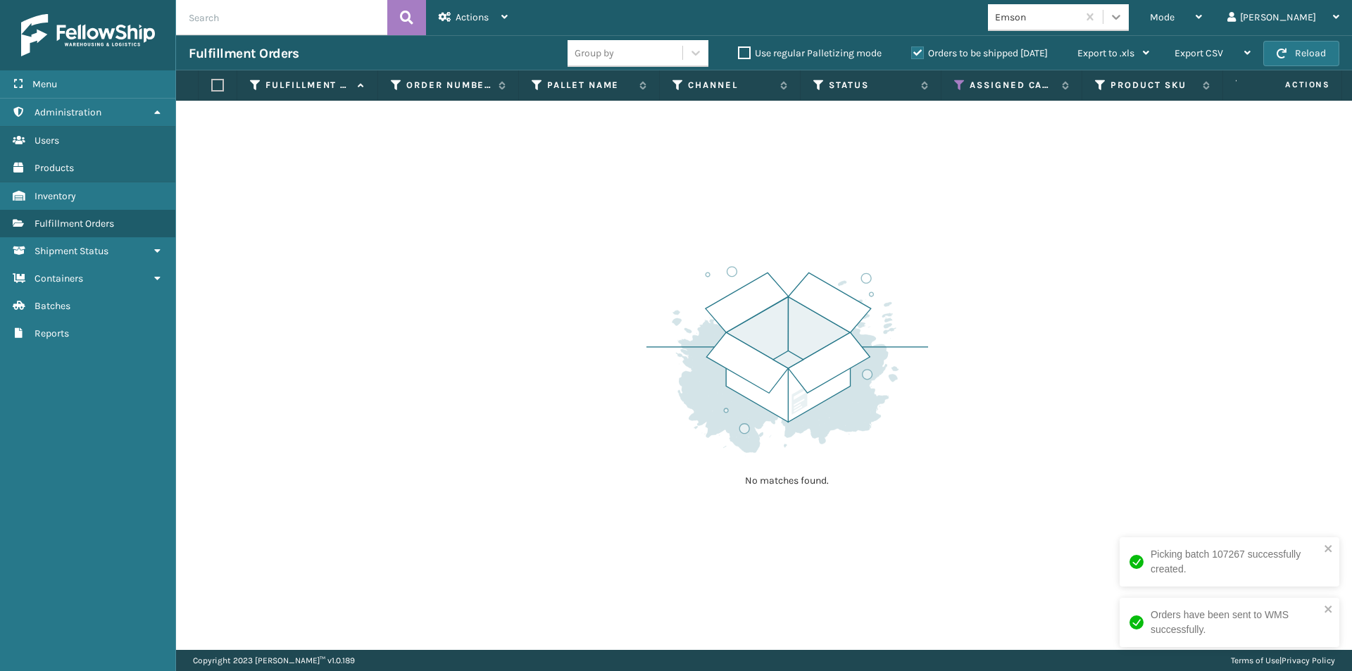
click at [1121, 18] on icon at bounding box center [1116, 17] width 8 height 5
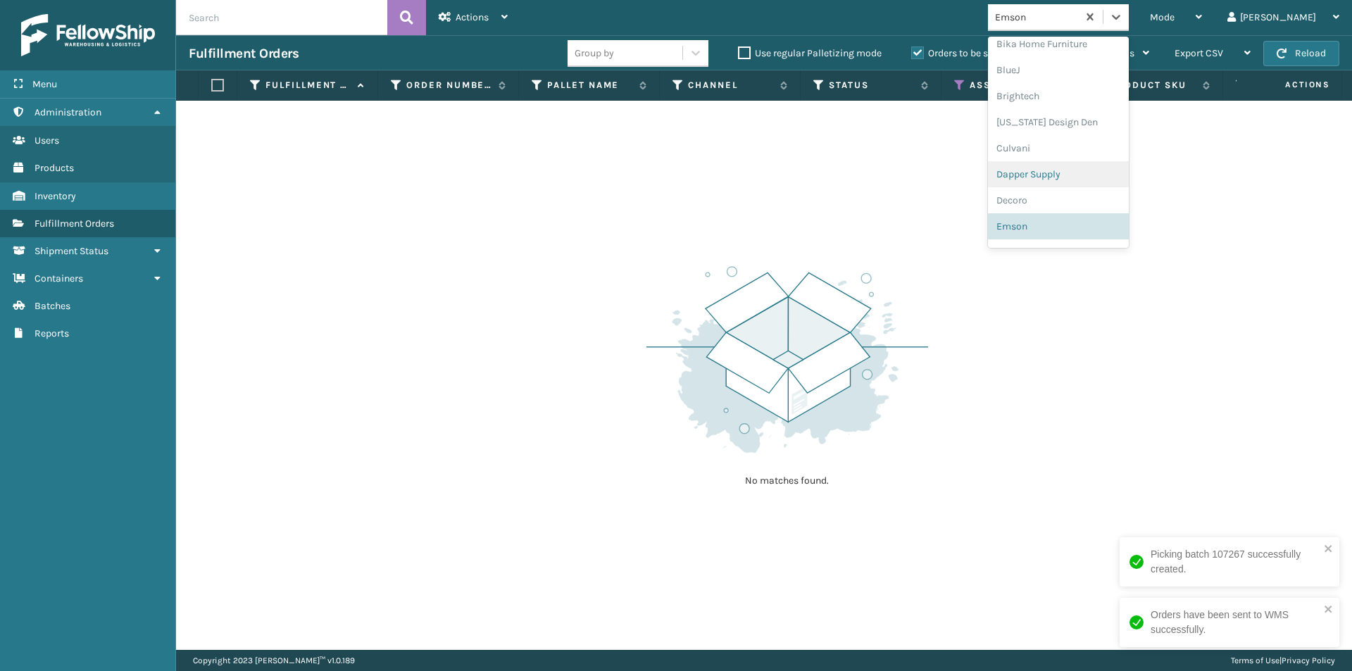
scroll to position [209, 0]
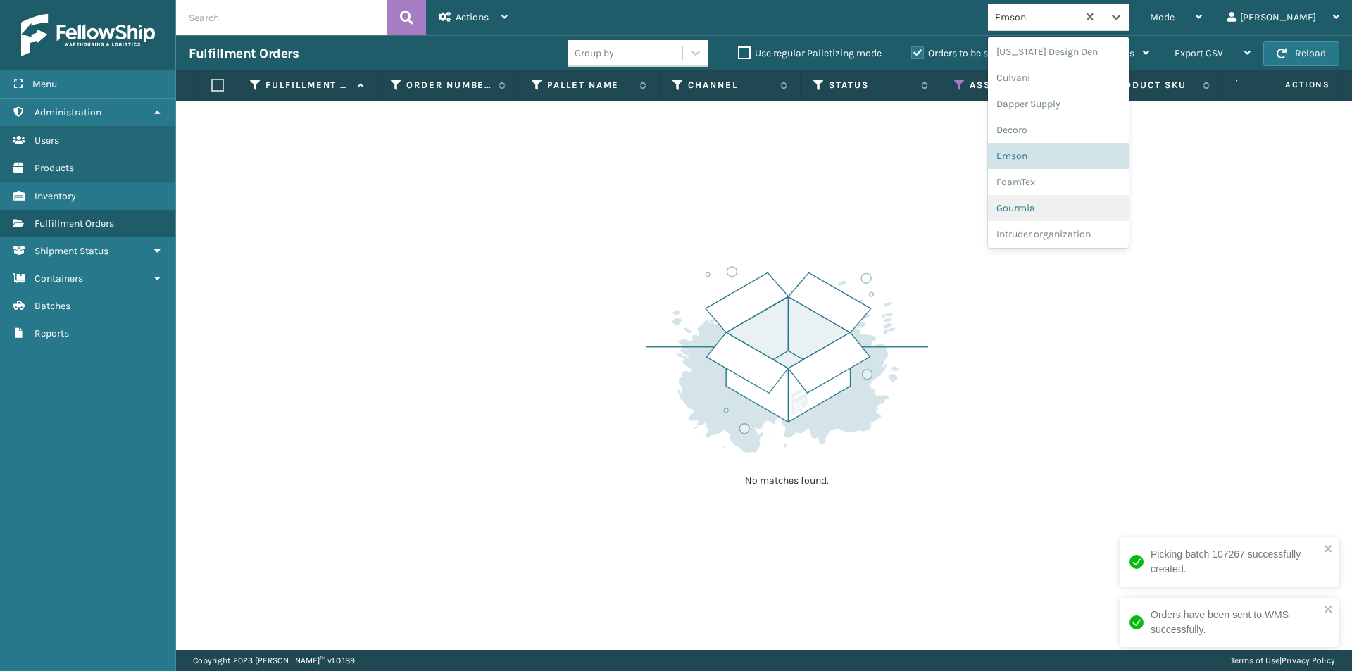
click at [1083, 195] on div "Gourmia" at bounding box center [1058, 208] width 141 height 26
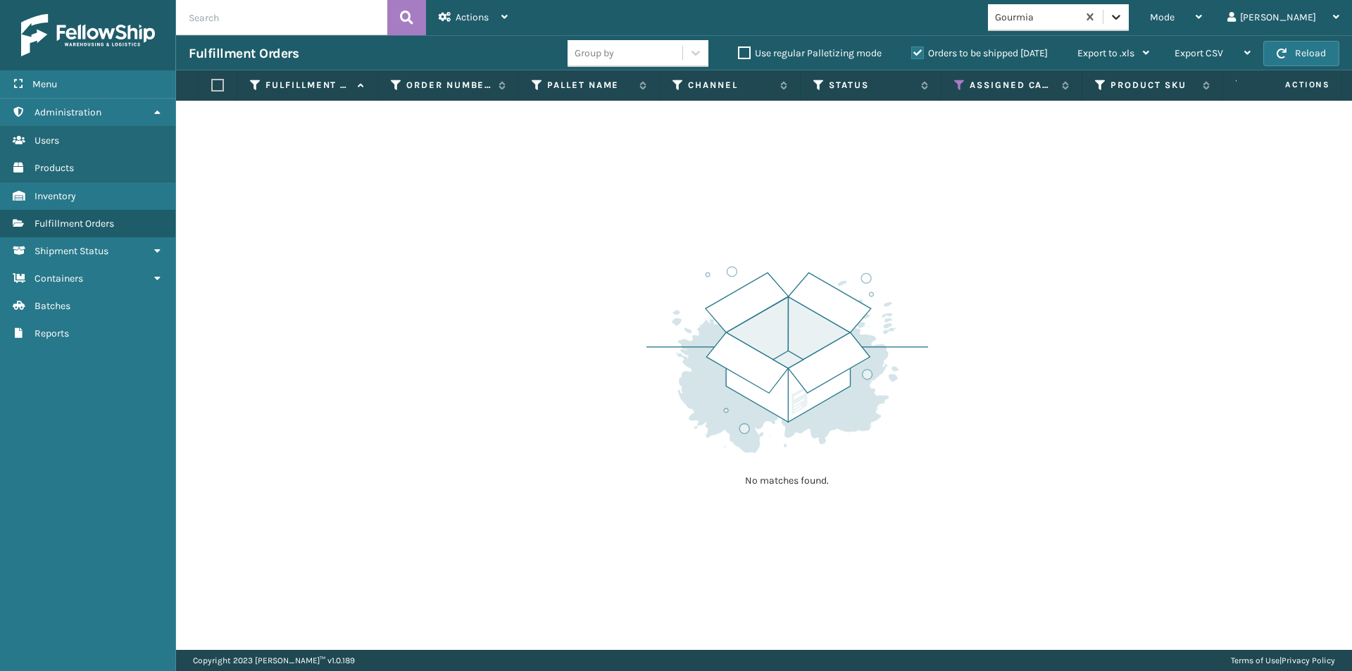
click at [1123, 14] on icon at bounding box center [1116, 17] width 14 height 14
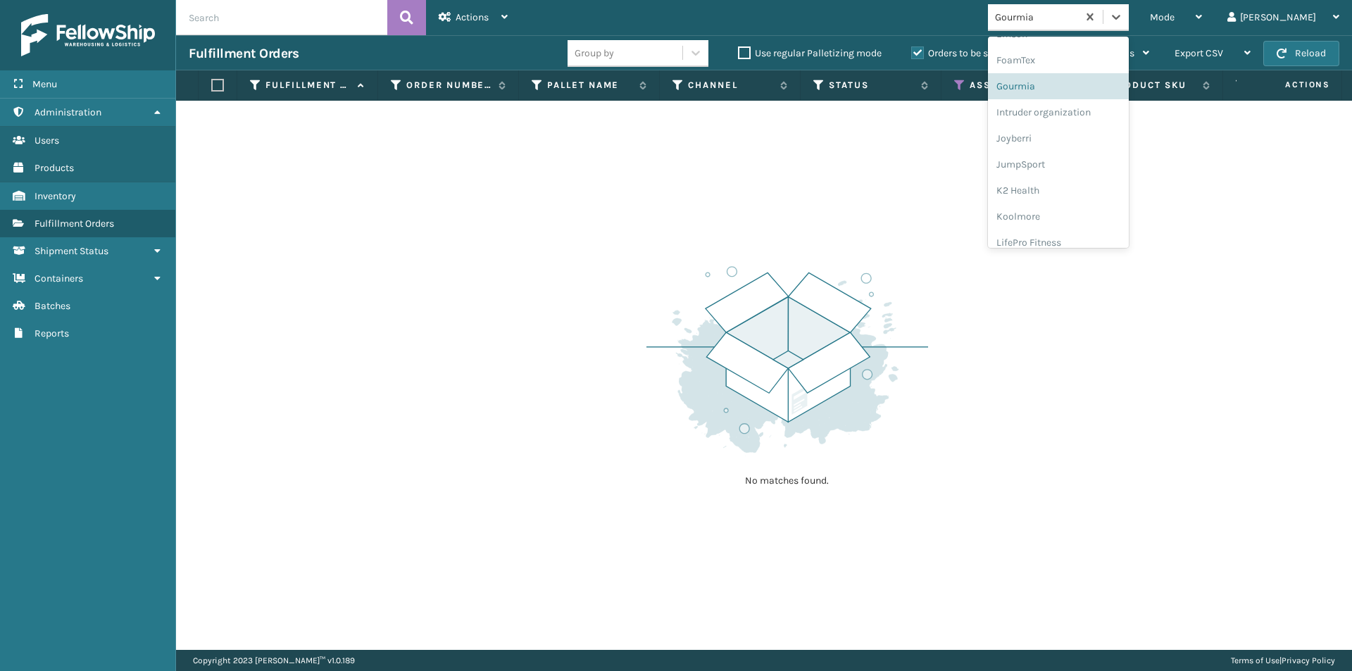
scroll to position [332, 0]
click at [1078, 144] on div "Joyberri" at bounding box center [1058, 138] width 141 height 26
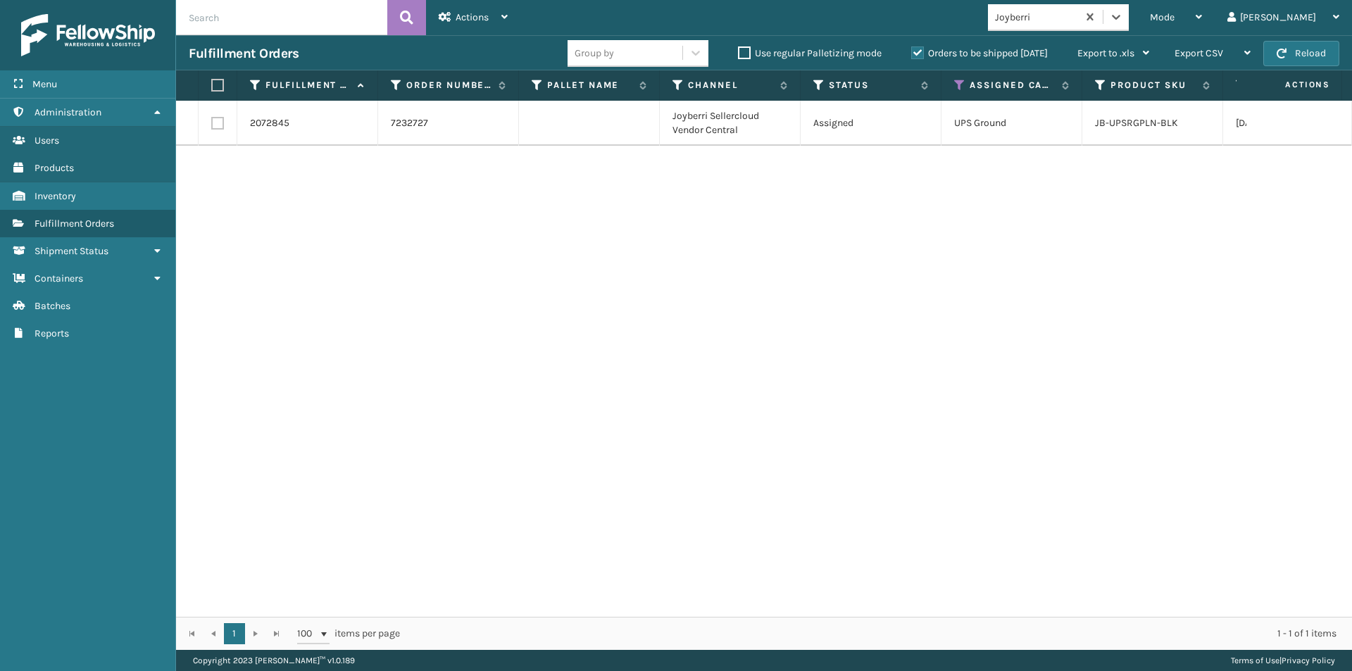
click at [218, 83] on label at bounding box center [215, 85] width 8 height 13
click at [212, 83] on input "checkbox" at bounding box center [211, 85] width 1 height 9
checkbox input "true"
click at [501, 16] on div "Actions" at bounding box center [473, 17] width 69 height 35
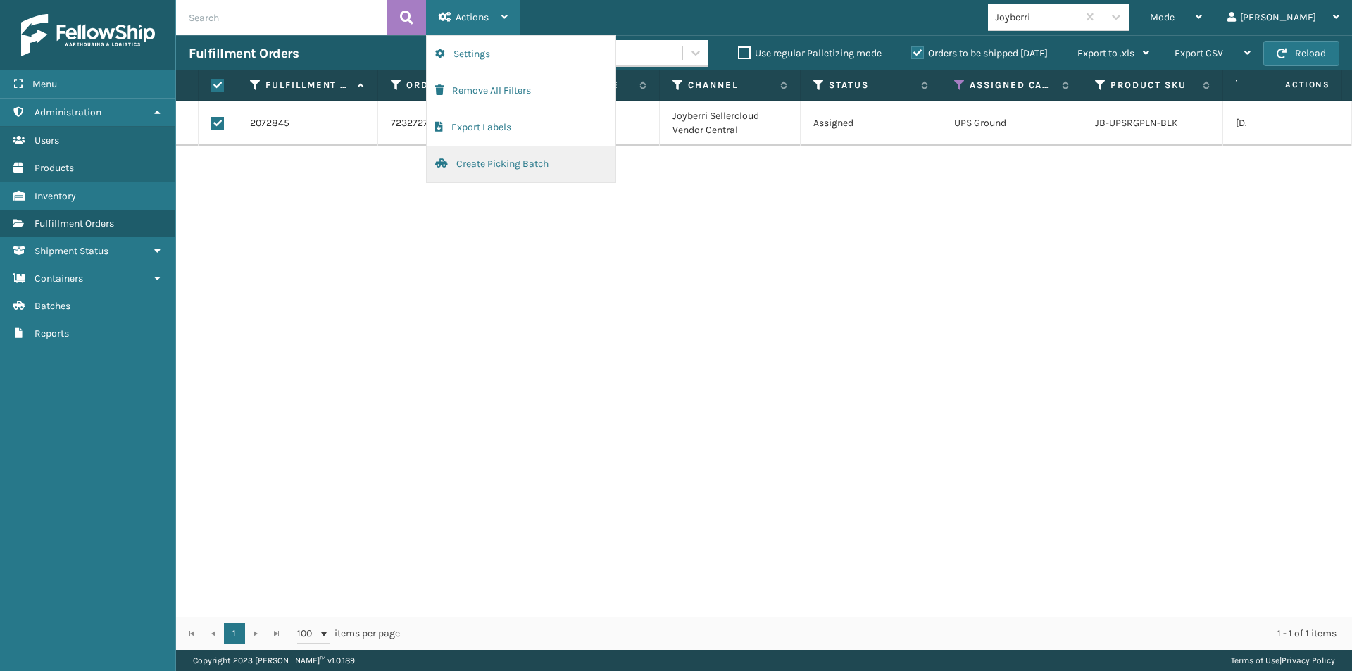
click at [502, 168] on button "Create Picking Batch" at bounding box center [521, 164] width 189 height 37
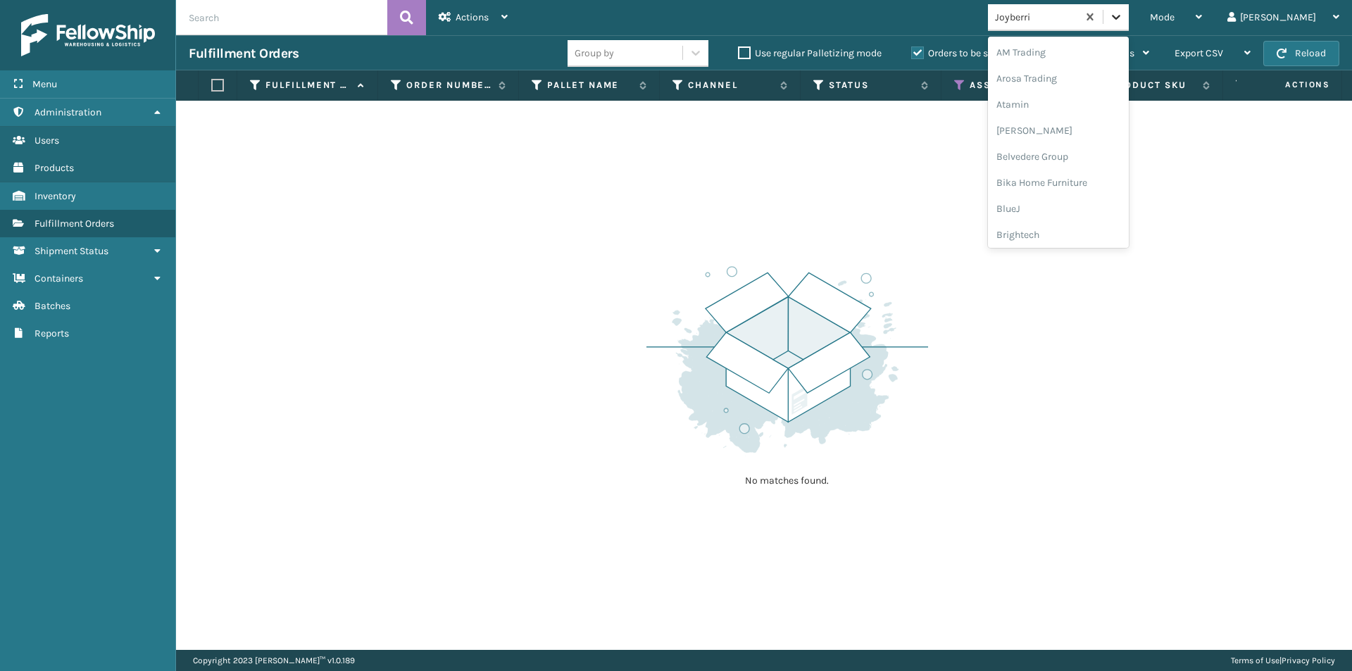
click at [1121, 16] on icon at bounding box center [1116, 17] width 8 height 5
click at [1075, 110] on div "JumpSport" at bounding box center [1058, 112] width 141 height 26
click at [1123, 20] on icon at bounding box center [1116, 17] width 14 height 14
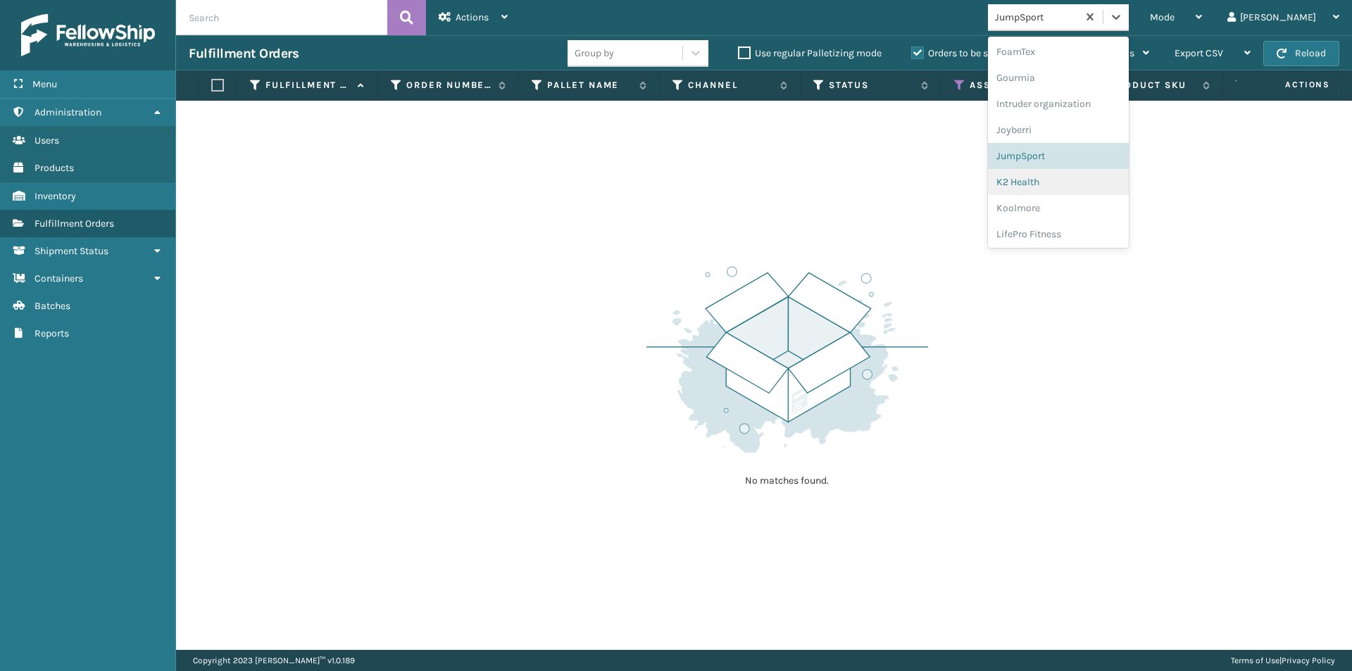
click at [1073, 175] on div "K2 Health" at bounding box center [1058, 182] width 141 height 26
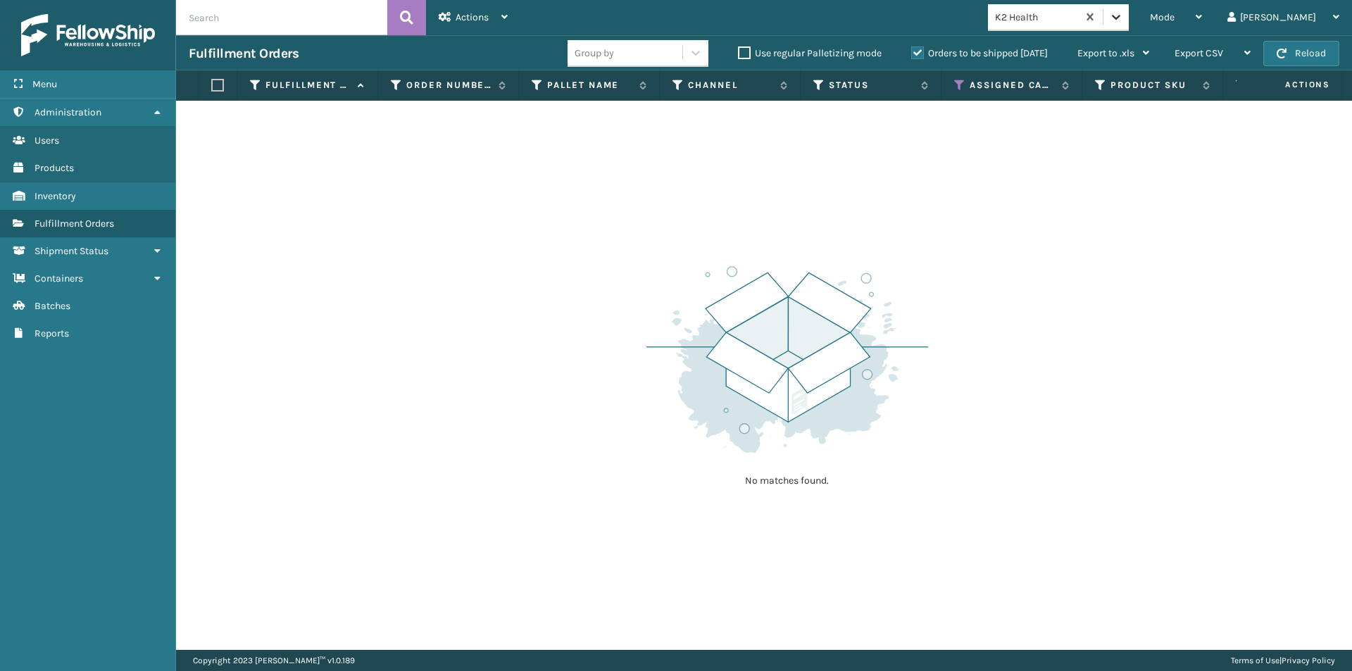
click at [1123, 20] on icon at bounding box center [1116, 17] width 14 height 14
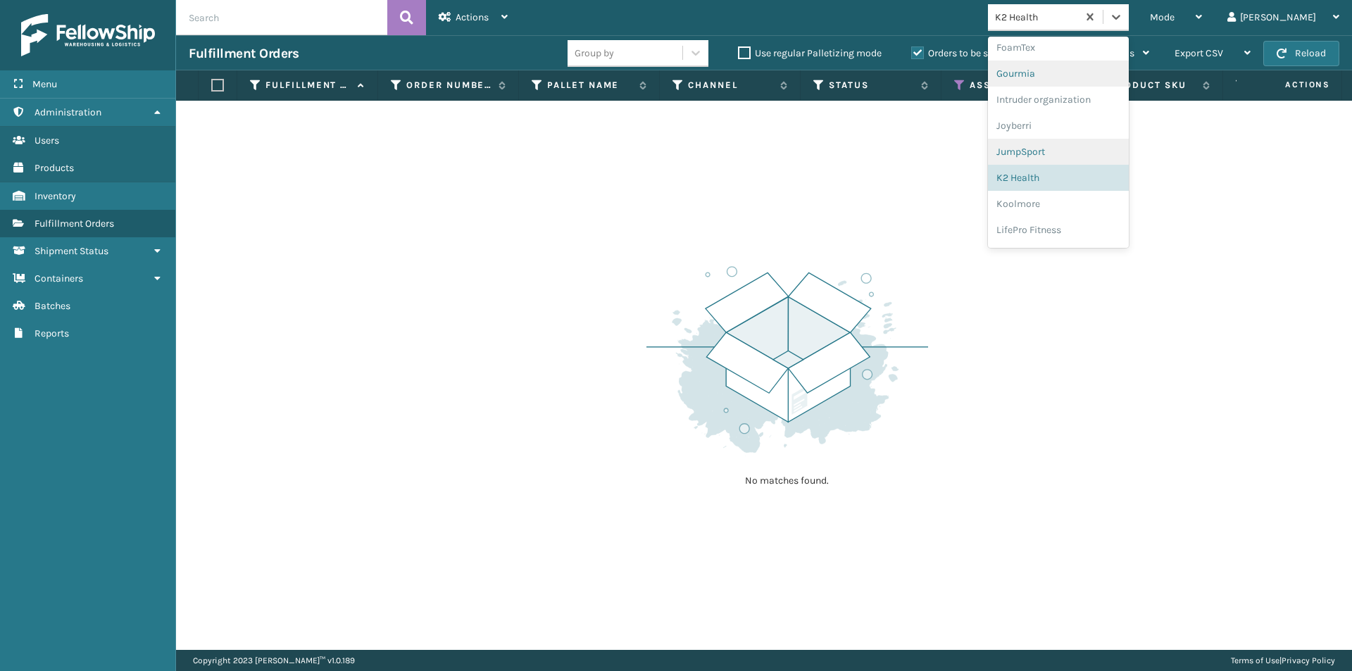
scroll to position [366, 0]
click at [1066, 180] on div "Koolmore" at bounding box center [1058, 182] width 141 height 26
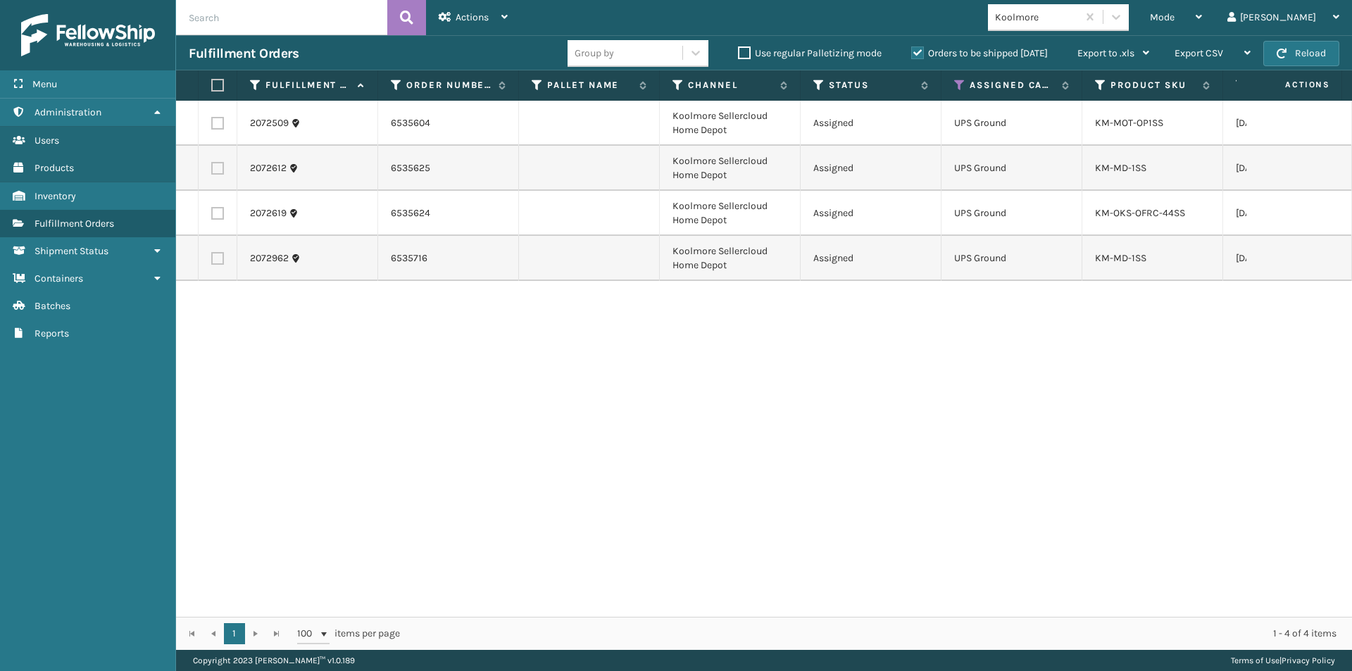
click at [220, 85] on label at bounding box center [215, 85] width 8 height 13
click at [212, 85] on input "checkbox" at bounding box center [211, 85] width 1 height 9
checkbox input "true"
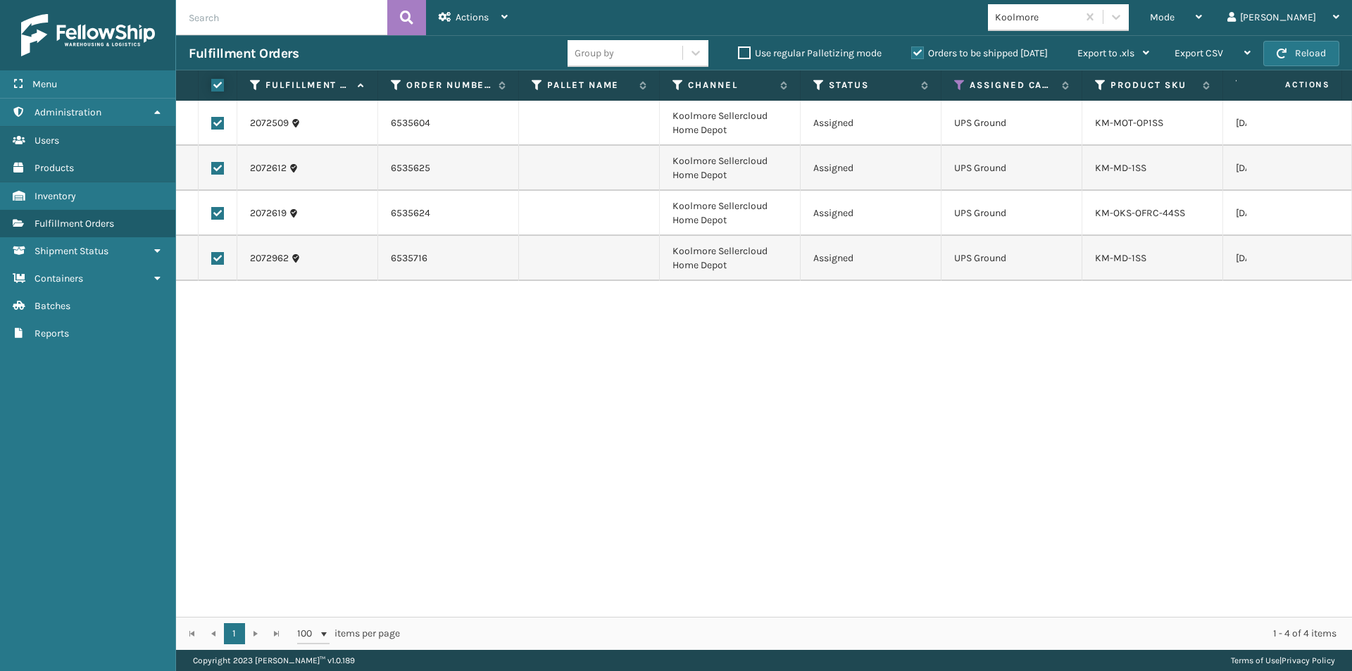
checkbox input "true"
click at [502, 20] on icon at bounding box center [505, 17] width 6 height 10
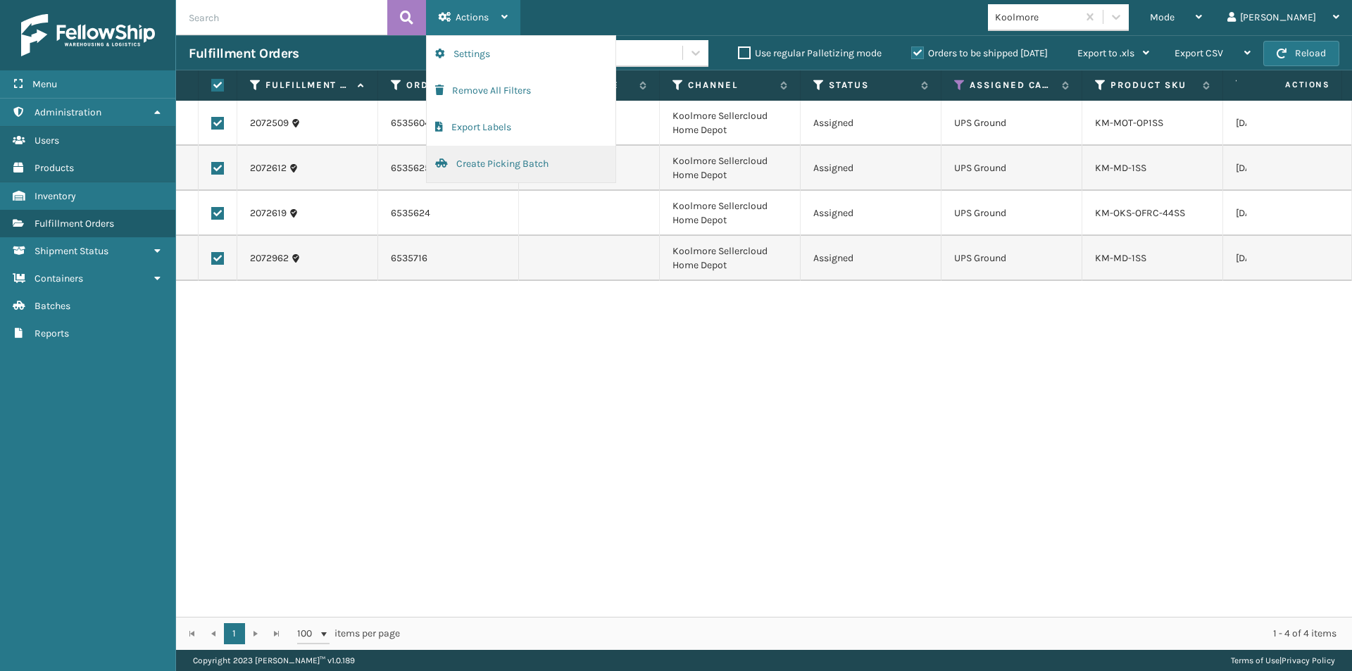
click at [478, 161] on button "Create Picking Batch" at bounding box center [521, 164] width 189 height 37
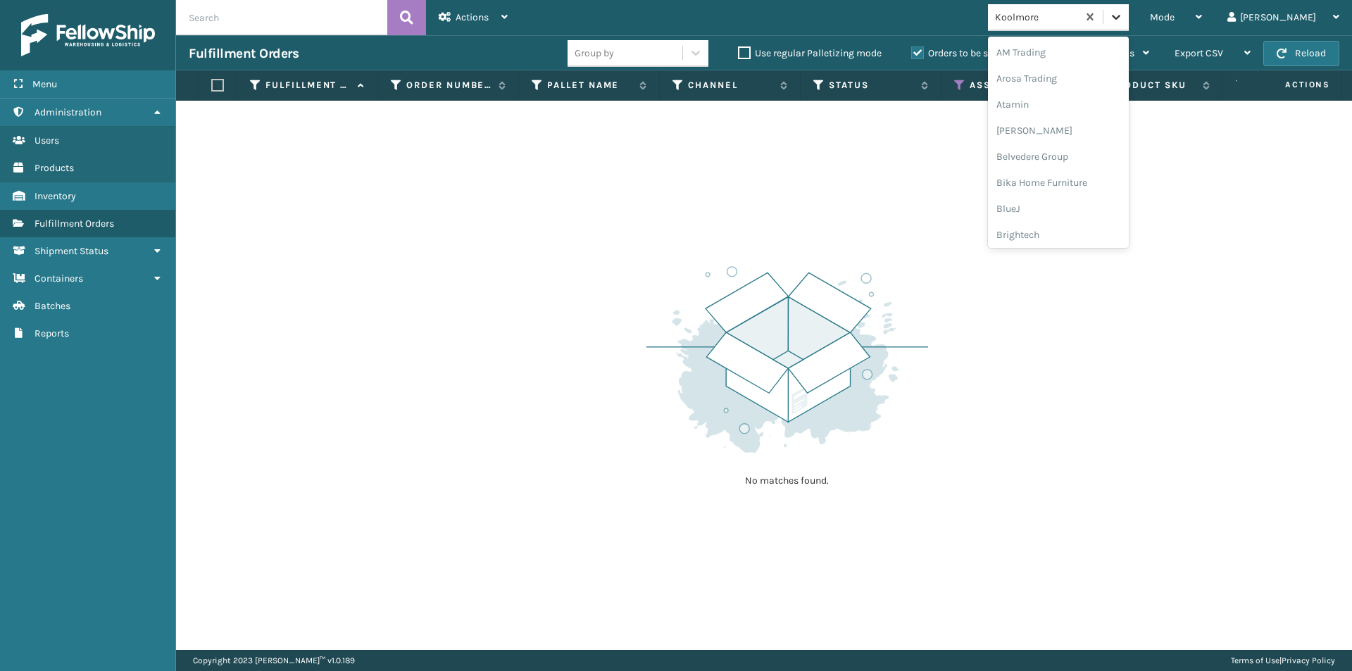
click at [1123, 22] on icon at bounding box center [1116, 17] width 14 height 14
click at [1125, 182] on div "LifePro Fitness" at bounding box center [1058, 182] width 141 height 26
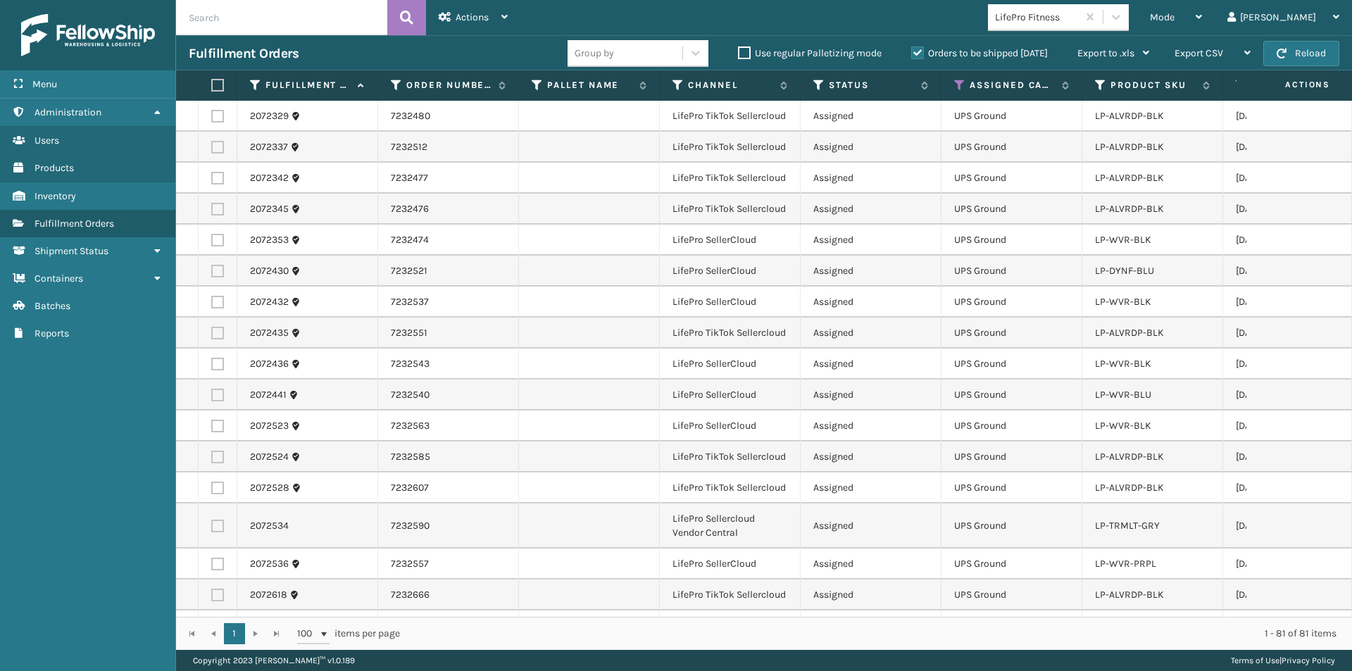
click at [216, 85] on label at bounding box center [215, 85] width 8 height 13
click at [212, 85] on input "checkbox" at bounding box center [211, 85] width 1 height 9
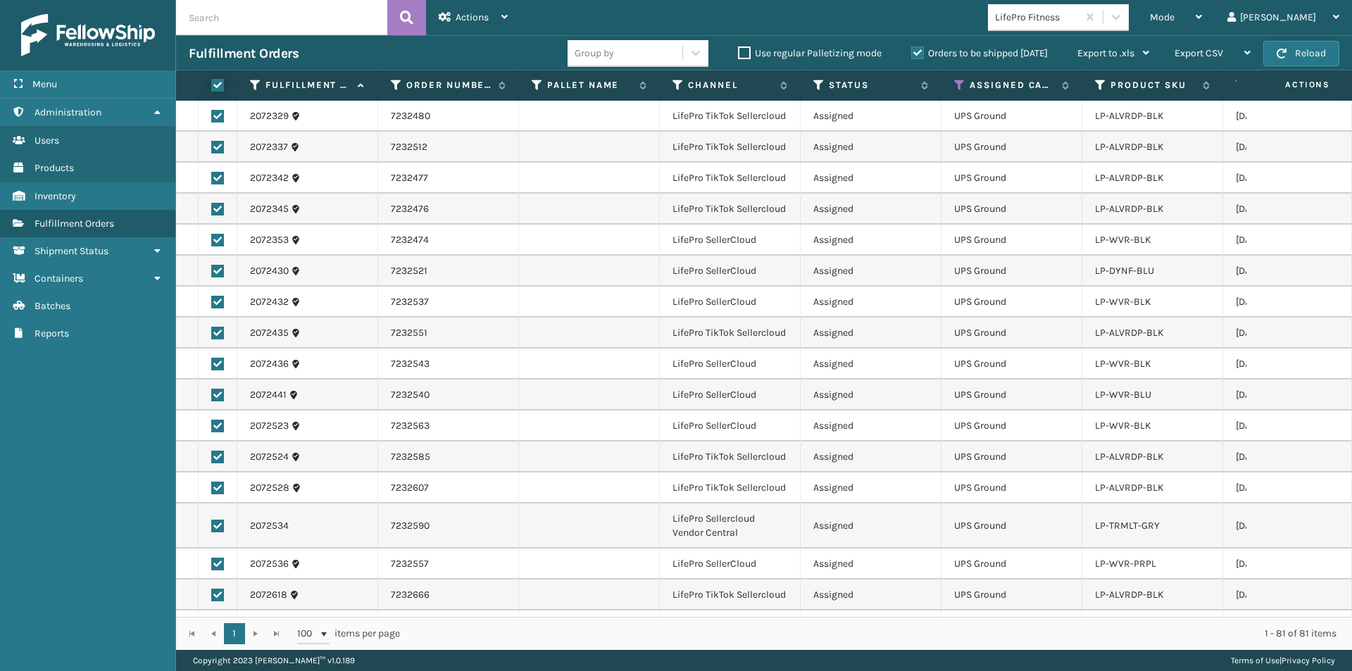
checkbox input "true"
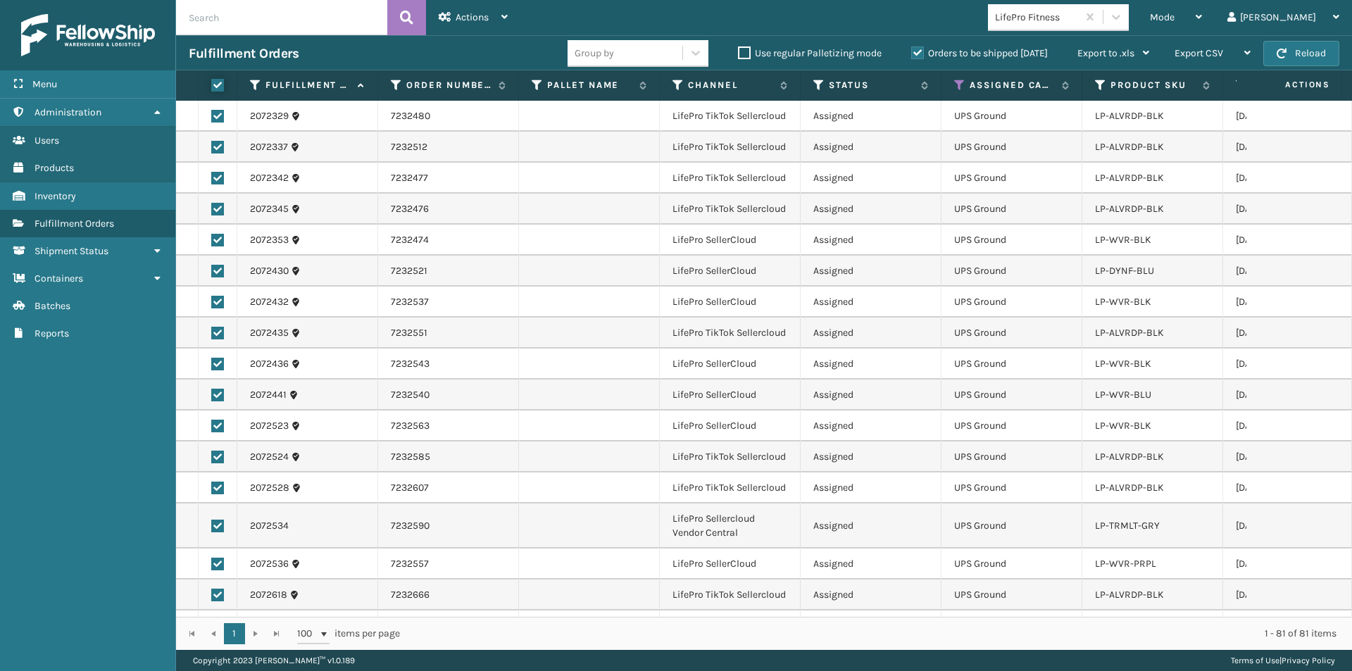
checkbox input "true"
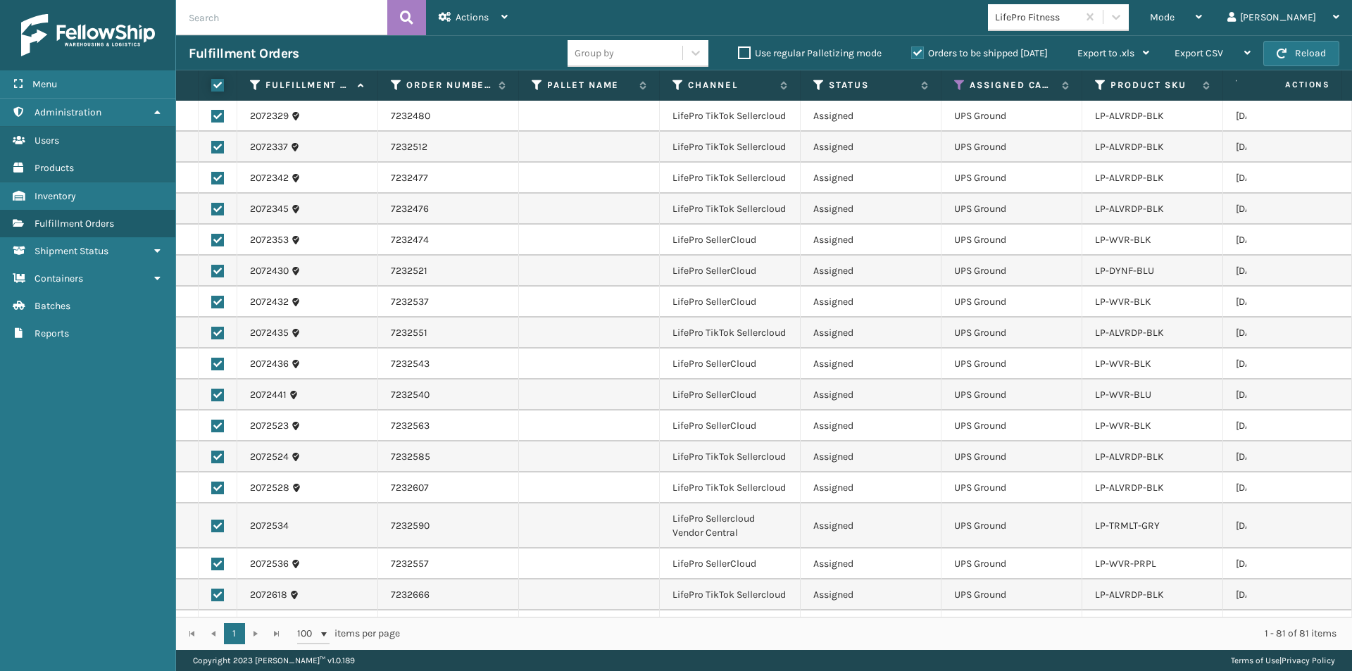
checkbox input "true"
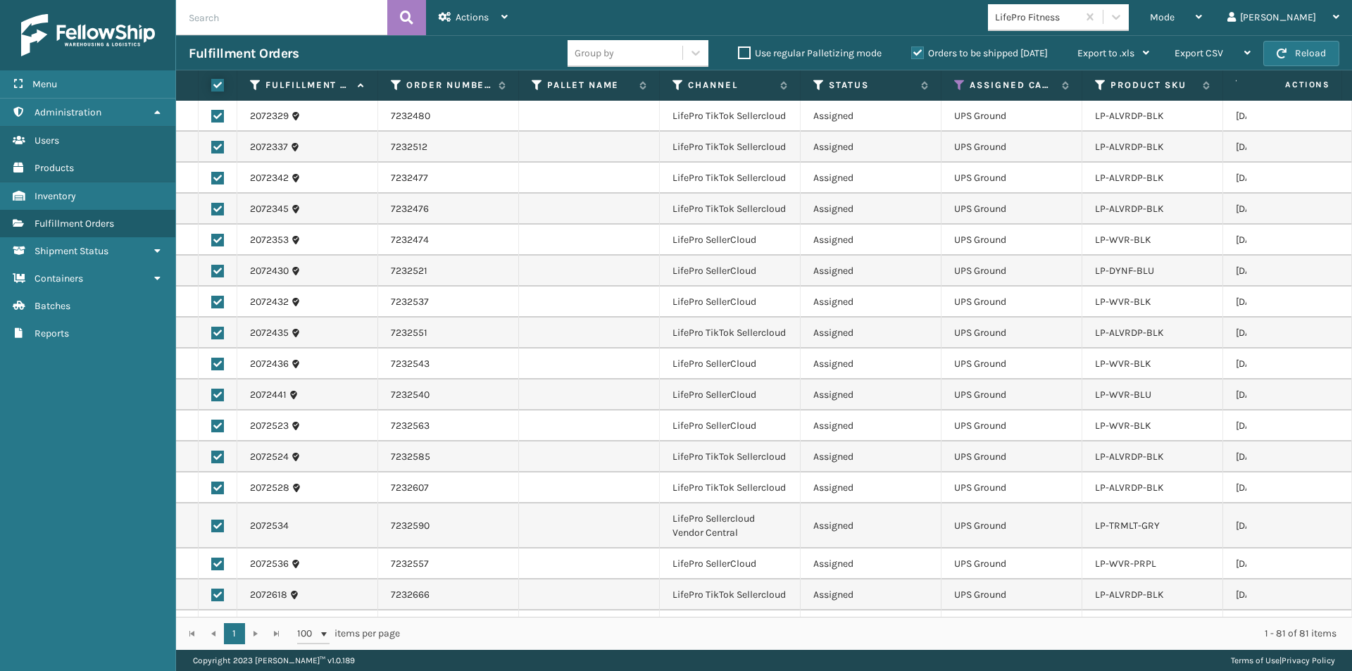
checkbox input "true"
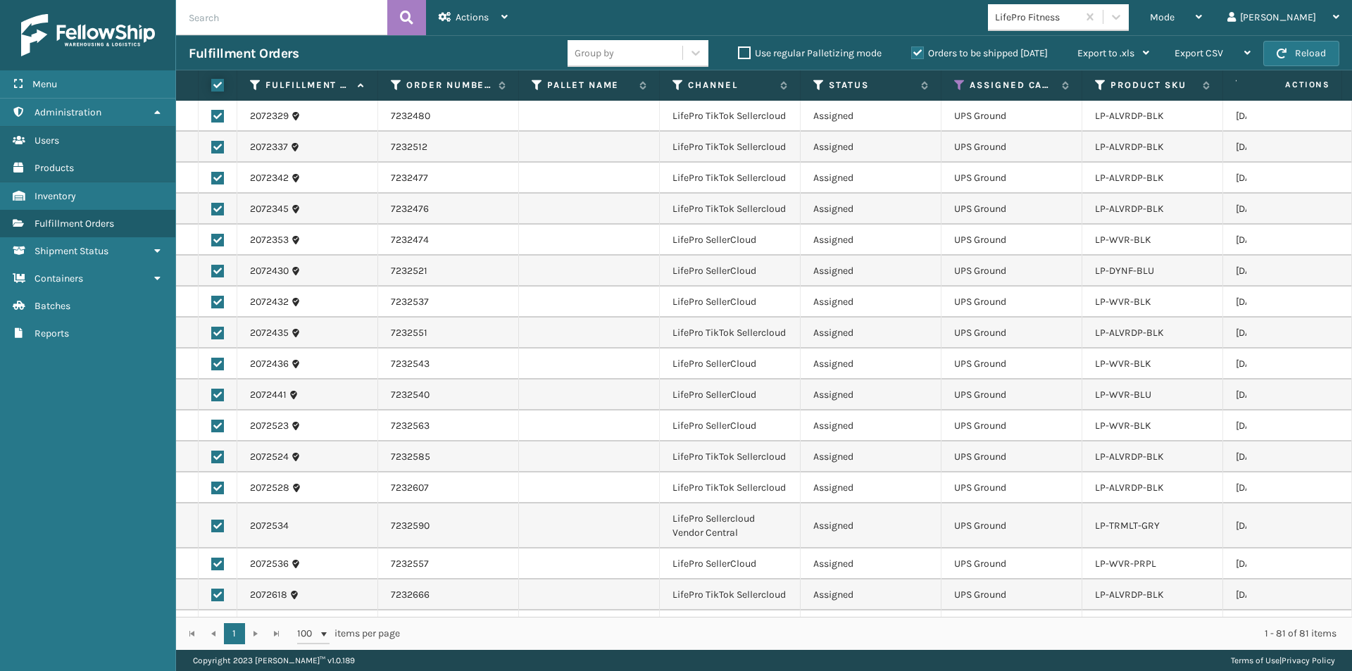
checkbox input "true"
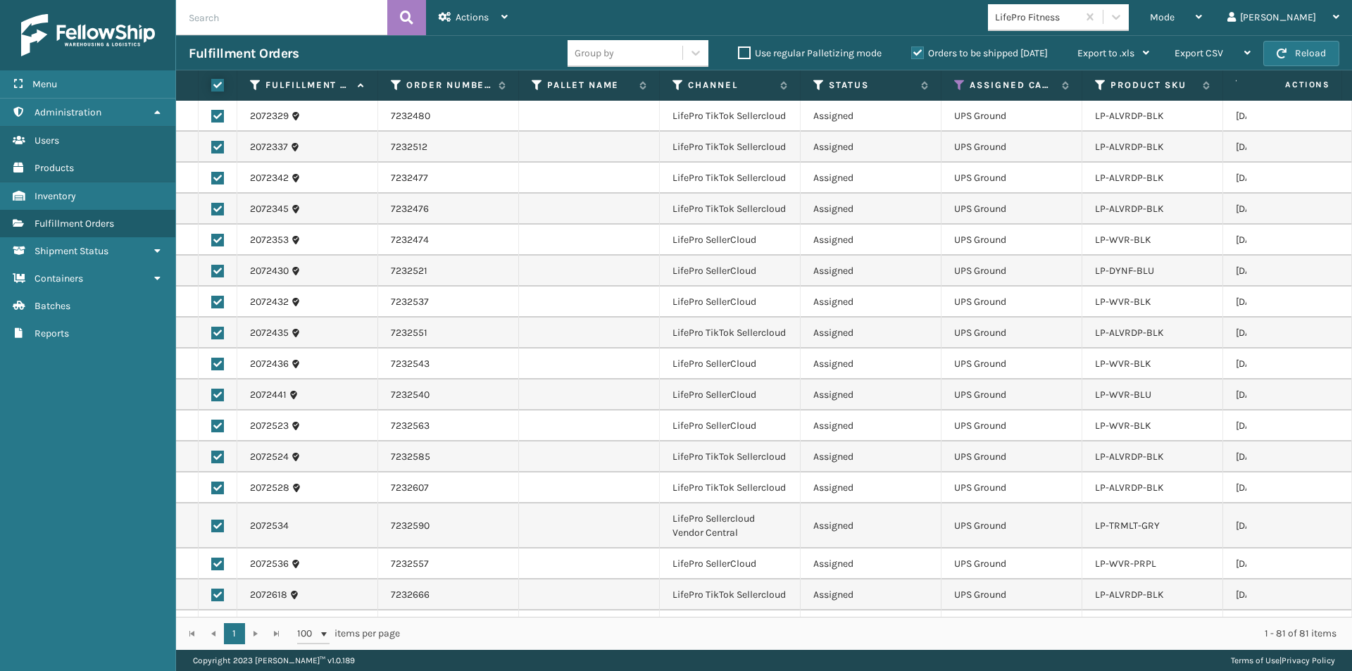
checkbox input "true"
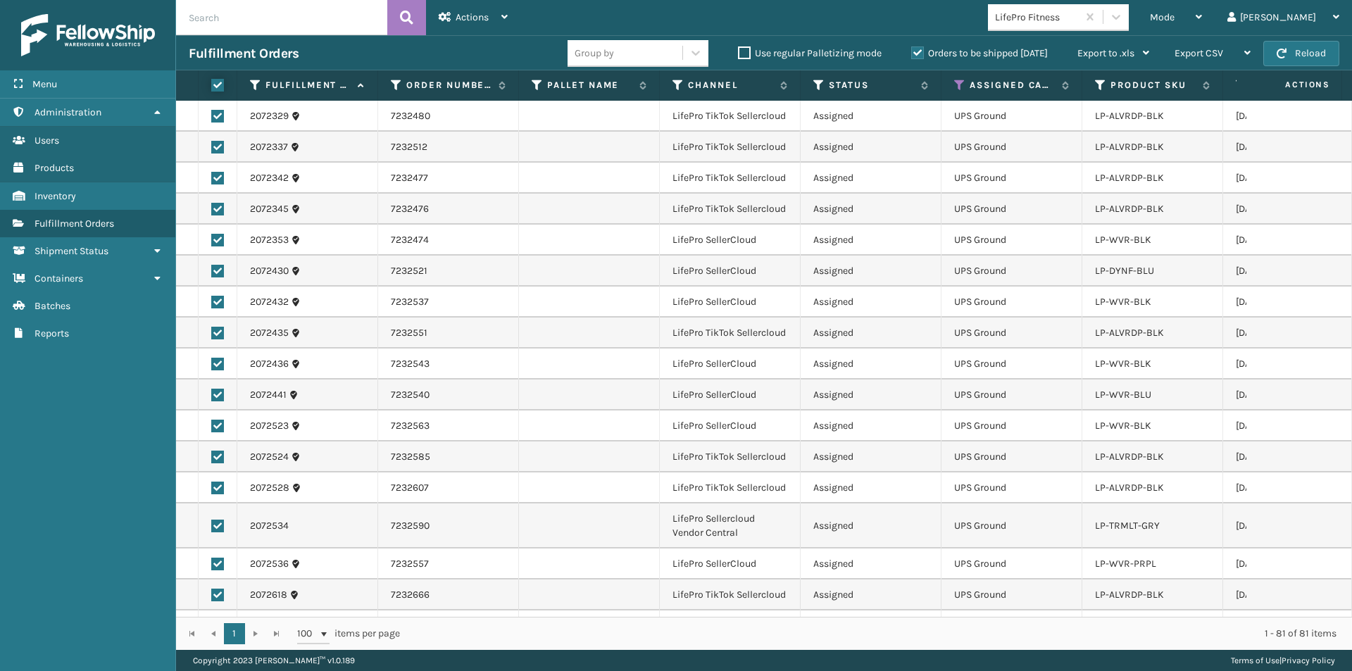
checkbox input "true"
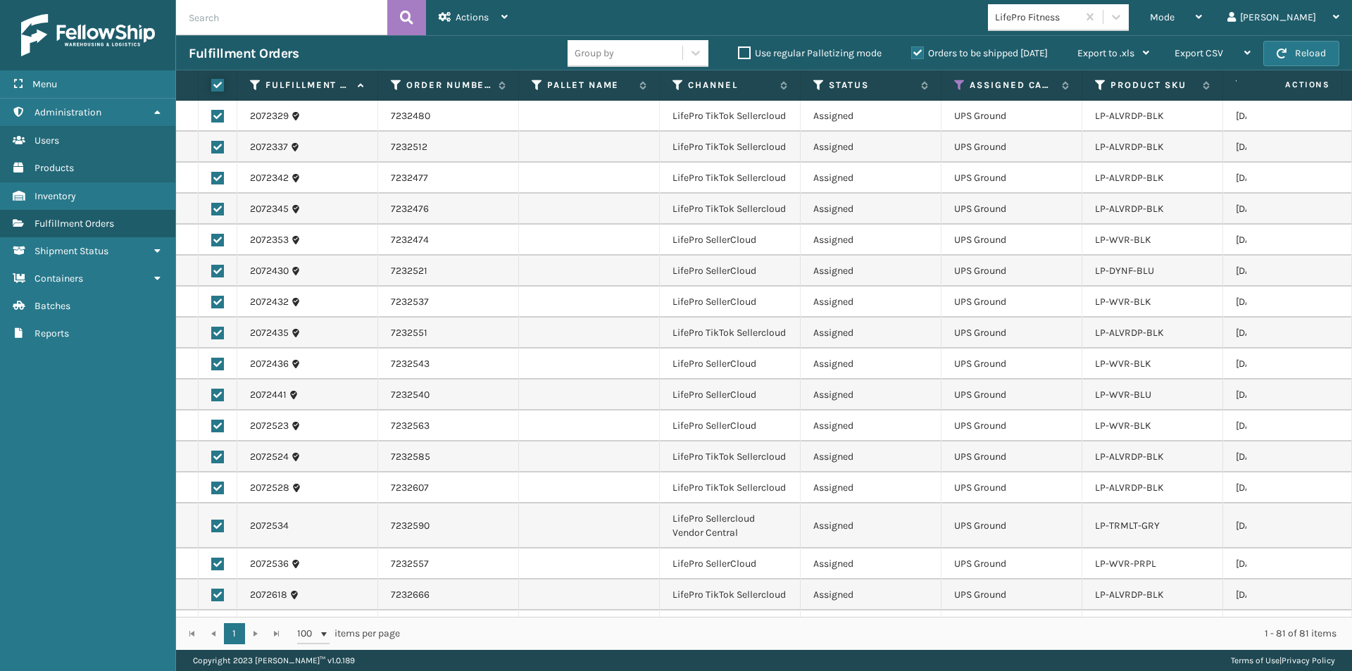
checkbox input "true"
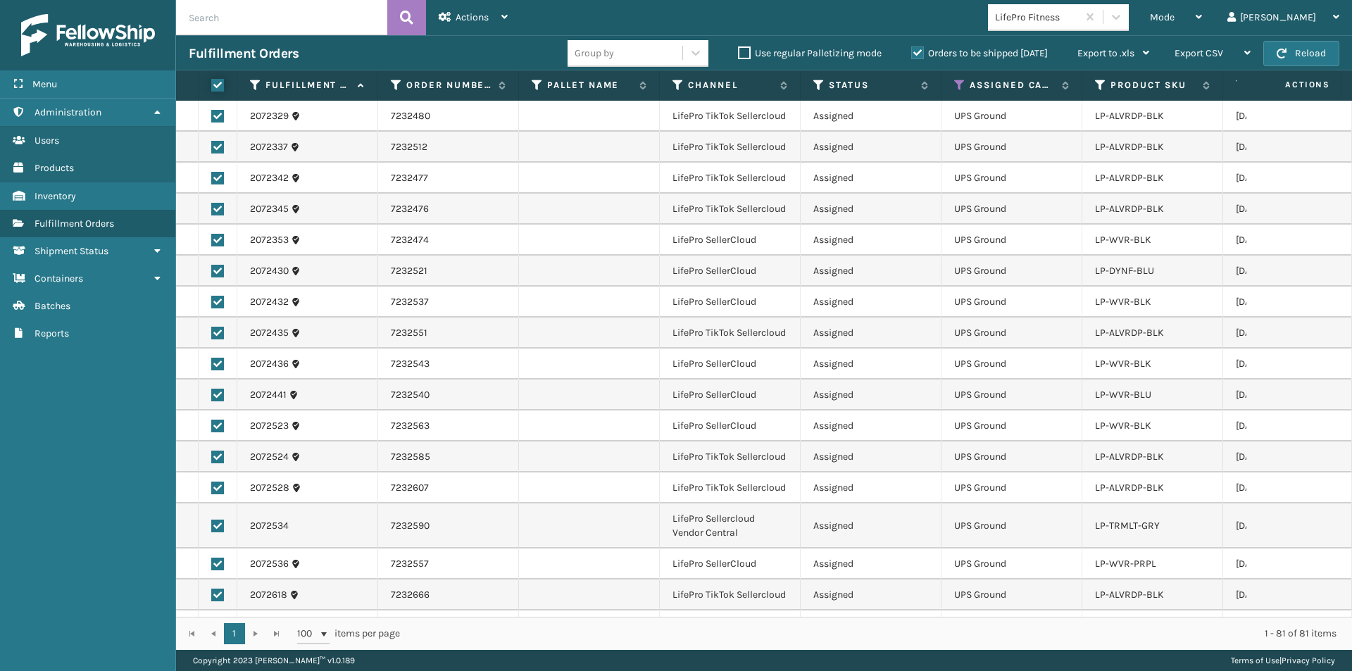
checkbox input "true"
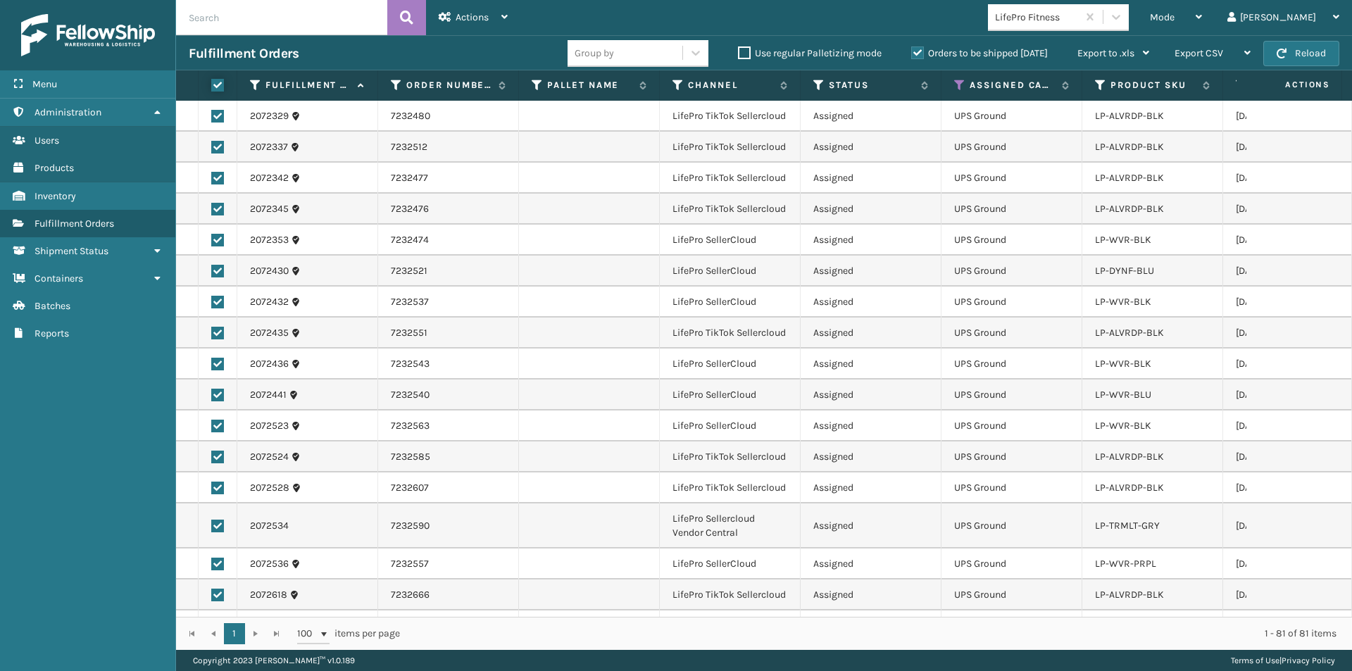
checkbox input "true"
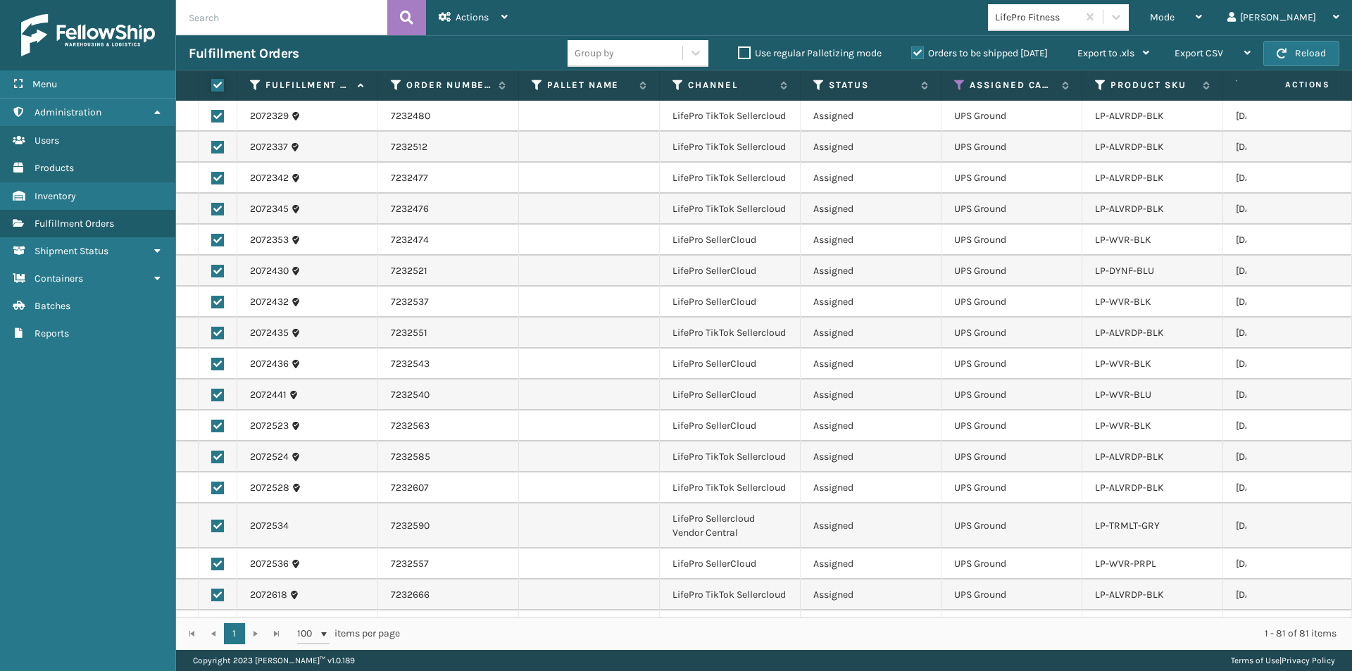
checkbox input "true"
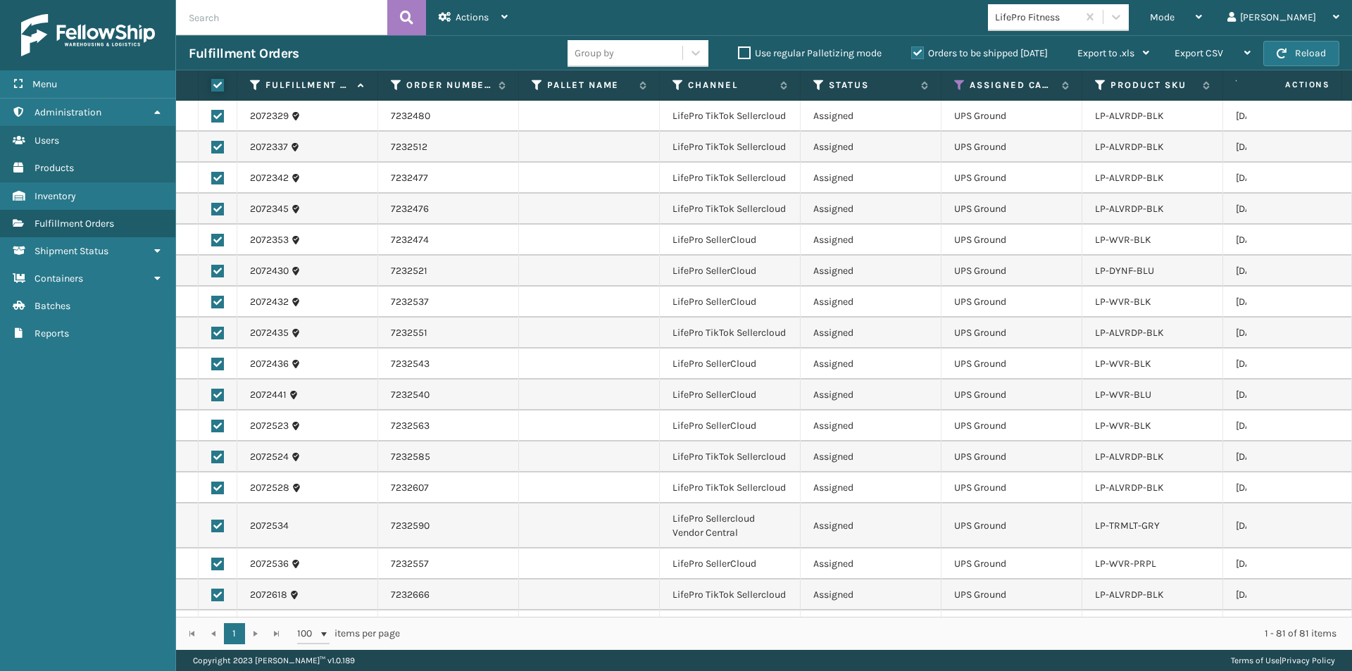
checkbox input "true"
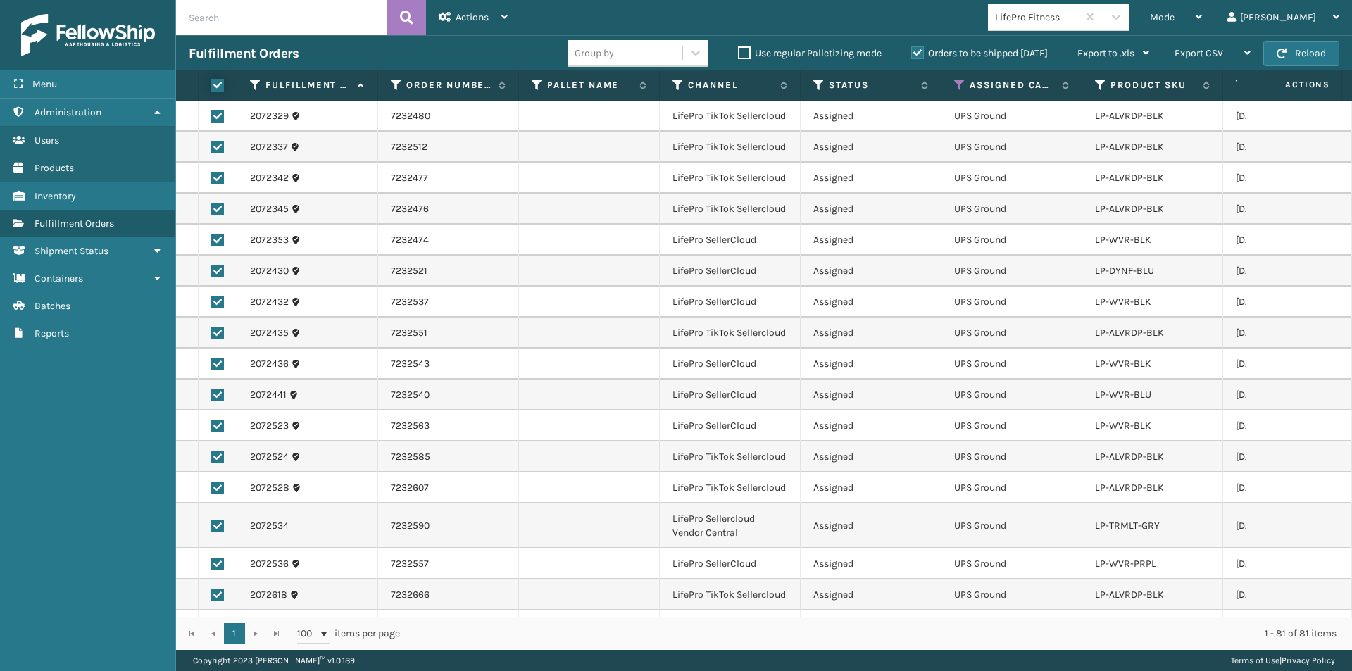
checkbox input "true"
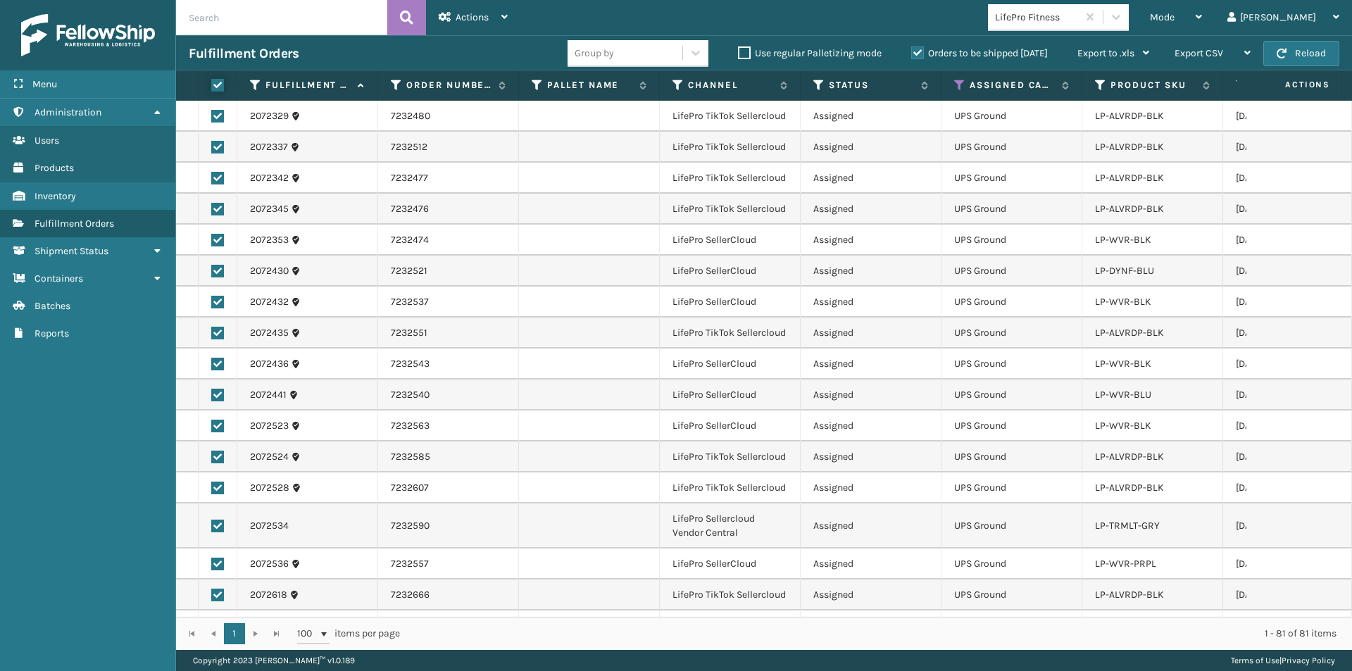
checkbox input "true"
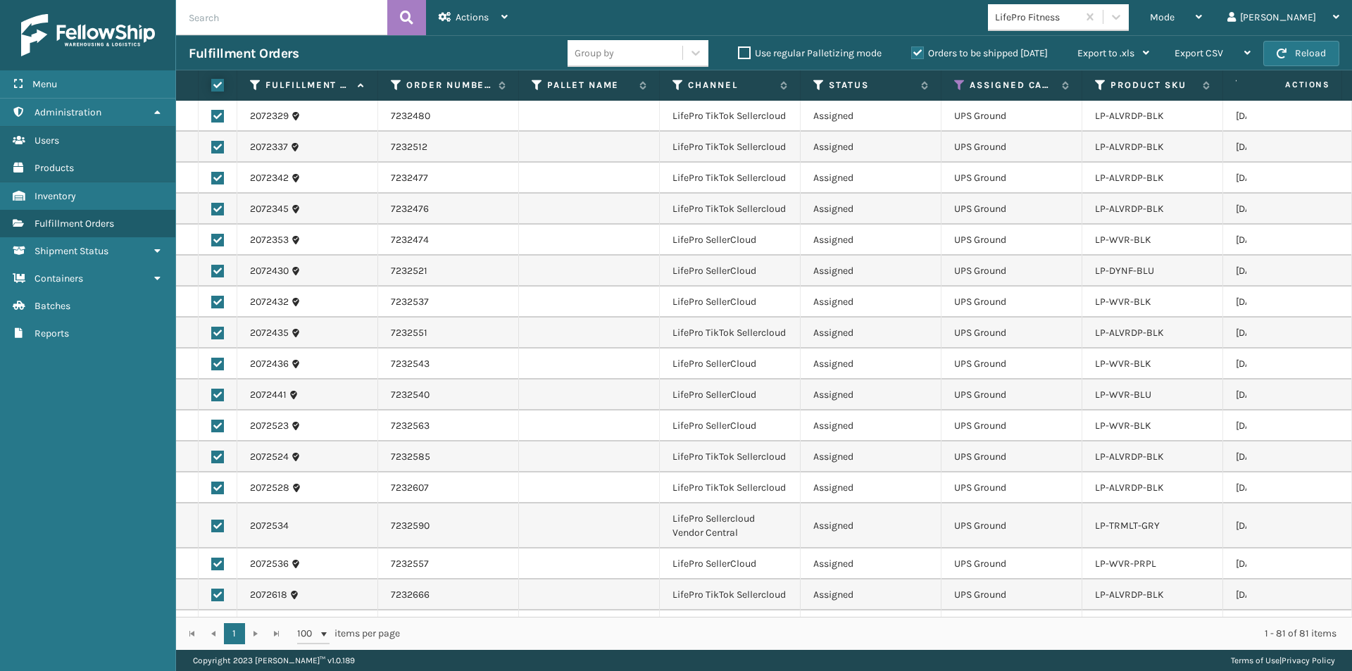
checkbox input "true"
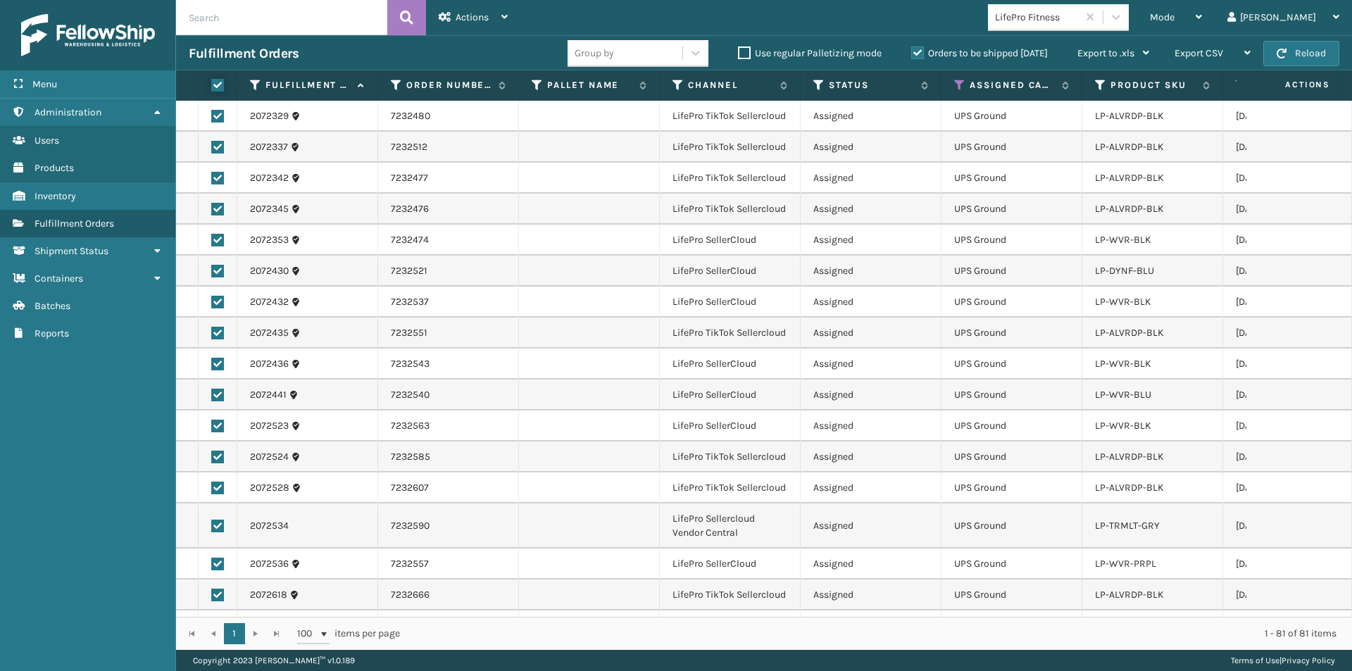
checkbox input "true"
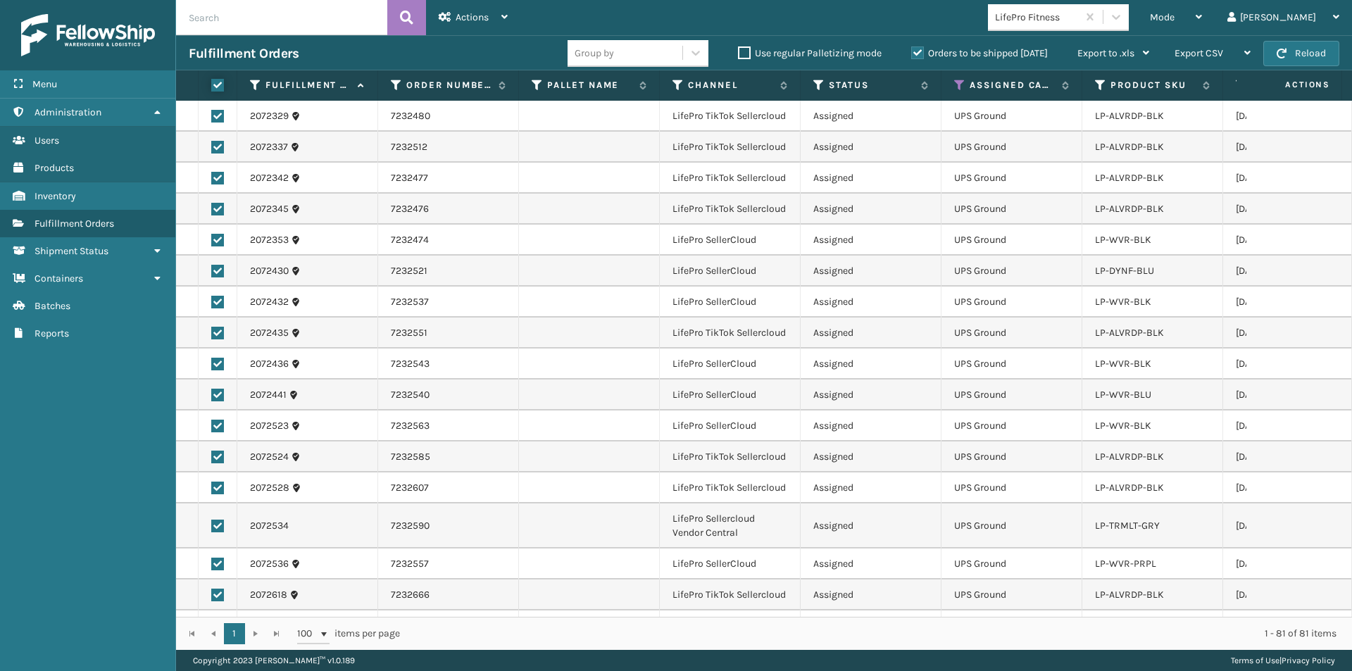
checkbox input "true"
click at [504, 16] on icon at bounding box center [505, 17] width 6 height 10
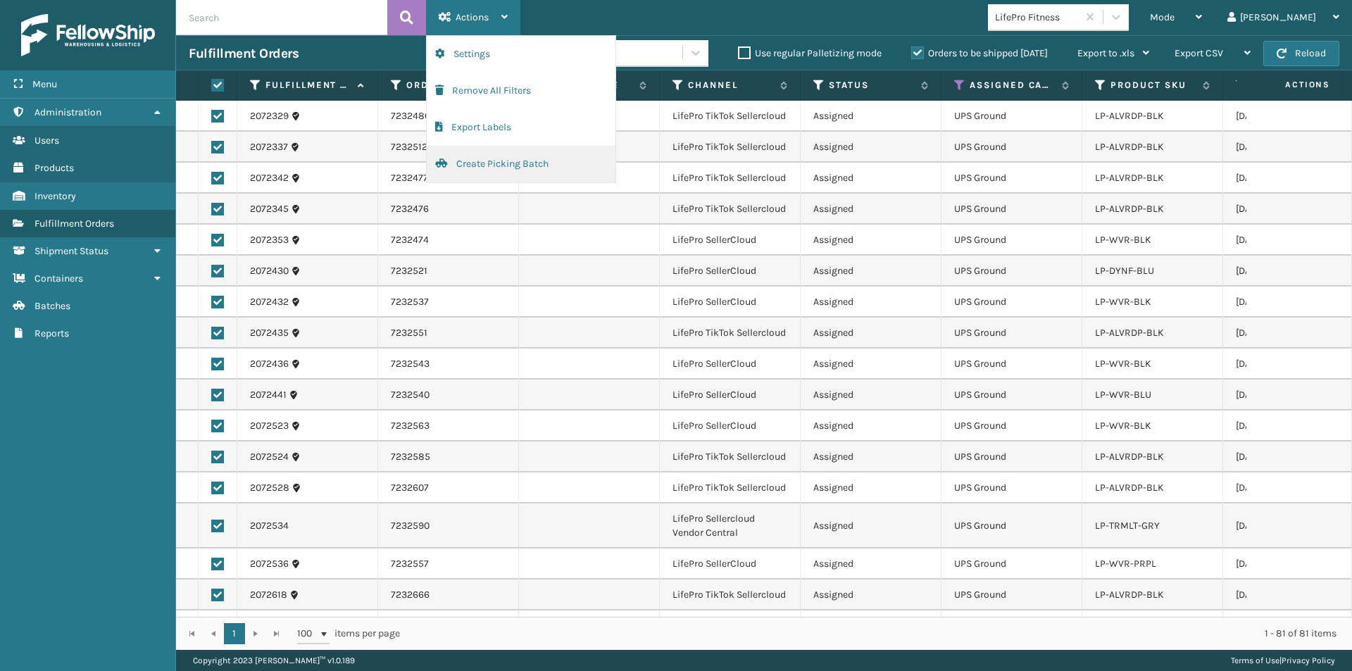
click at [490, 166] on button "Create Picking Batch" at bounding box center [521, 164] width 189 height 37
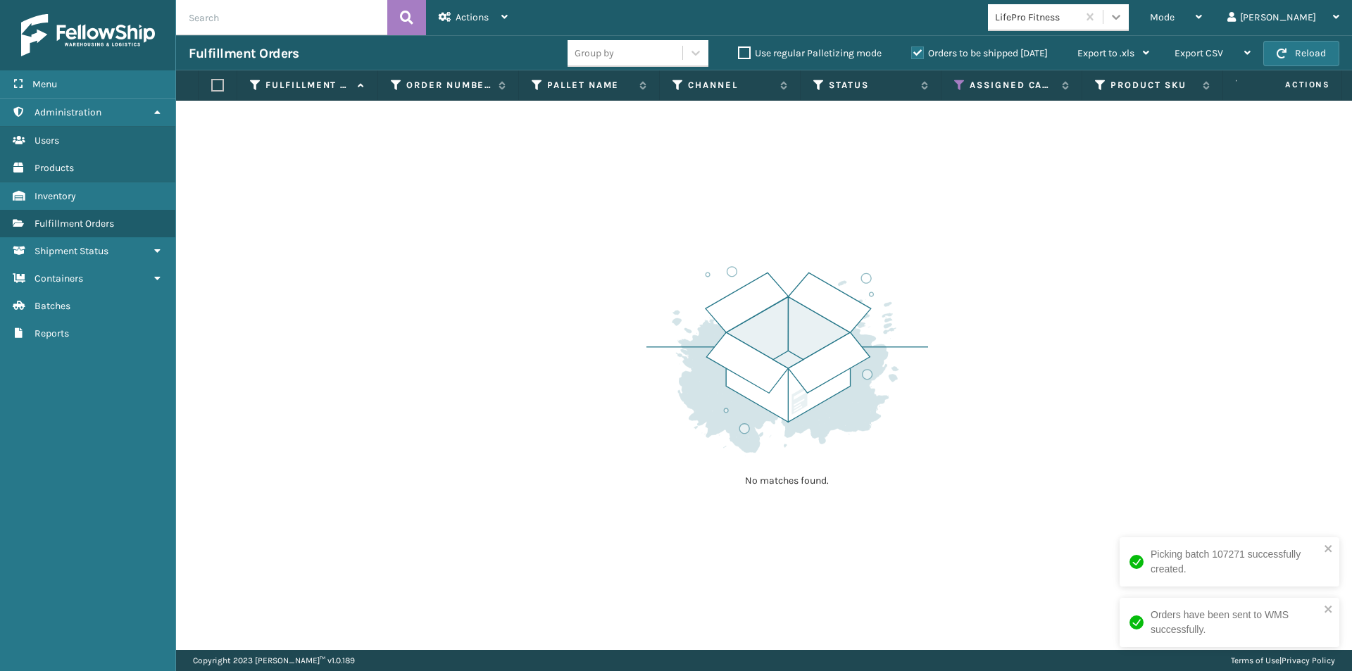
click at [1121, 18] on icon at bounding box center [1116, 17] width 8 height 5
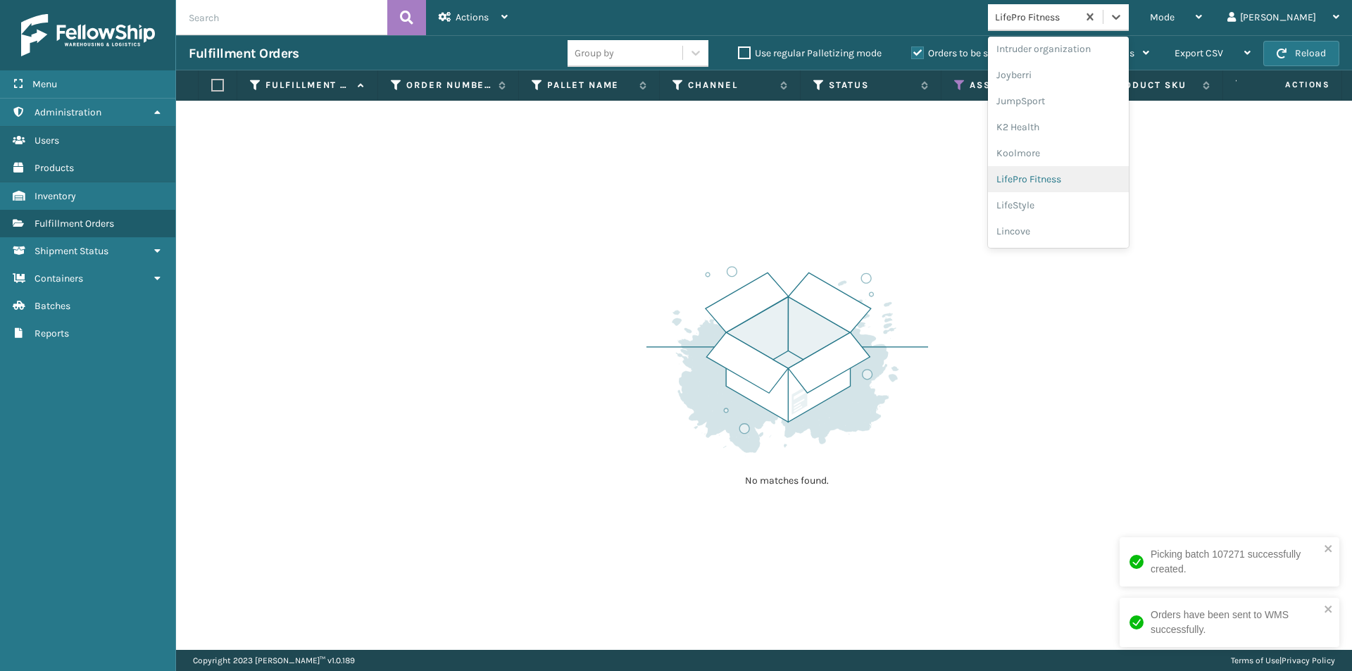
scroll to position [446, 0]
click at [1073, 156] on div "LifeStyle" at bounding box center [1058, 154] width 141 height 26
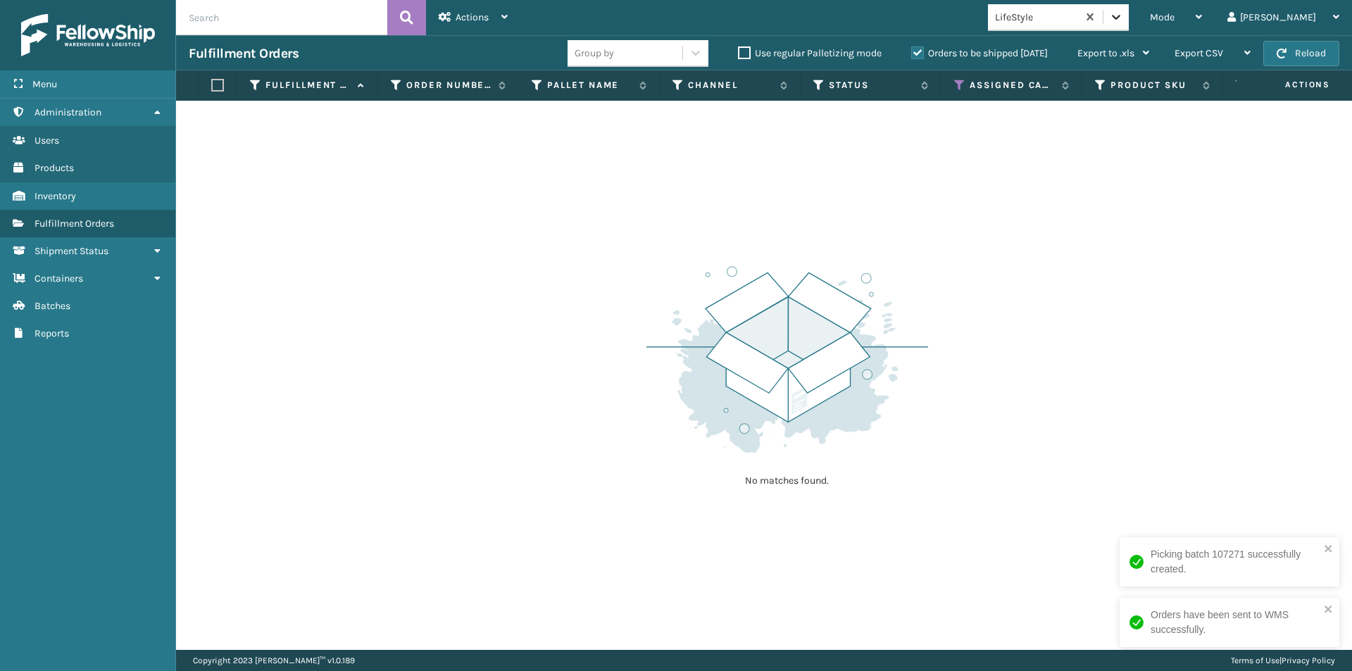
click at [1123, 20] on icon at bounding box center [1116, 17] width 14 height 14
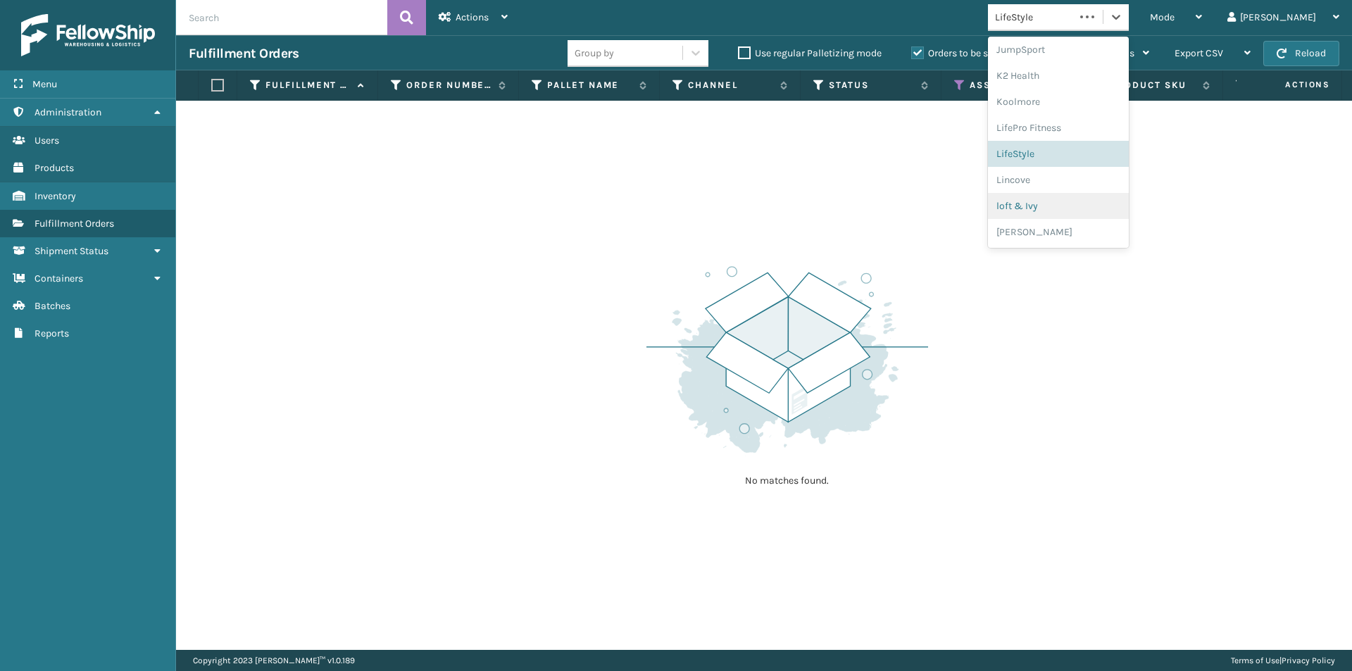
scroll to position [501, 0]
click at [1083, 133] on div "Lincove" at bounding box center [1058, 125] width 141 height 26
click at [1123, 23] on icon at bounding box center [1116, 17] width 14 height 14
click at [1103, 206] on div "loft & Ivy" at bounding box center [1058, 206] width 141 height 26
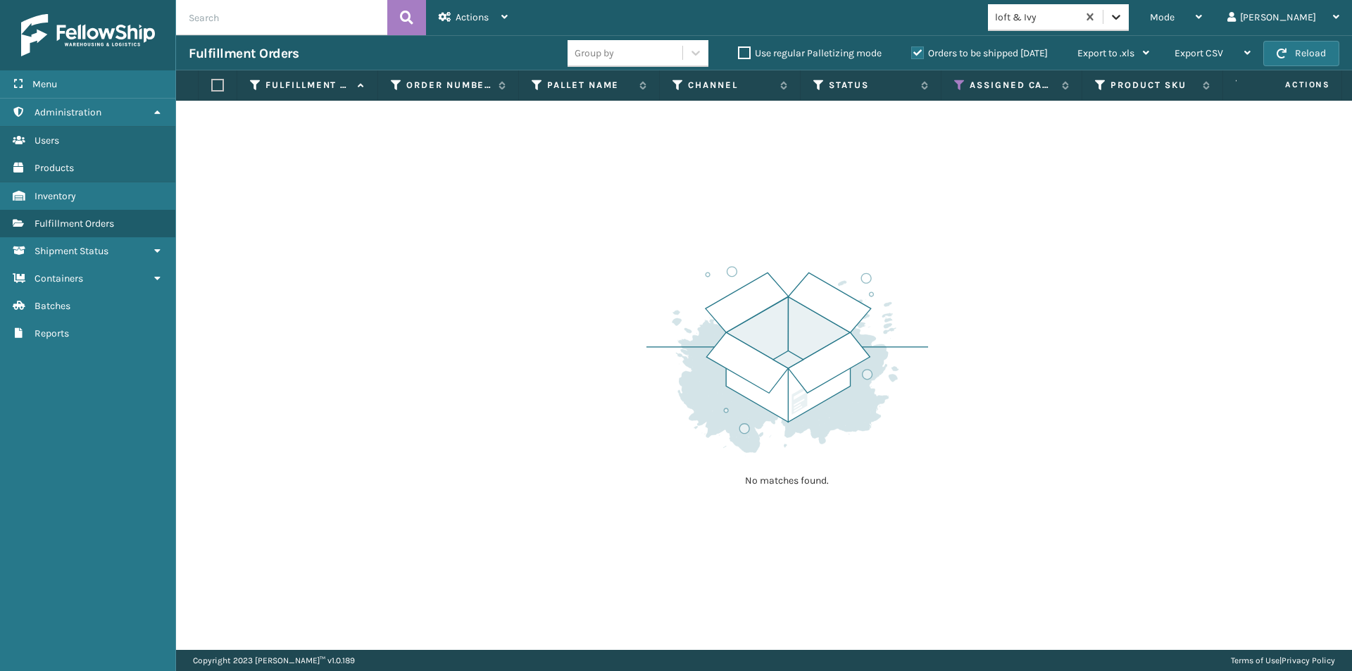
click at [1123, 15] on icon at bounding box center [1116, 17] width 14 height 14
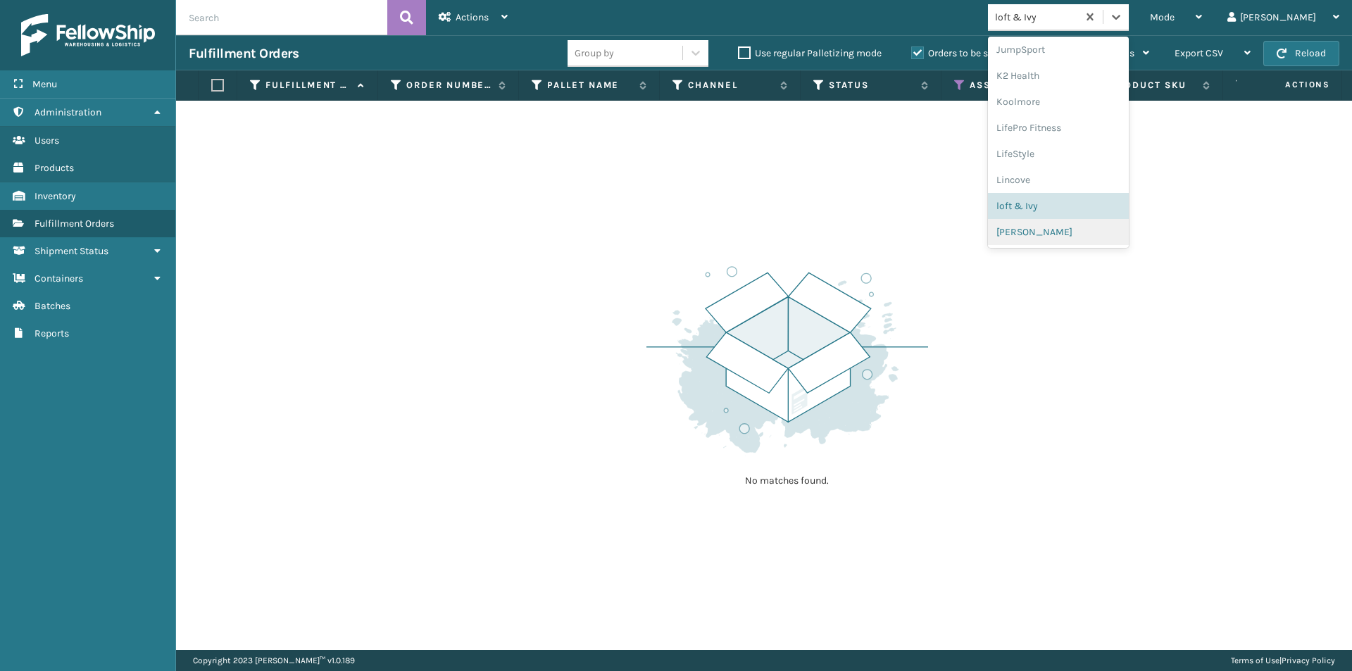
click at [1074, 233] on div "MikeAl" at bounding box center [1058, 232] width 141 height 26
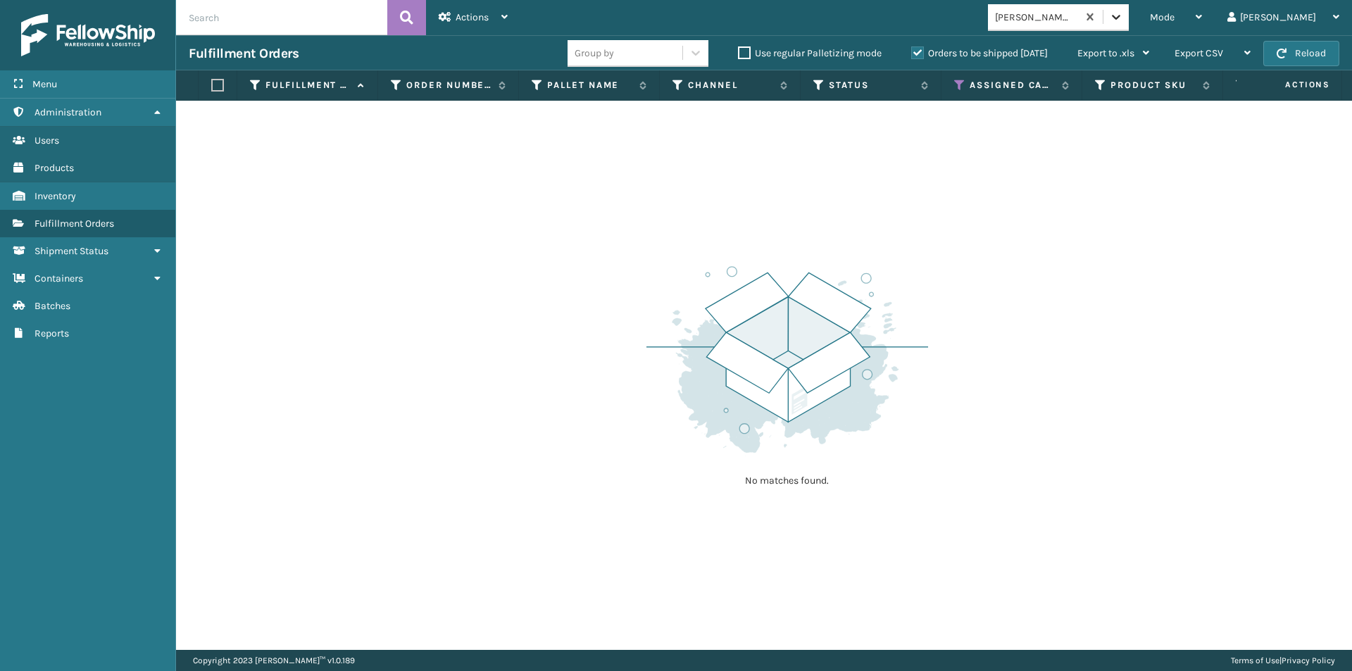
click at [1123, 23] on icon at bounding box center [1116, 17] width 14 height 14
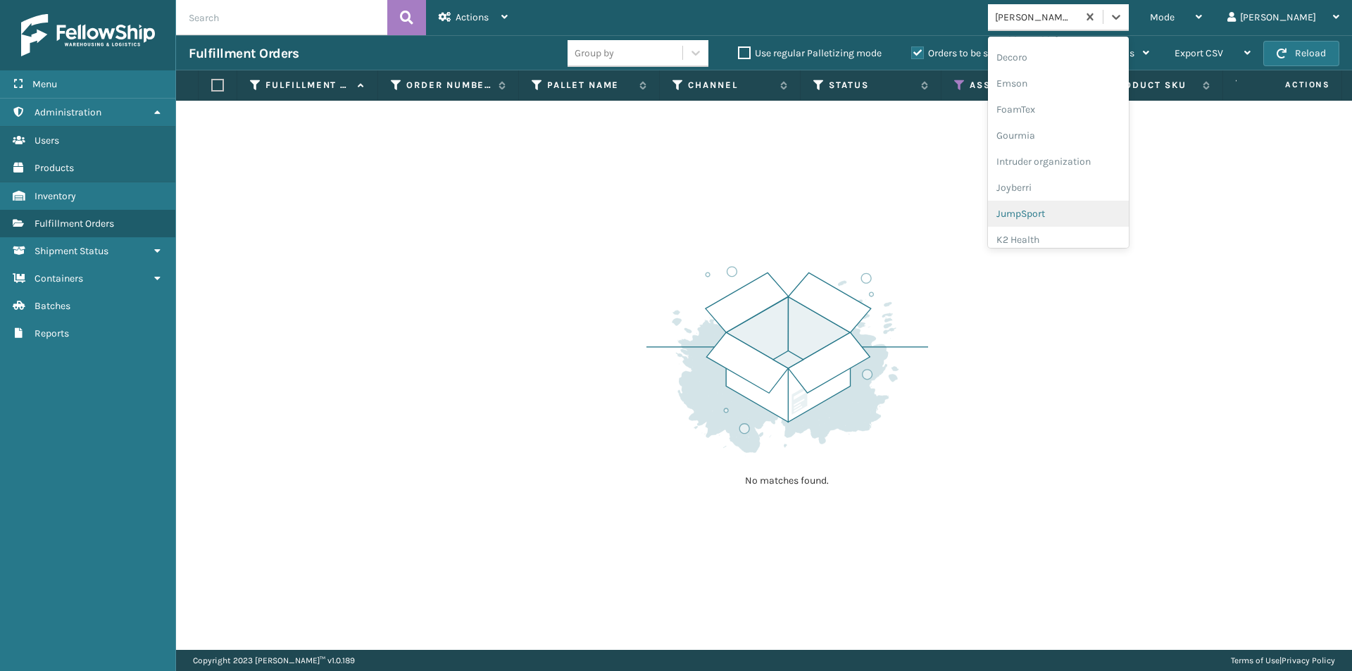
scroll to position [352, 0]
click at [1095, 172] on div "K2 Health" at bounding box center [1058, 169] width 141 height 26
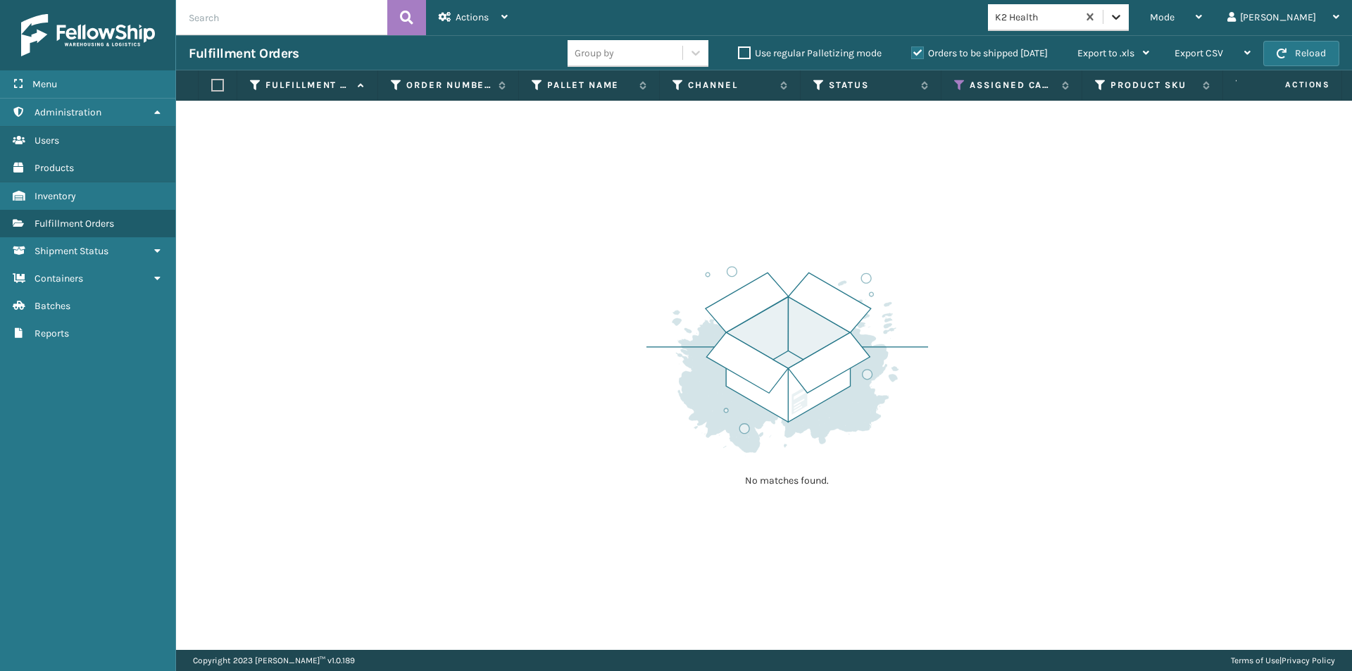
click at [1123, 18] on icon at bounding box center [1116, 17] width 14 height 14
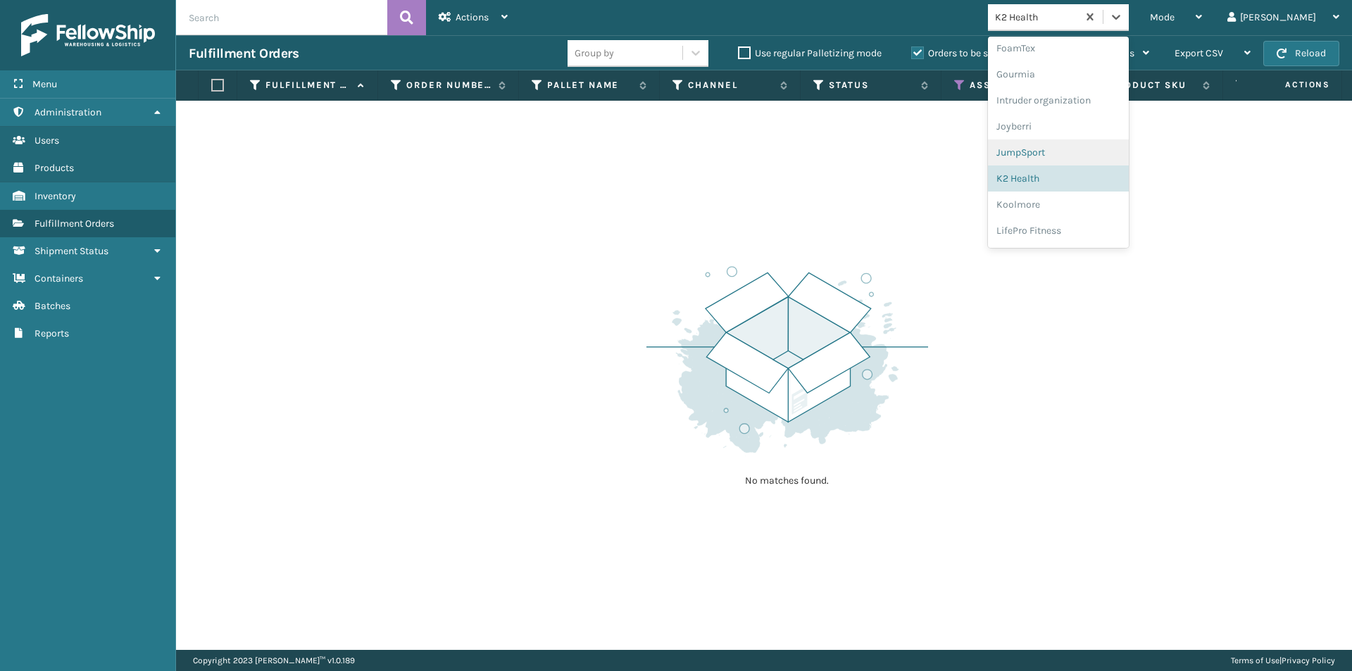
scroll to position [366, 0]
click at [1092, 185] on div "Koolmore" at bounding box center [1058, 182] width 141 height 26
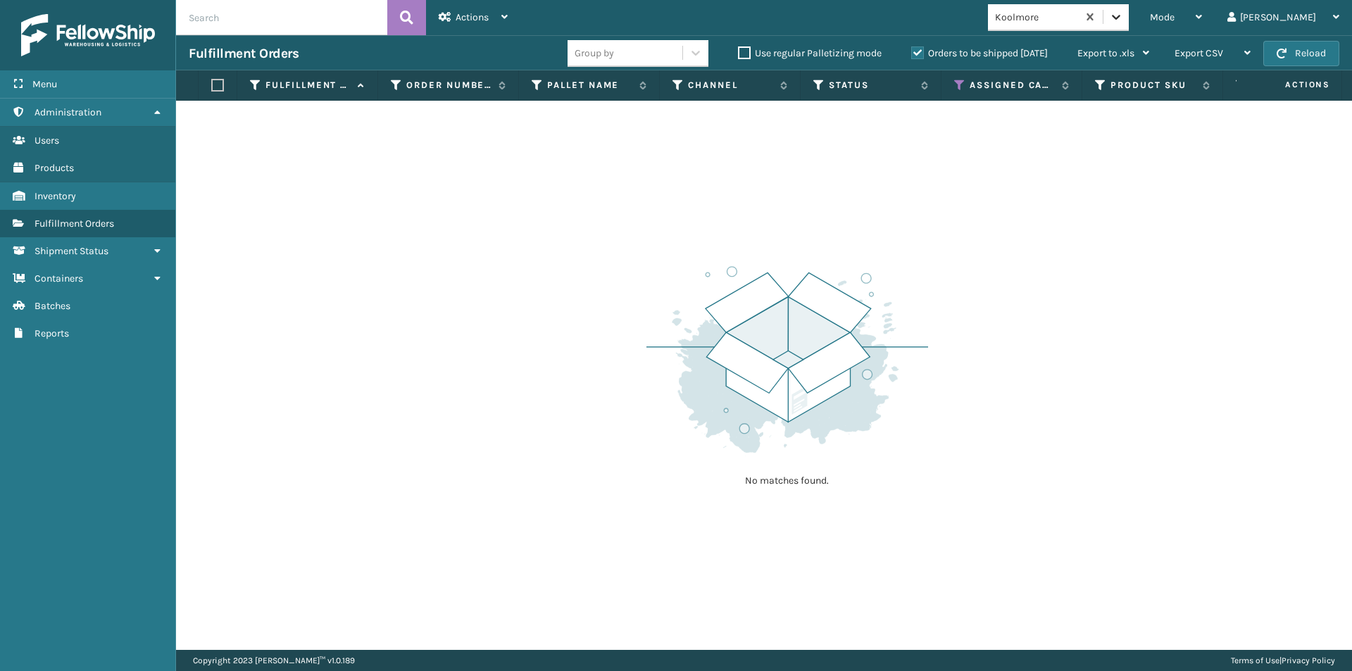
click at [1123, 20] on icon at bounding box center [1116, 17] width 14 height 14
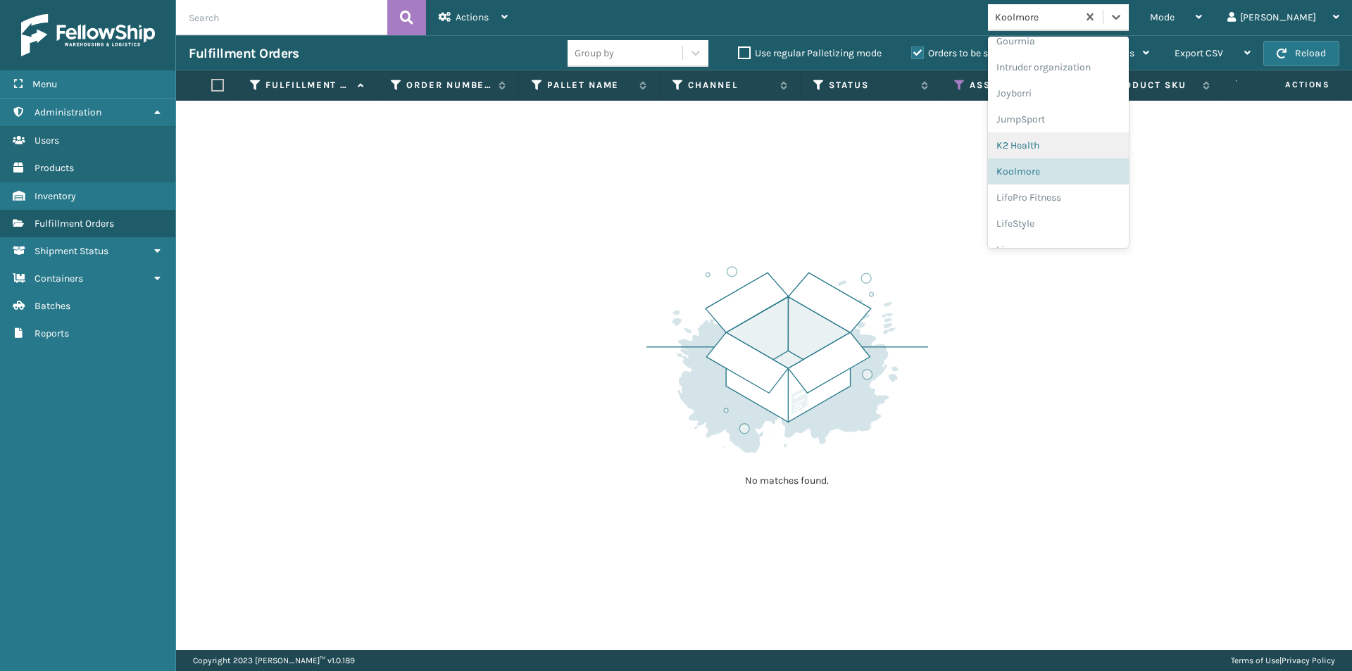
scroll to position [446, 0]
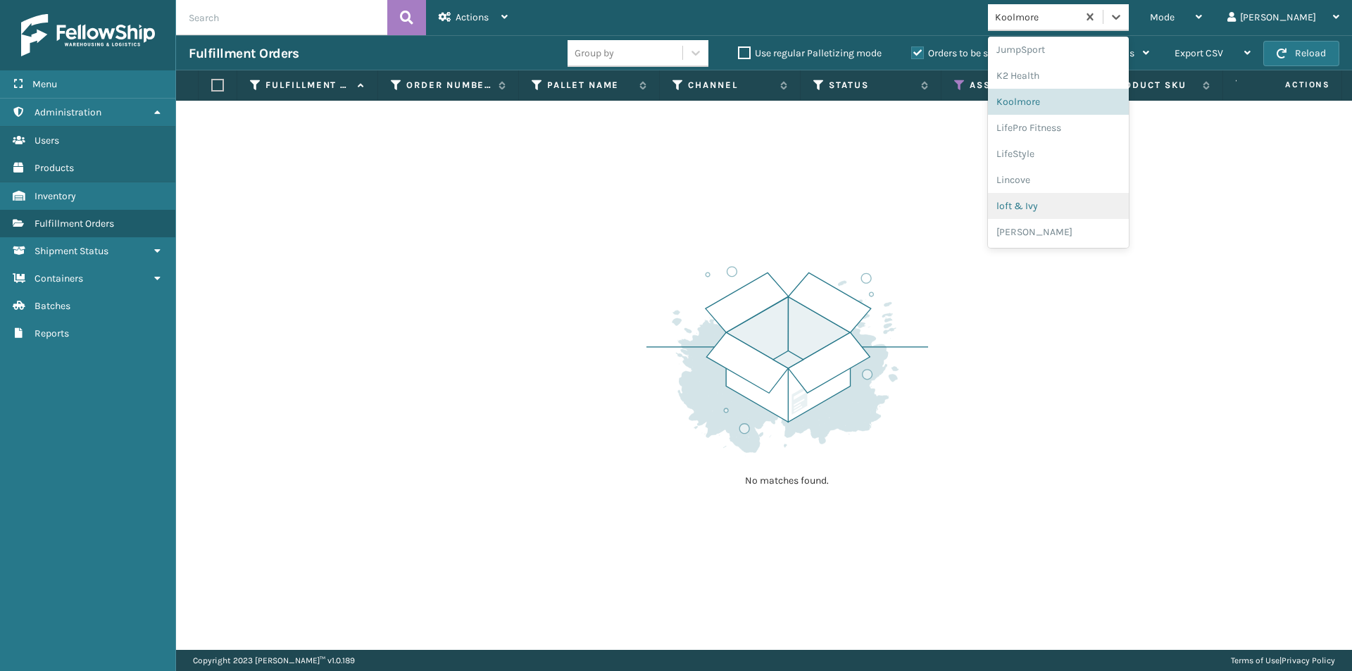
click at [1082, 207] on div "loft & Ivy" at bounding box center [1058, 206] width 141 height 26
click at [1129, 19] on div at bounding box center [1116, 16] width 25 height 25
click at [1072, 237] on div "MikeAl" at bounding box center [1058, 232] width 141 height 26
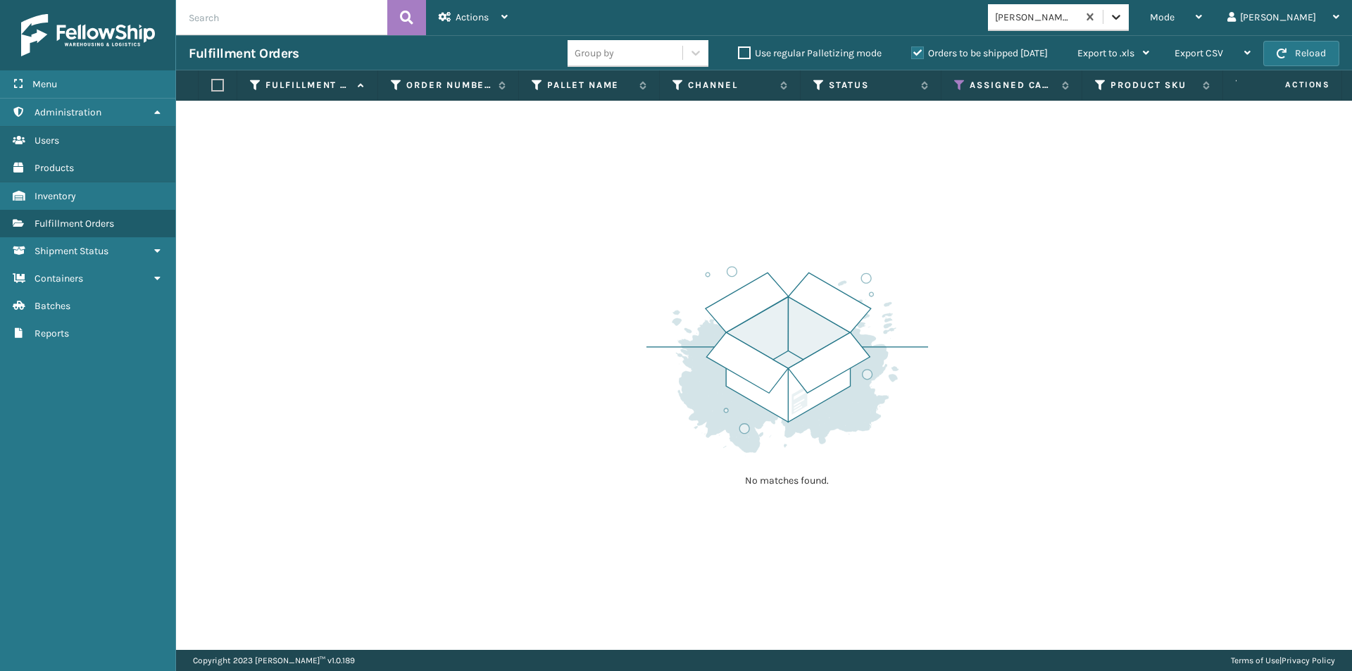
click at [1123, 23] on icon at bounding box center [1116, 17] width 14 height 14
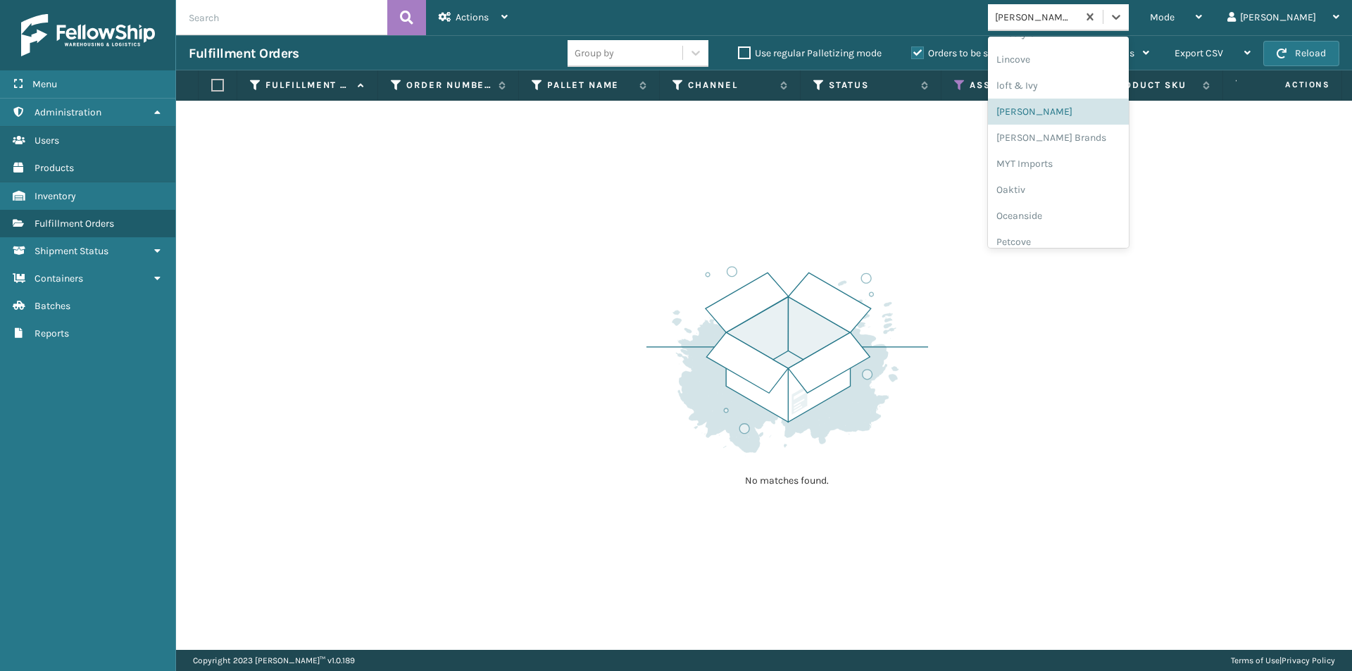
scroll to position [587, 0]
click at [1090, 119] on div "Milliard Brands" at bounding box center [1058, 117] width 141 height 26
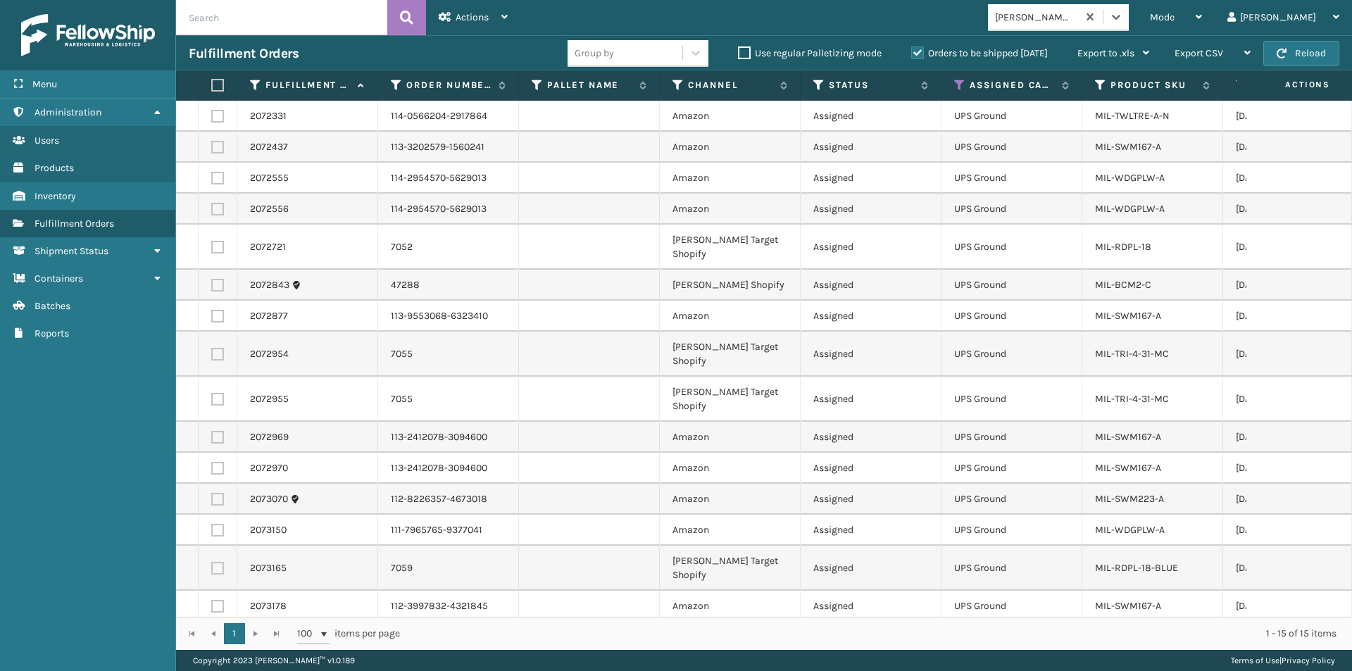
click at [224, 85] on th at bounding box center [218, 85] width 39 height 30
click at [220, 87] on label at bounding box center [215, 85] width 8 height 13
click at [212, 87] on input "checkbox" at bounding box center [211, 85] width 1 height 9
checkbox input "true"
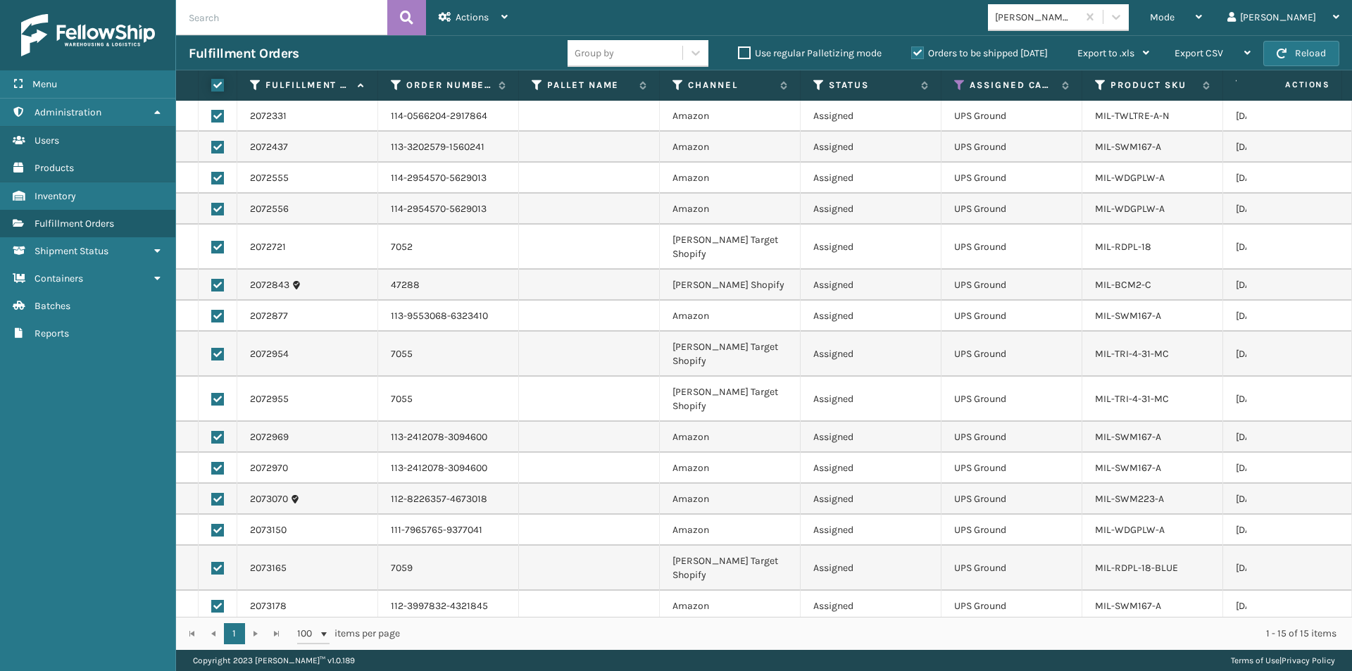
checkbox input "true"
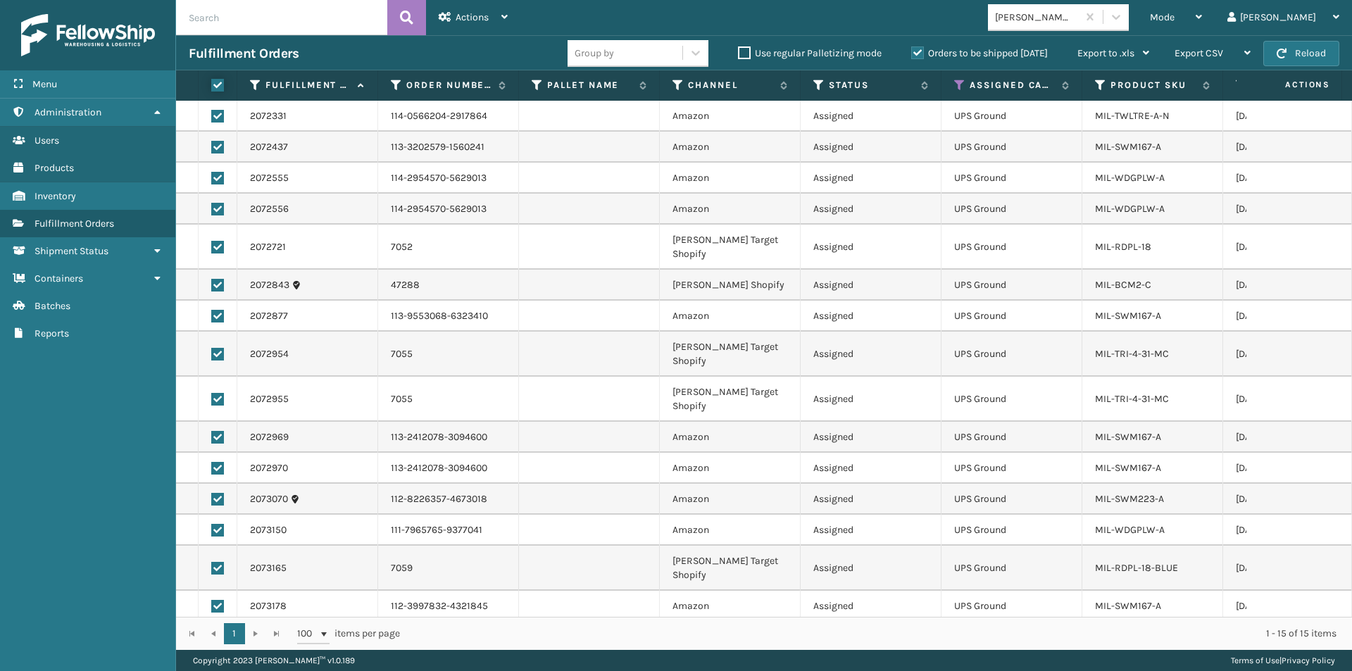
checkbox input "true"
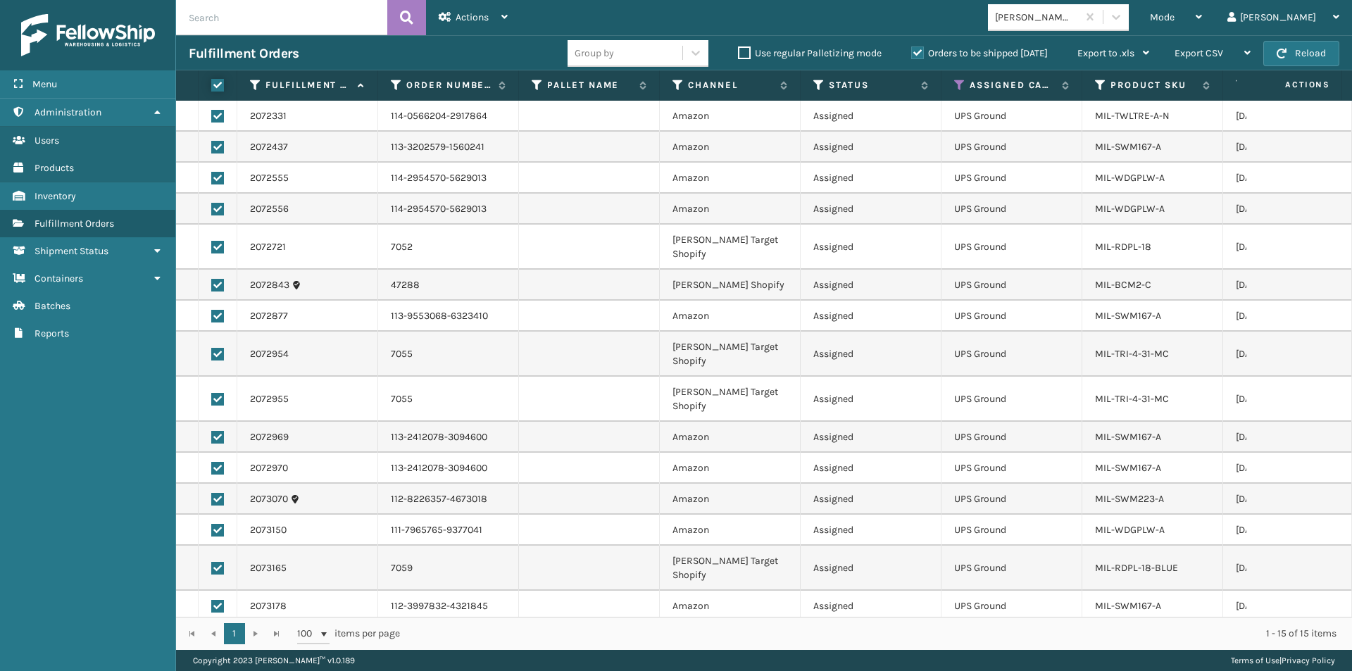
checkbox input "true"
click at [506, 22] on div "Actions" at bounding box center [473, 17] width 69 height 35
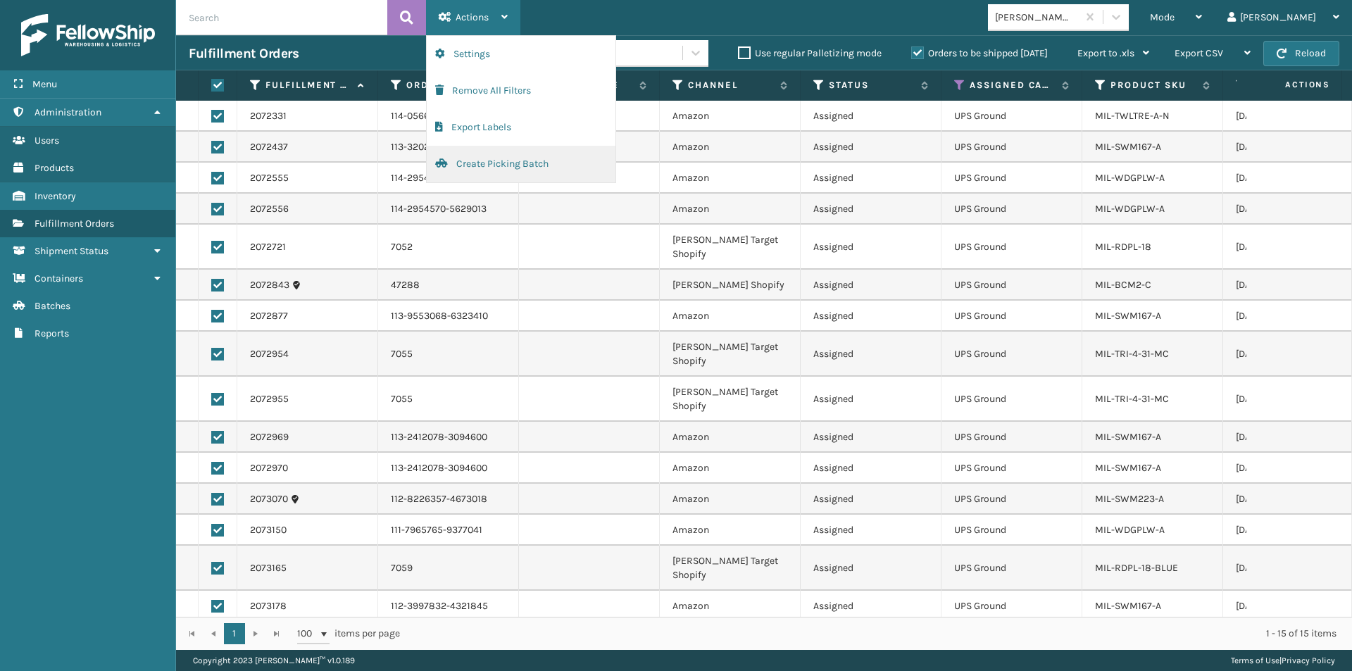
click at [498, 168] on button "Create Picking Batch" at bounding box center [521, 164] width 189 height 37
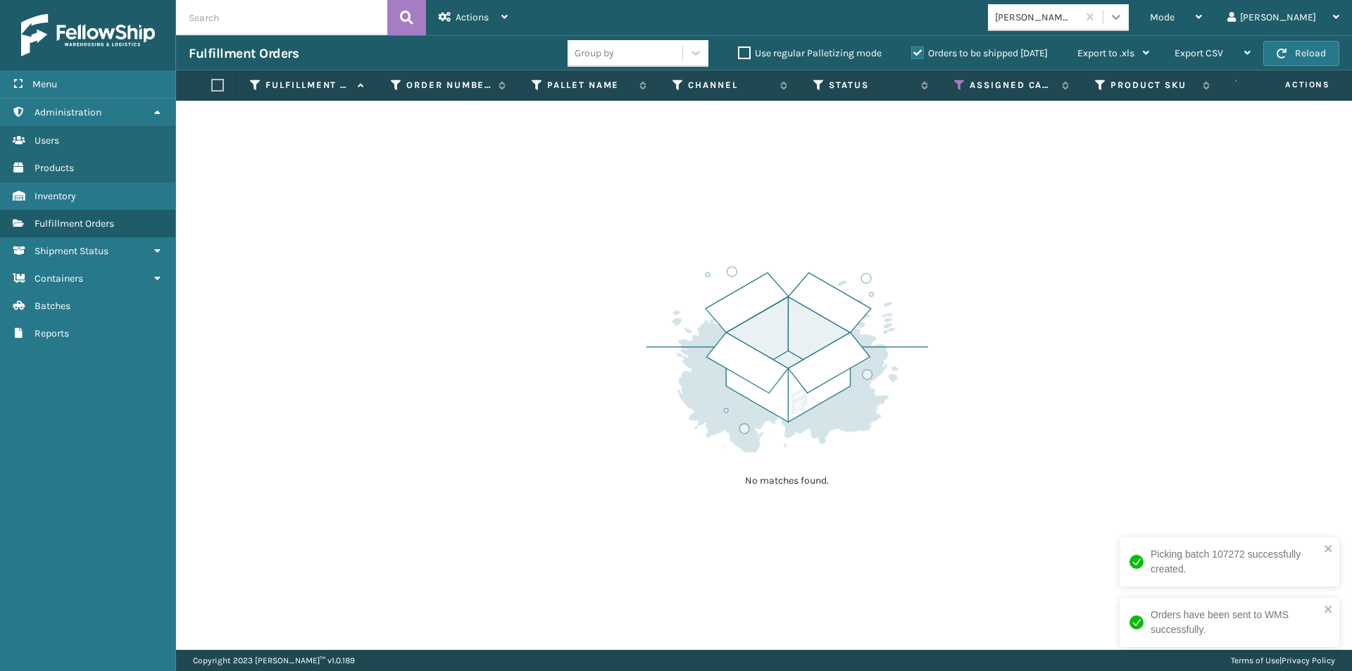
click at [1123, 21] on icon at bounding box center [1116, 17] width 14 height 14
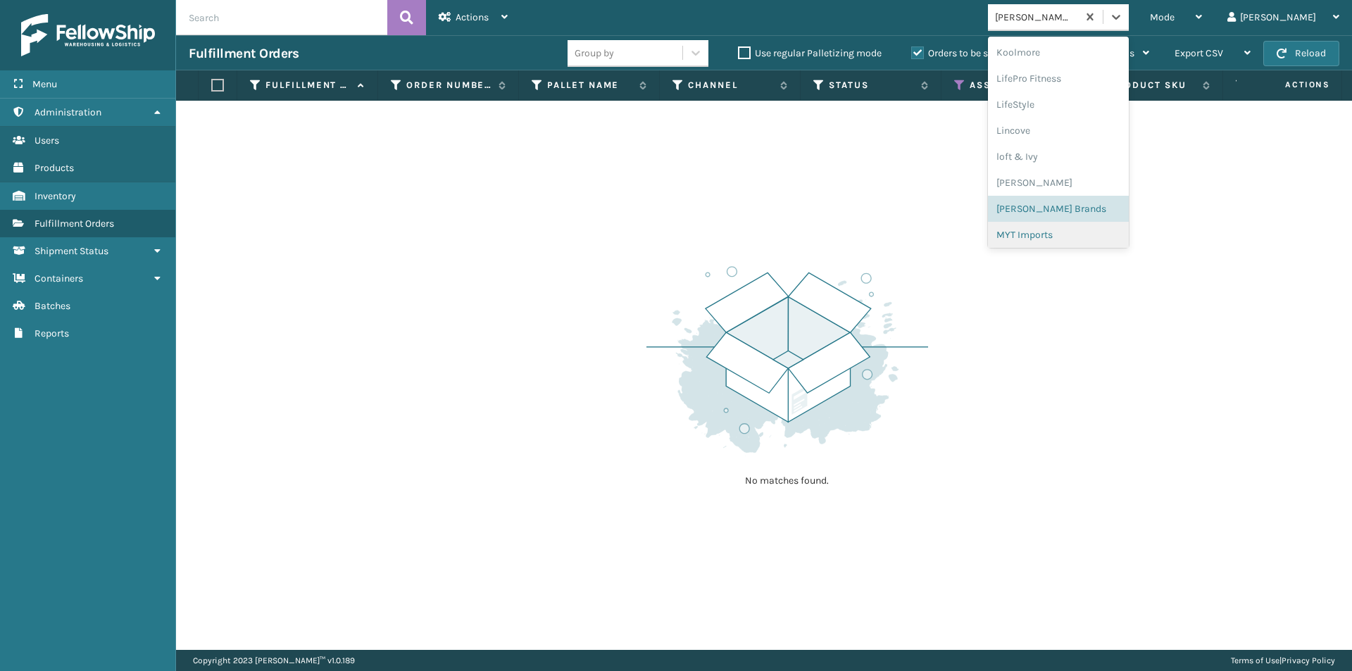
scroll to position [566, 0]
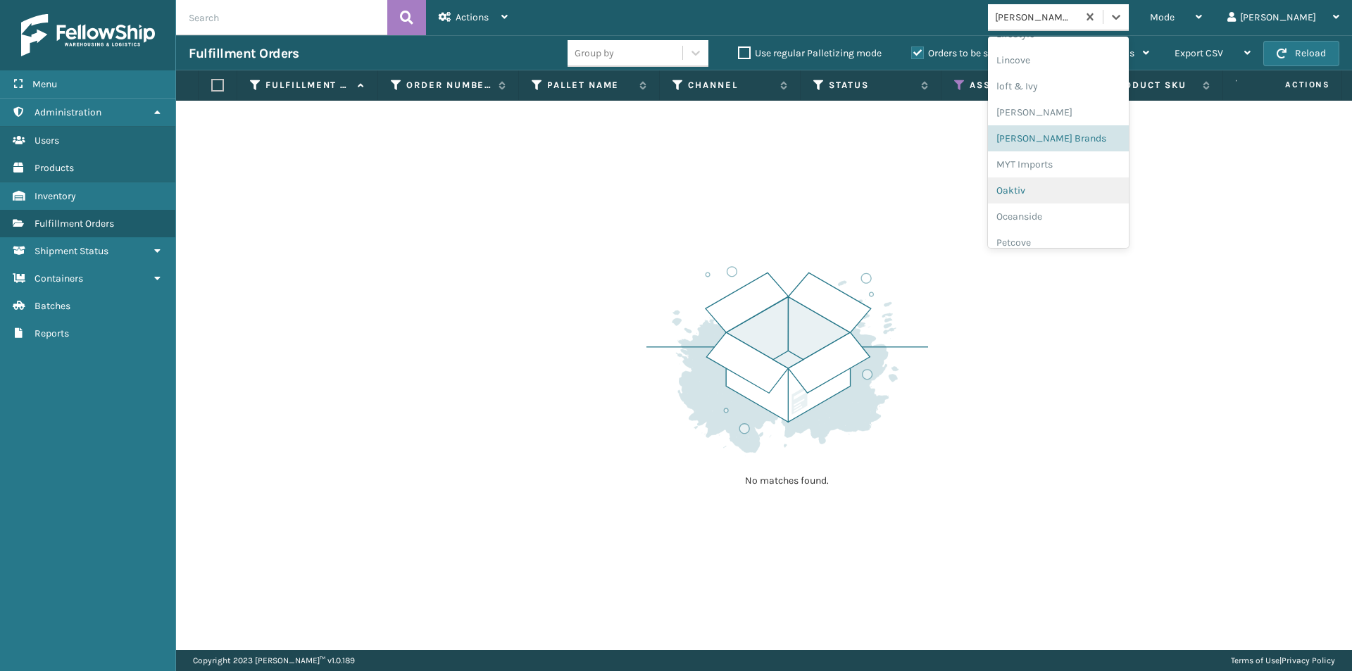
click at [1098, 194] on div "Oaktiv" at bounding box center [1058, 191] width 141 height 26
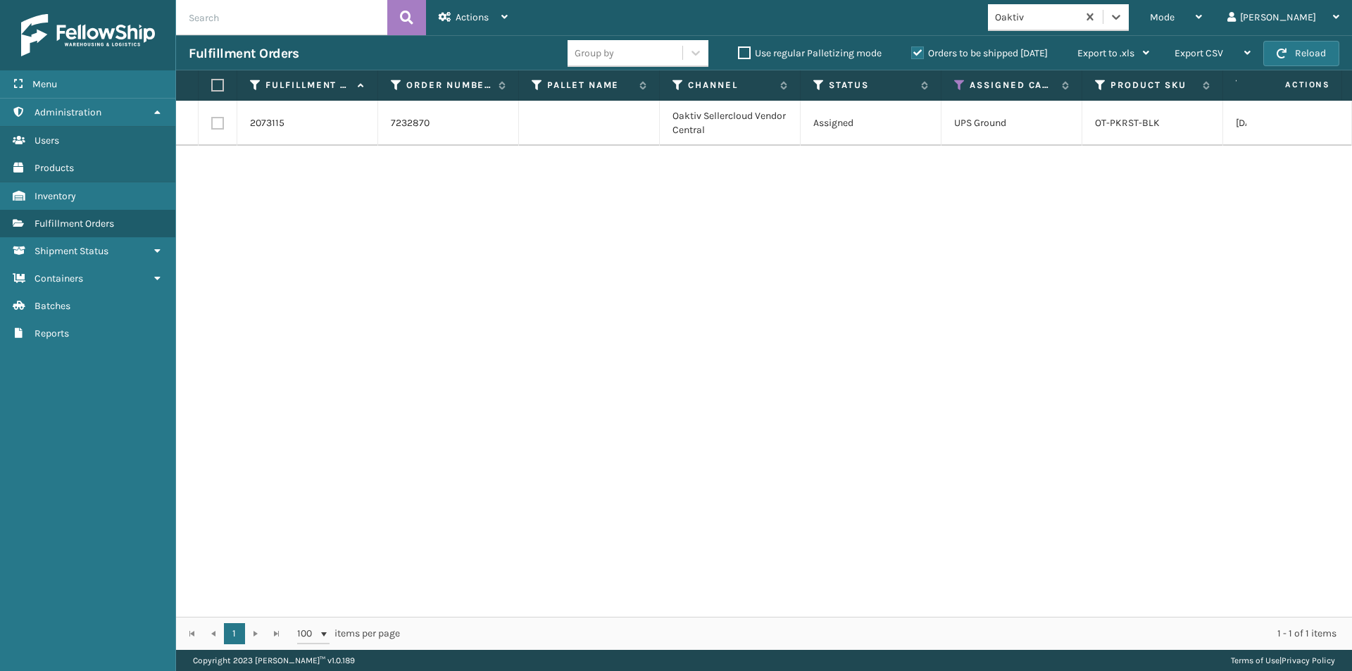
click at [212, 83] on label at bounding box center [215, 85] width 8 height 13
click at [212, 83] on input "checkbox" at bounding box center [211, 85] width 1 height 9
checkbox input "true"
click at [511, 15] on div "Actions Settings Remove All Filters Export Labels Create Picking Batch" at bounding box center [473, 17] width 94 height 35
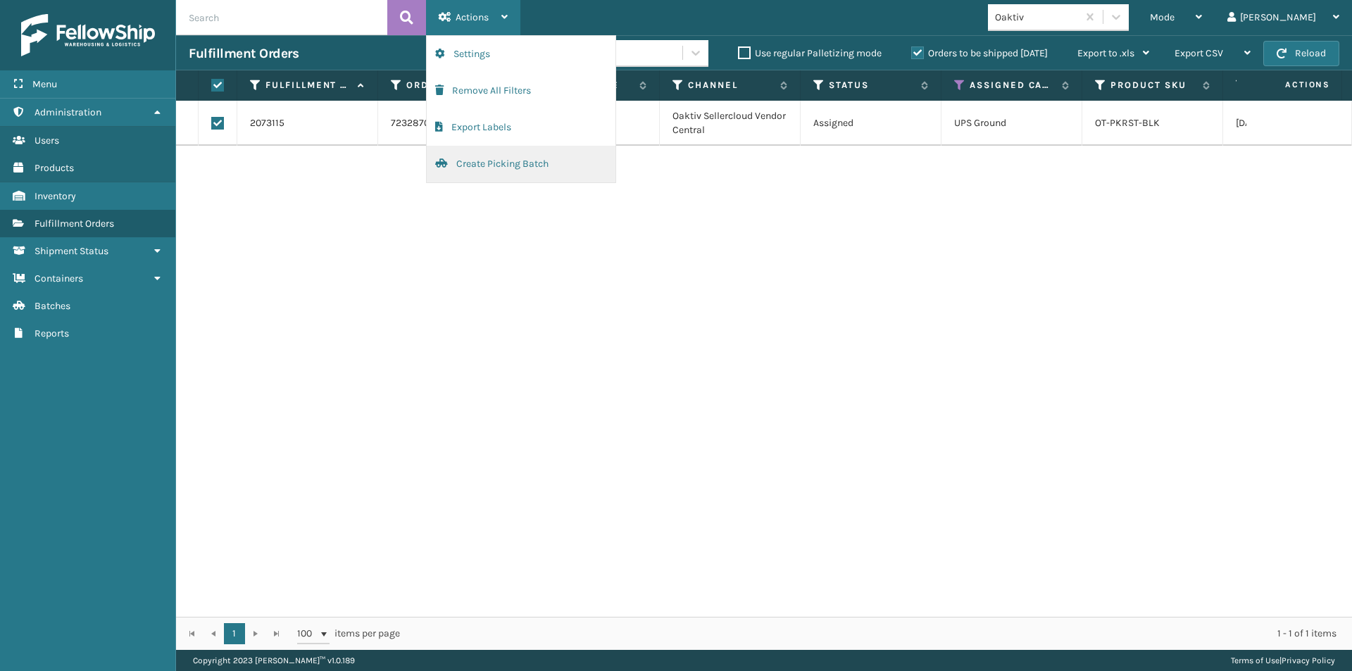
click at [528, 165] on button "Create Picking Batch" at bounding box center [521, 164] width 189 height 37
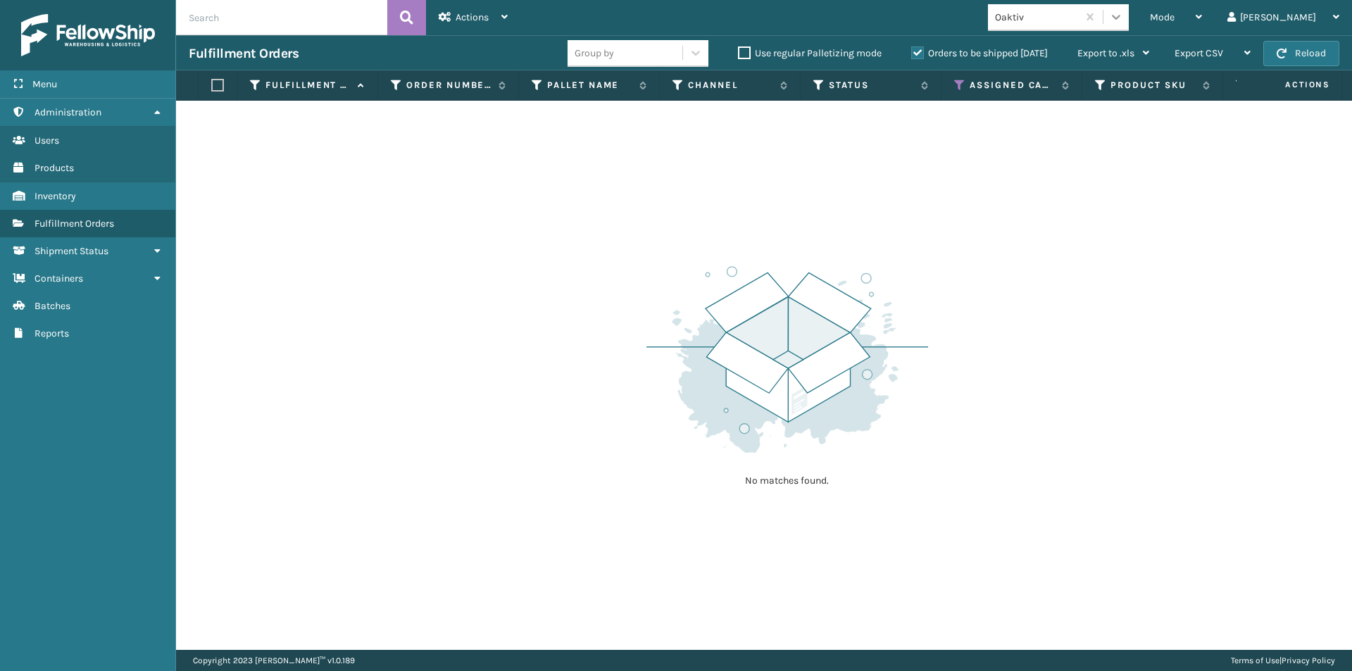
click at [1123, 21] on icon at bounding box center [1116, 17] width 14 height 14
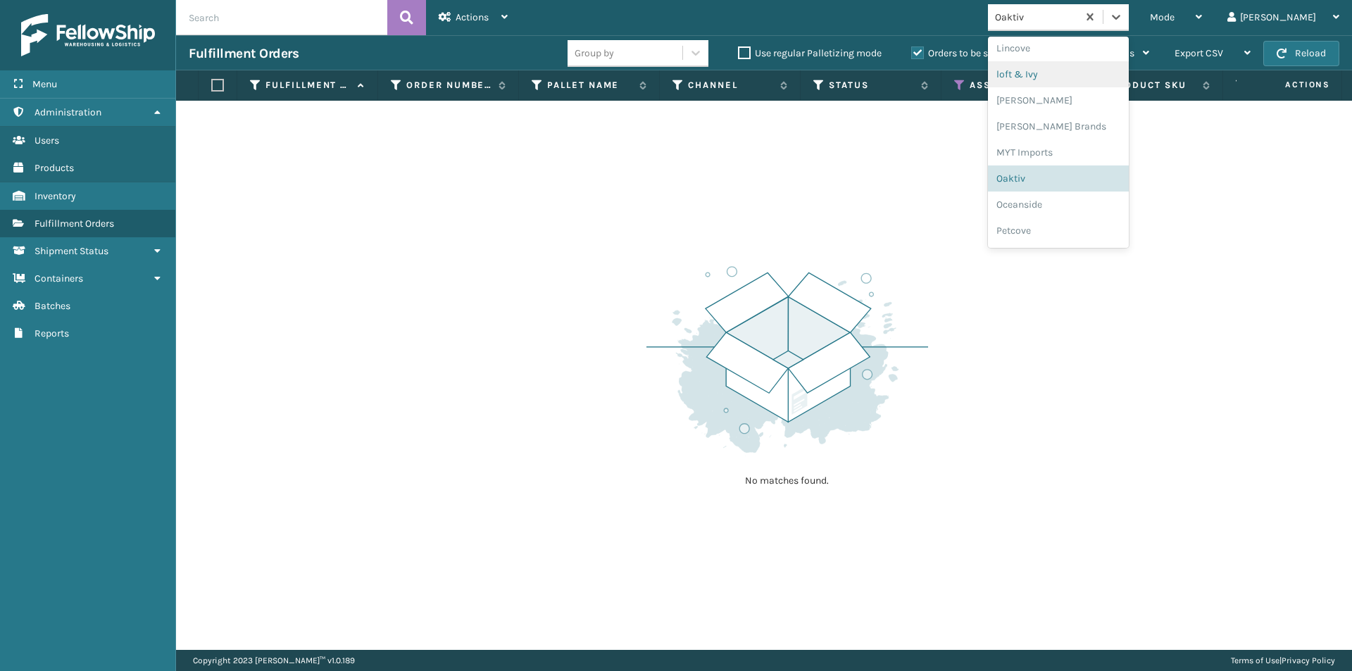
scroll to position [587, 0]
click at [1087, 199] on div "Oceanside" at bounding box center [1058, 195] width 141 height 26
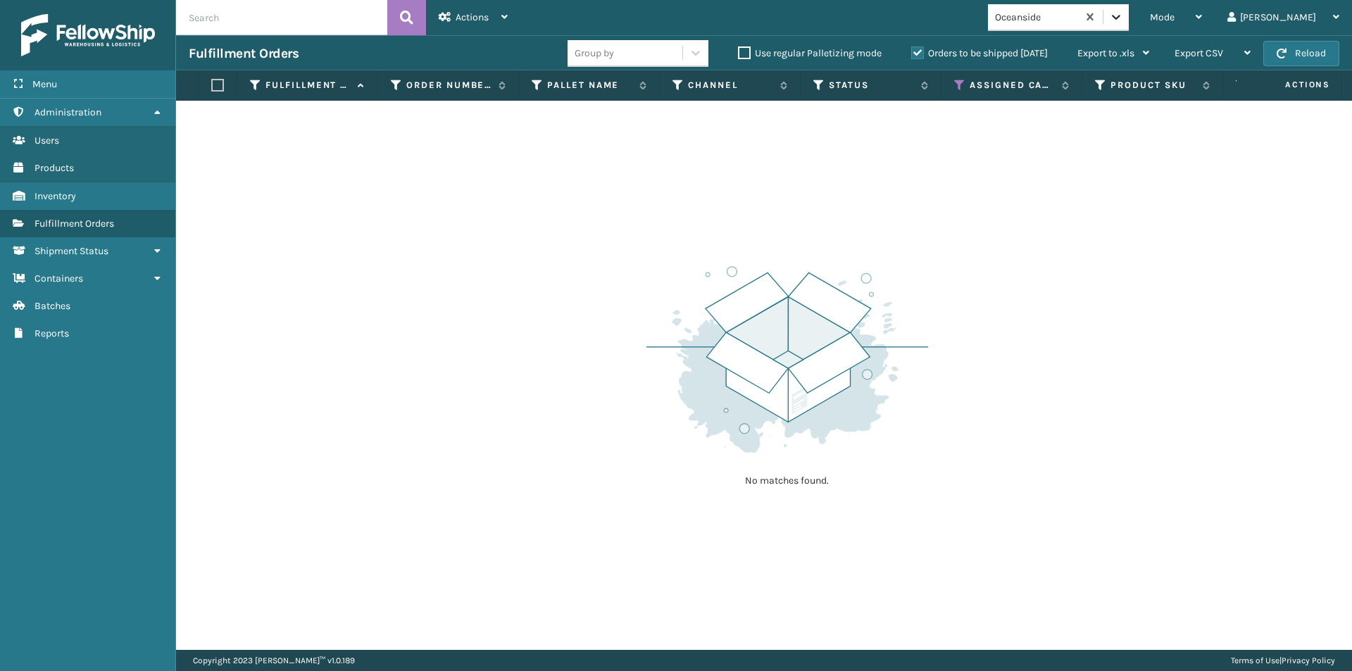
click at [1121, 16] on icon at bounding box center [1116, 17] width 8 height 5
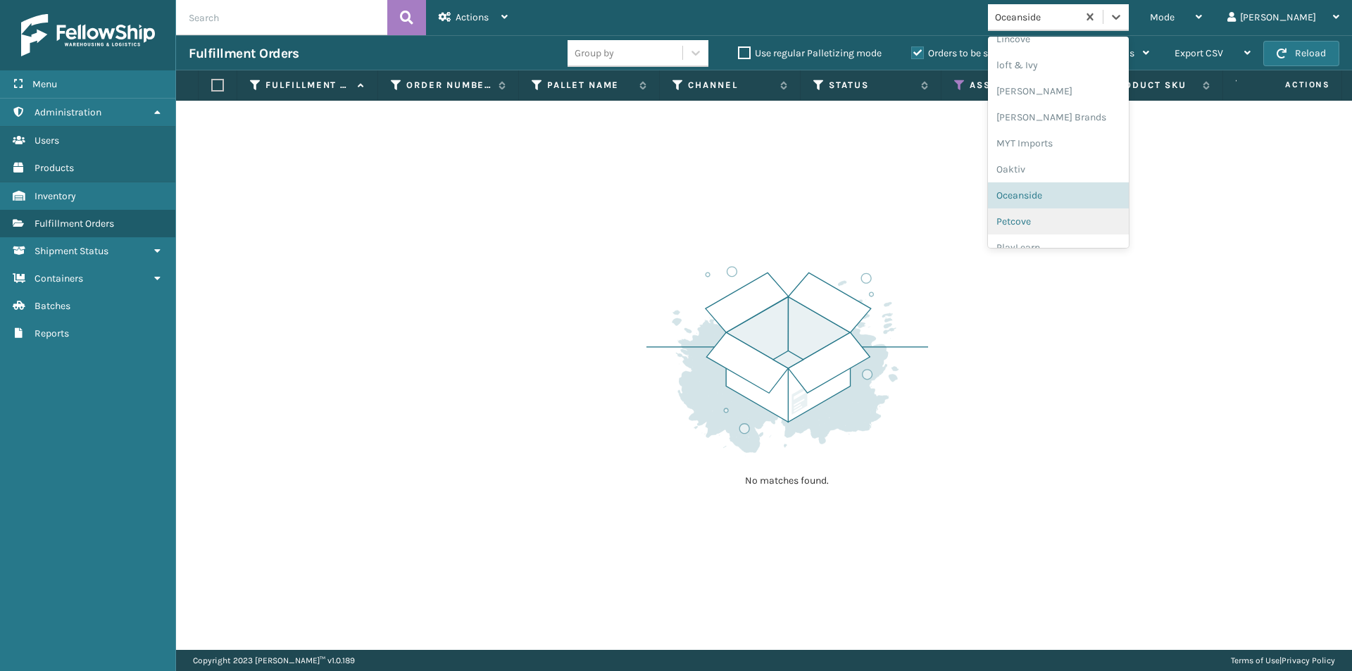
click at [1049, 219] on div "Petcove" at bounding box center [1058, 221] width 141 height 26
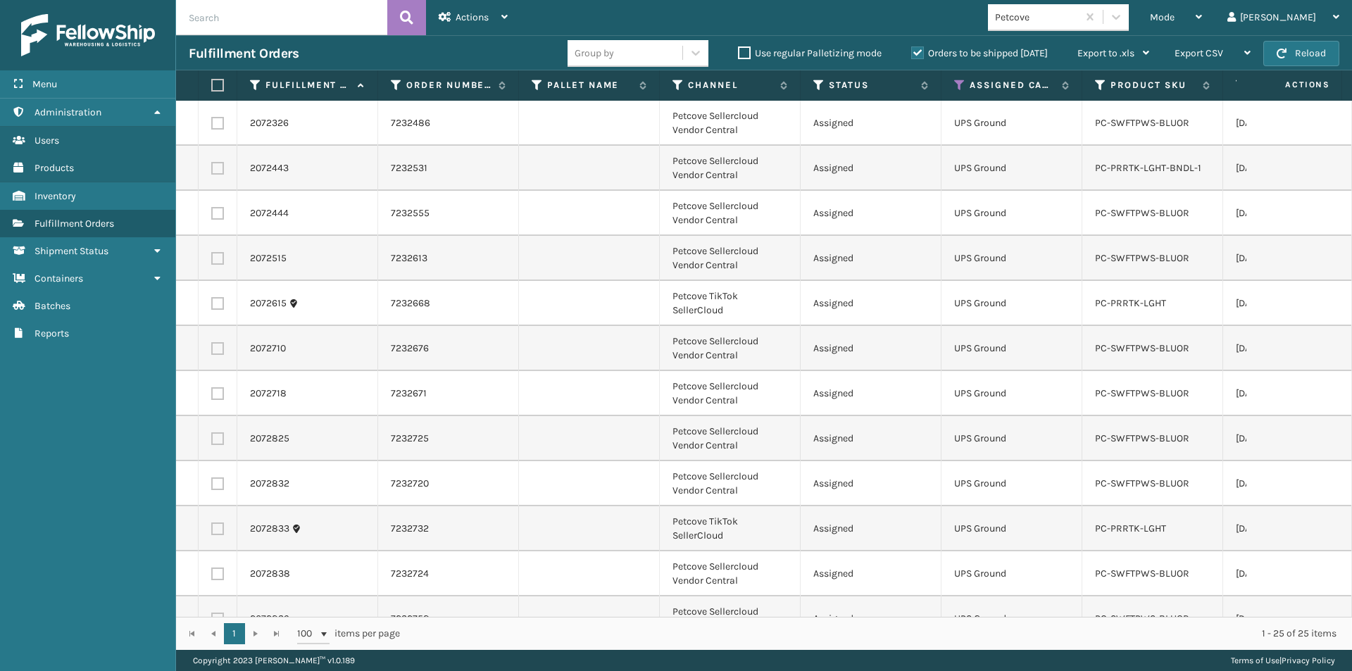
click at [216, 85] on label at bounding box center [215, 85] width 8 height 13
click at [212, 85] on input "checkbox" at bounding box center [211, 85] width 1 height 9
checkbox input "true"
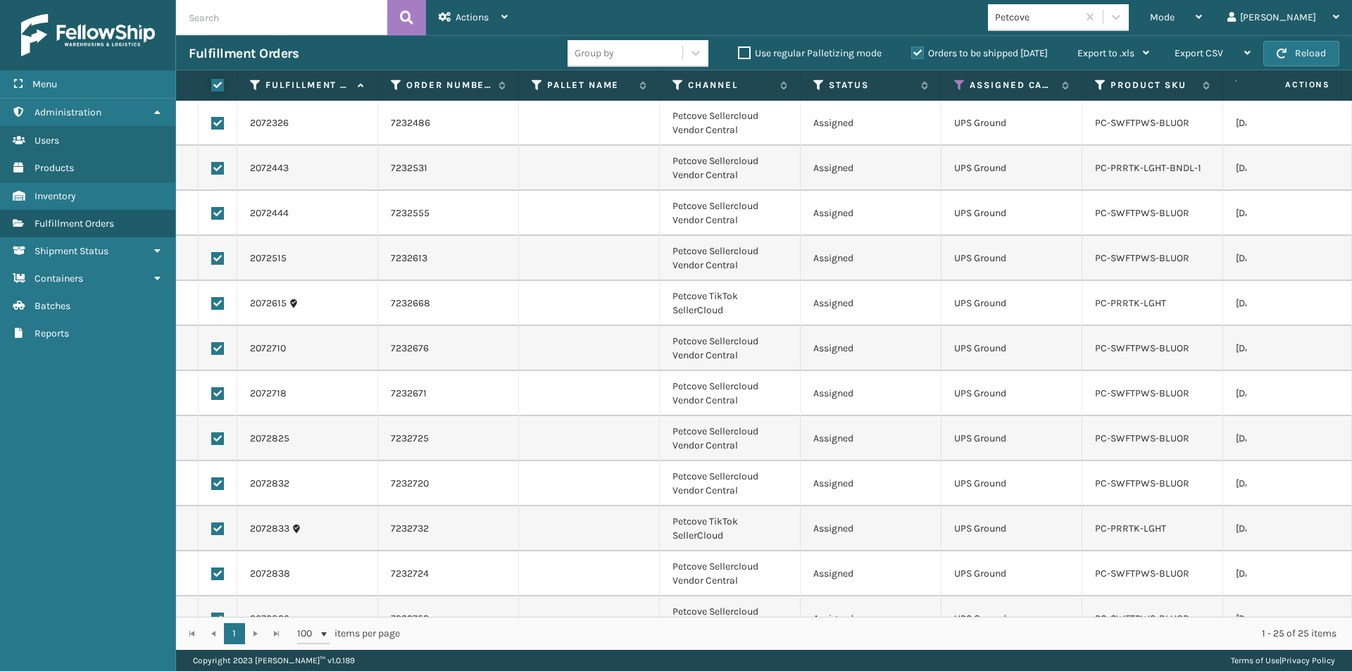
checkbox input "true"
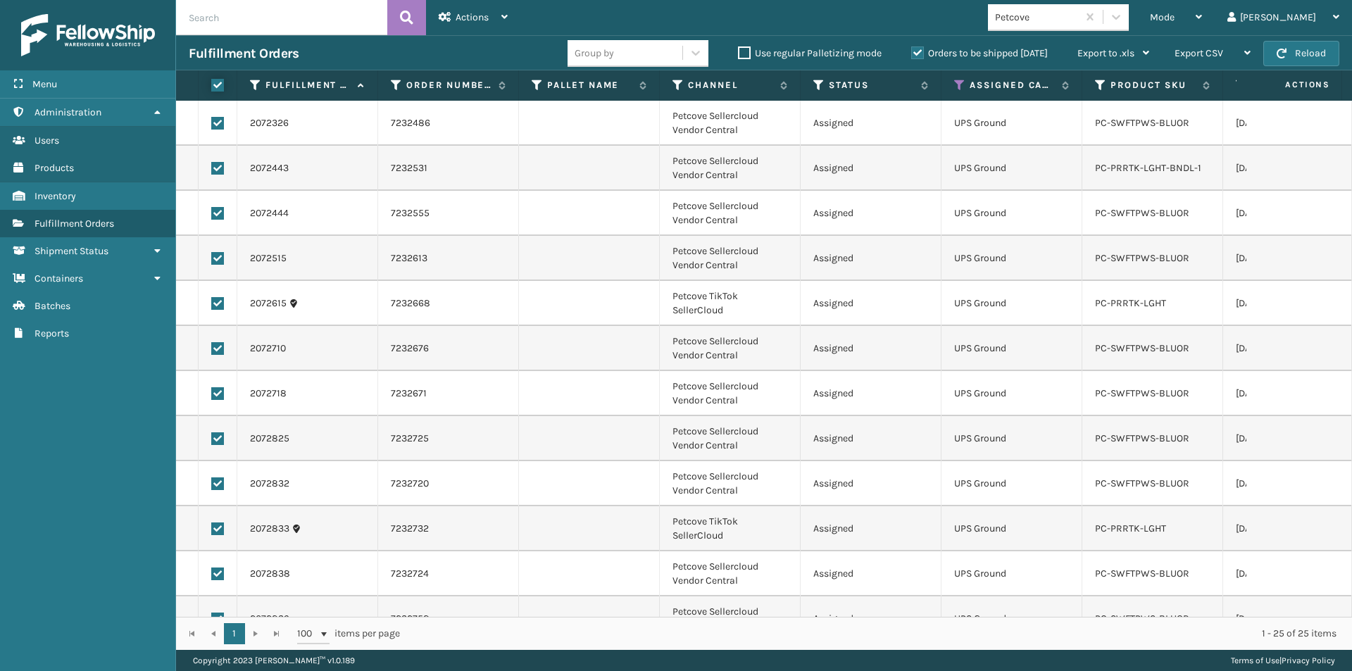
checkbox input "true"
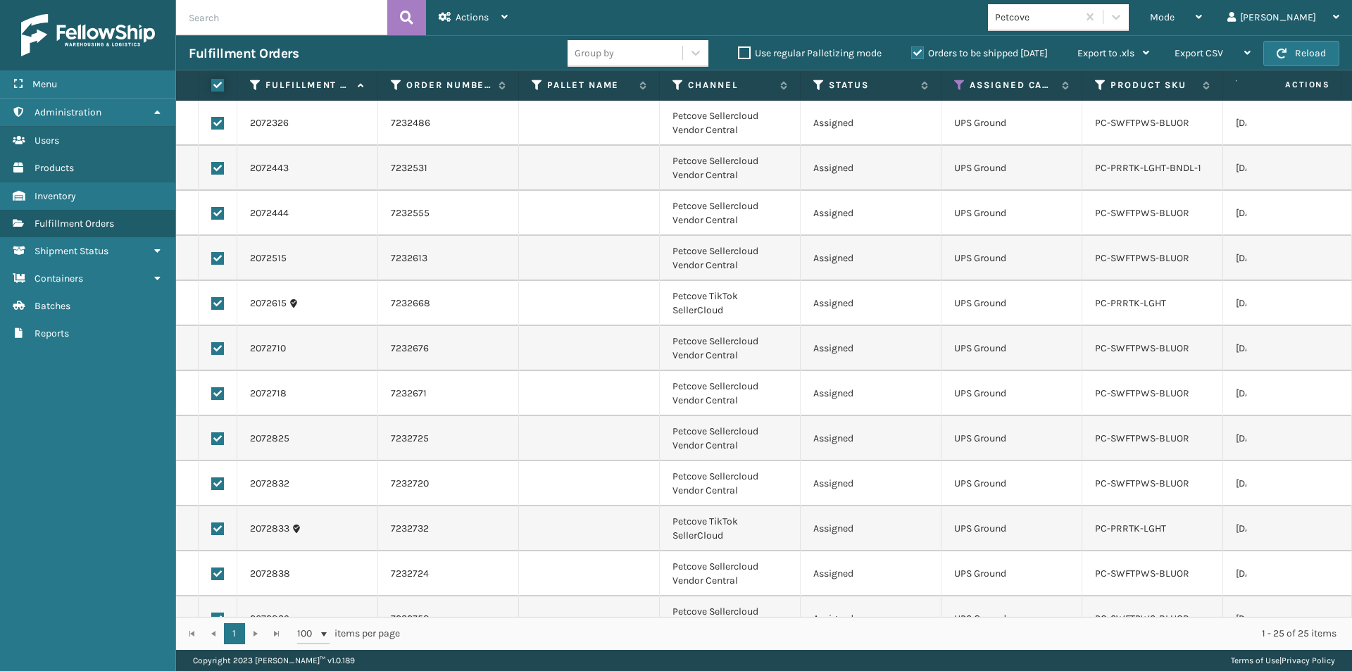
checkbox input "true"
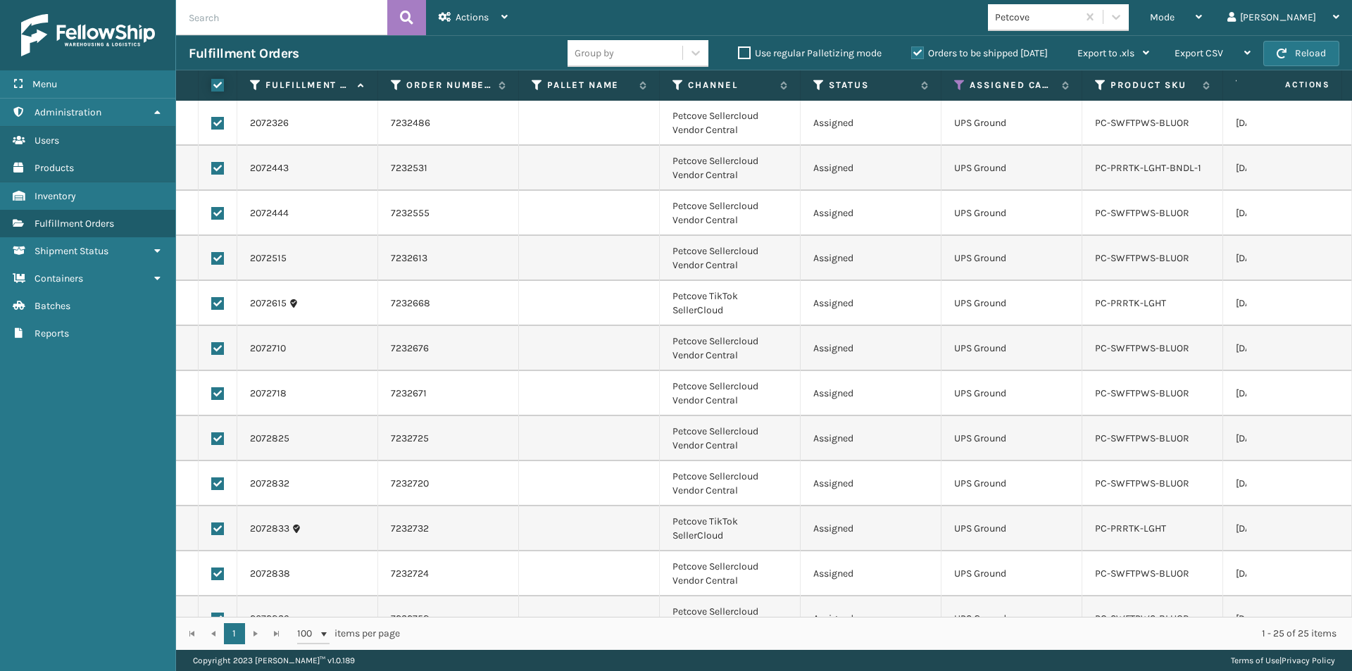
checkbox input "true"
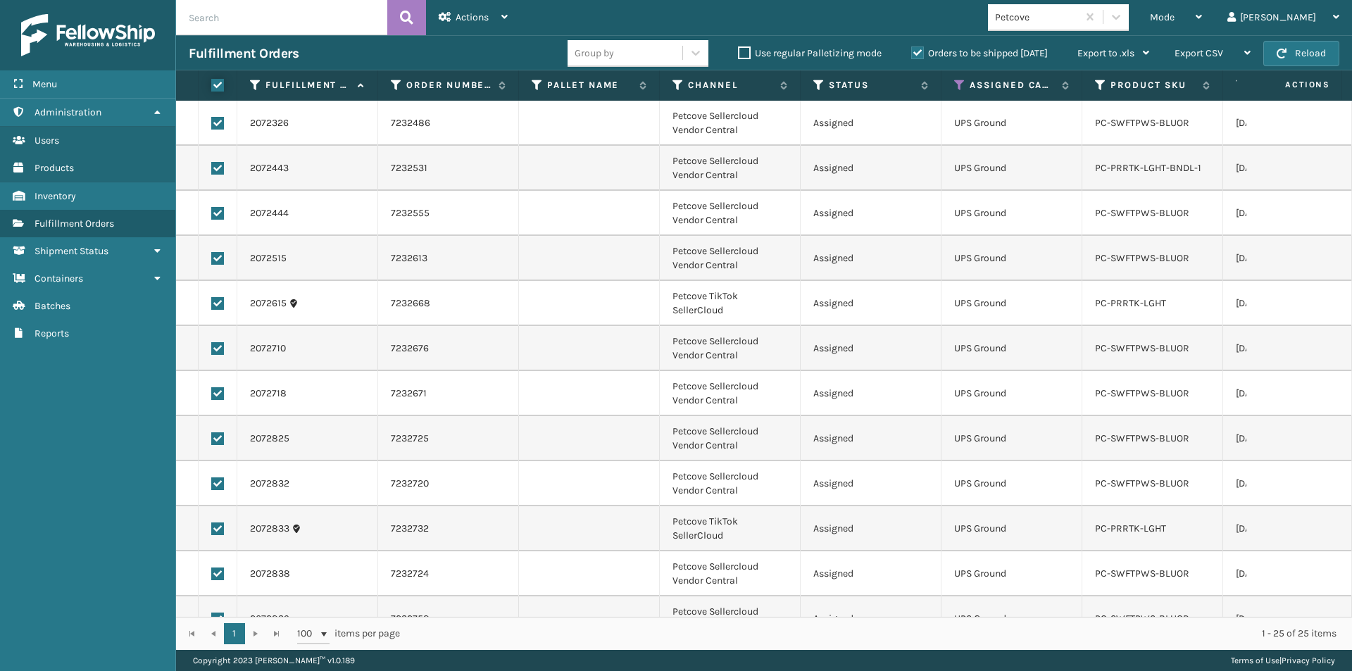
checkbox input "true"
click at [509, 20] on div "Actions Settings Remove All Filters Export Labels Create Picking Batch" at bounding box center [473, 17] width 94 height 35
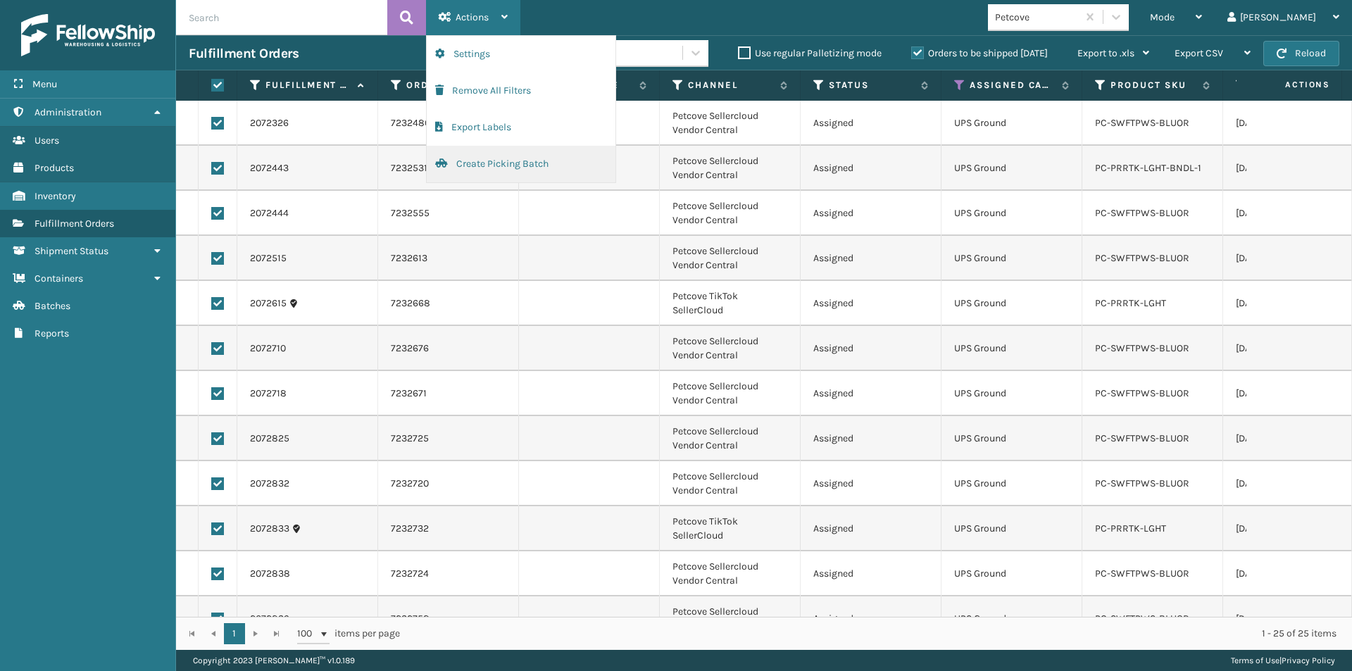
click at [482, 168] on button "Create Picking Batch" at bounding box center [521, 164] width 189 height 37
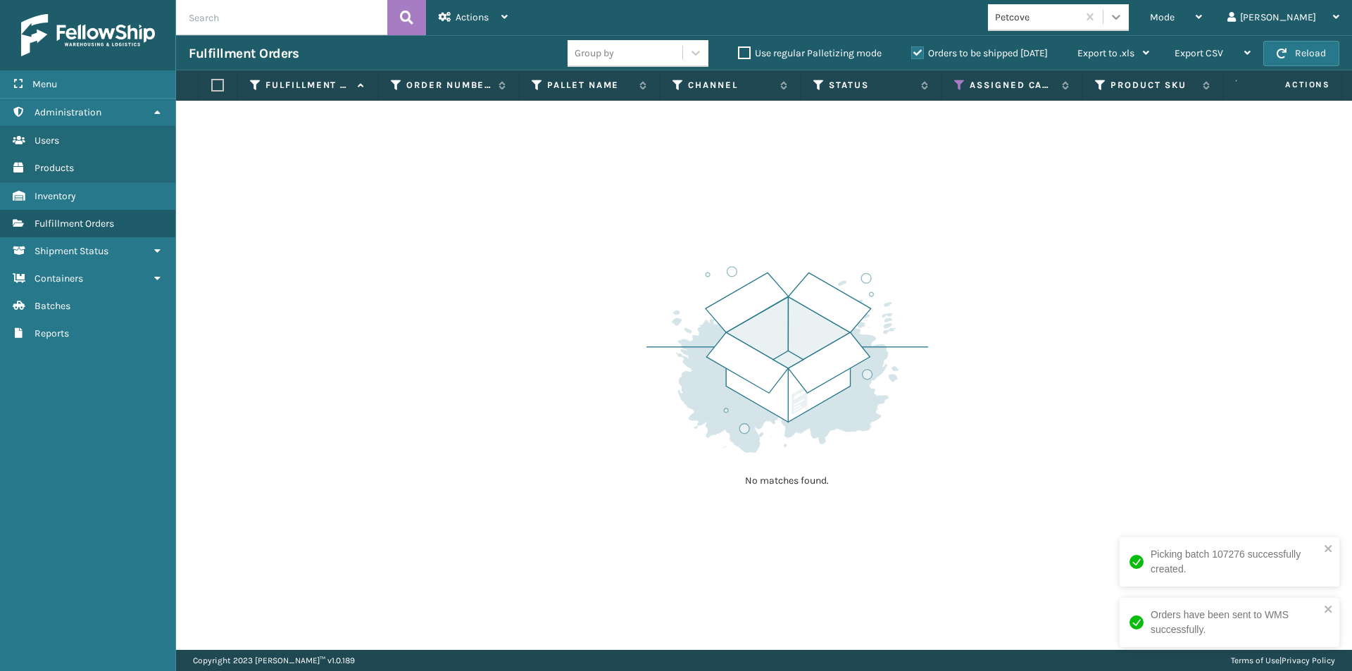
click at [1123, 15] on icon at bounding box center [1116, 17] width 14 height 14
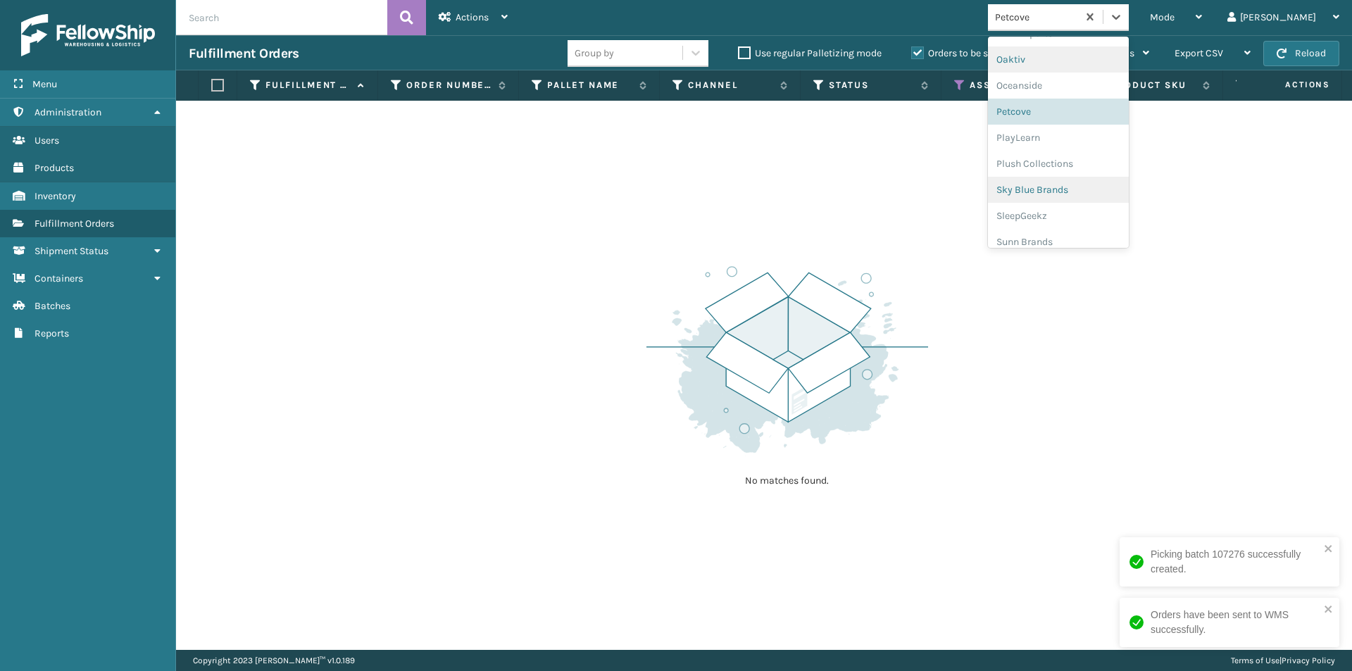
scroll to position [706, 0]
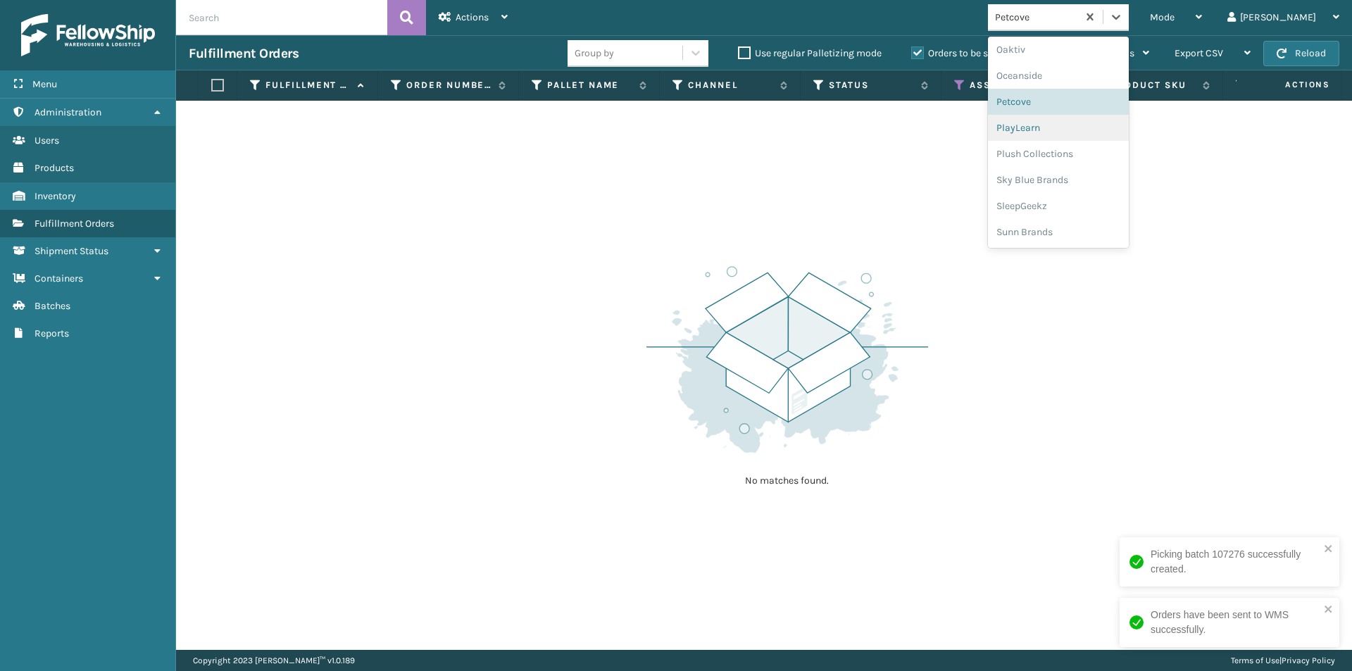
click at [1081, 132] on div "PlayLearn" at bounding box center [1058, 128] width 141 height 26
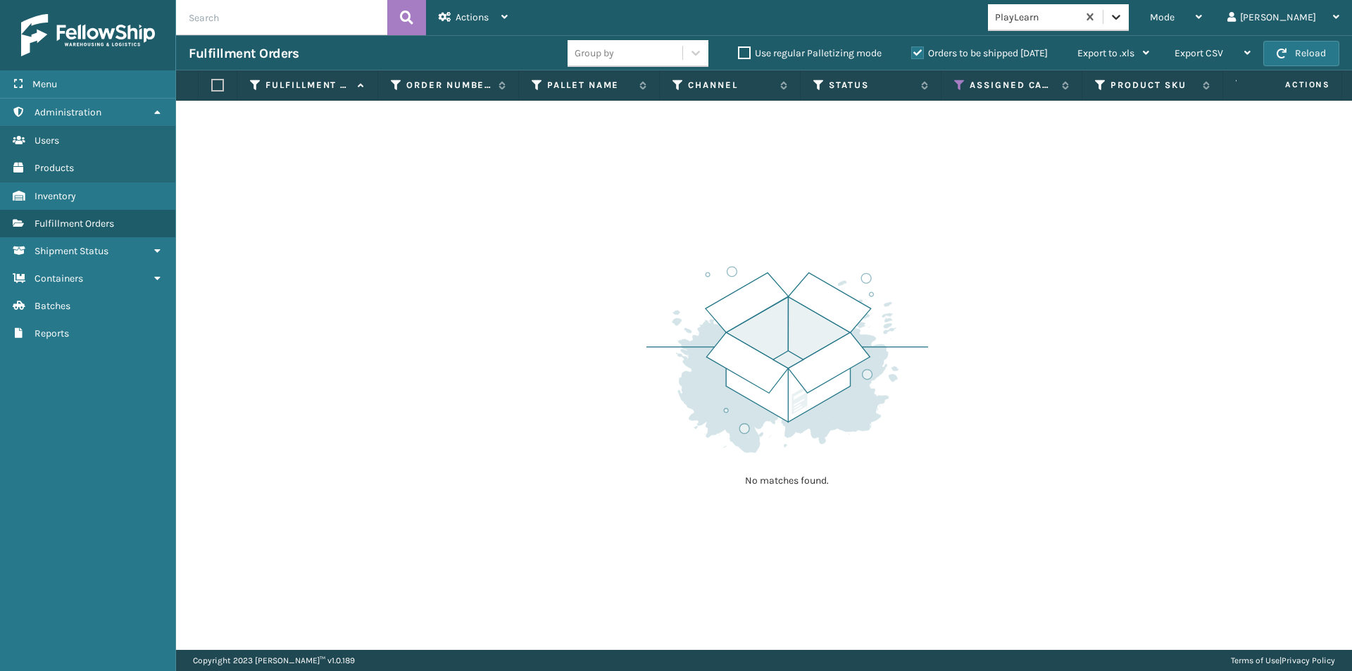
click at [1123, 15] on icon at bounding box center [1116, 17] width 14 height 14
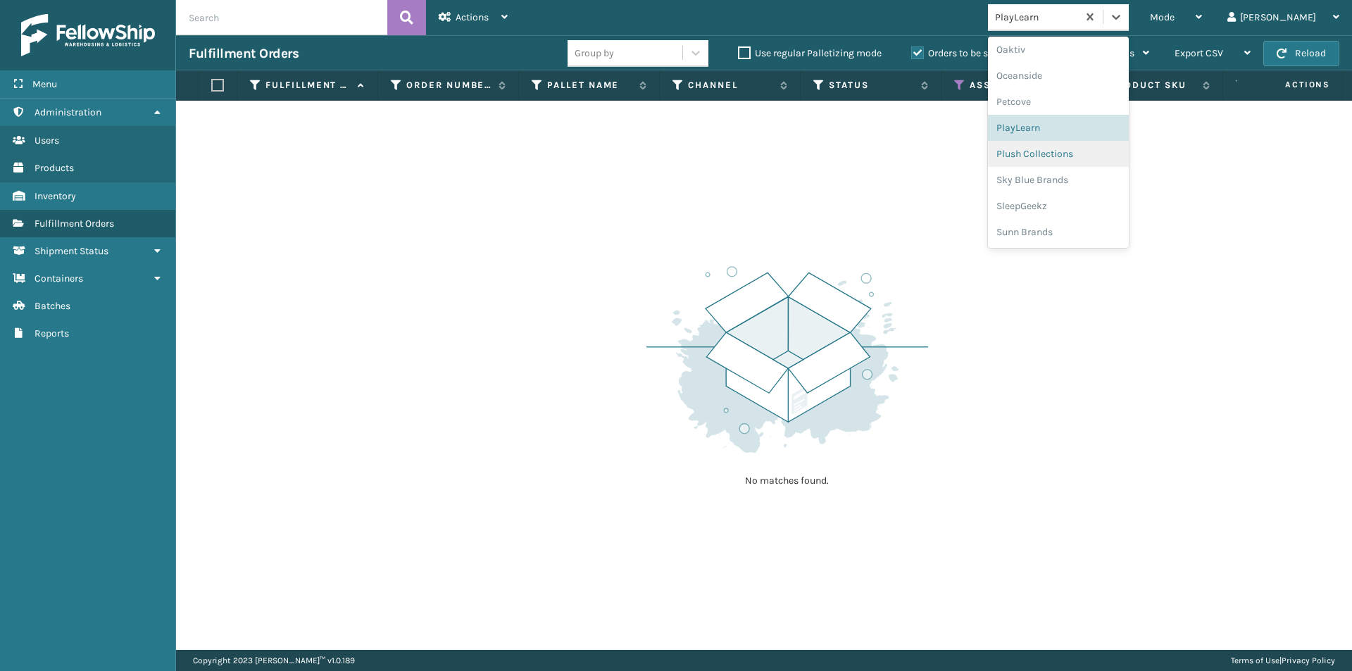
click at [1121, 161] on div "Plush Collections" at bounding box center [1058, 154] width 141 height 26
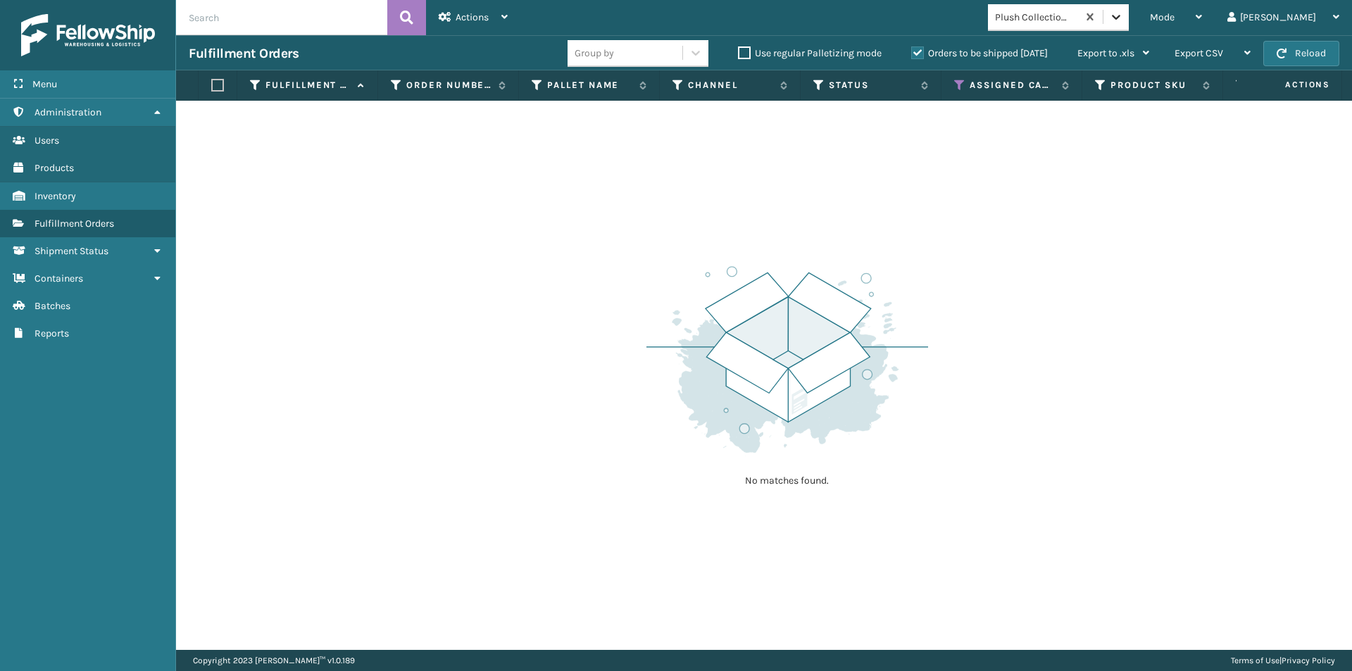
click at [1123, 22] on icon at bounding box center [1116, 17] width 14 height 14
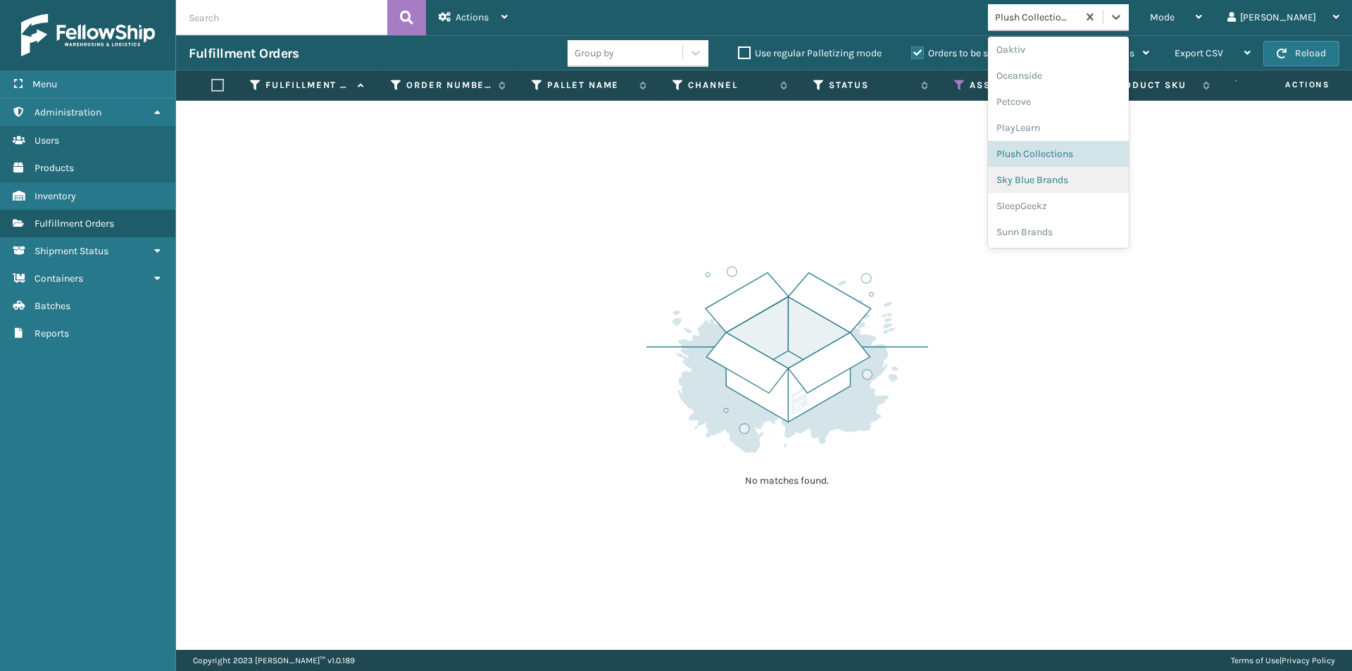
click at [1100, 186] on div "Sky Blue Brands" at bounding box center [1058, 180] width 141 height 26
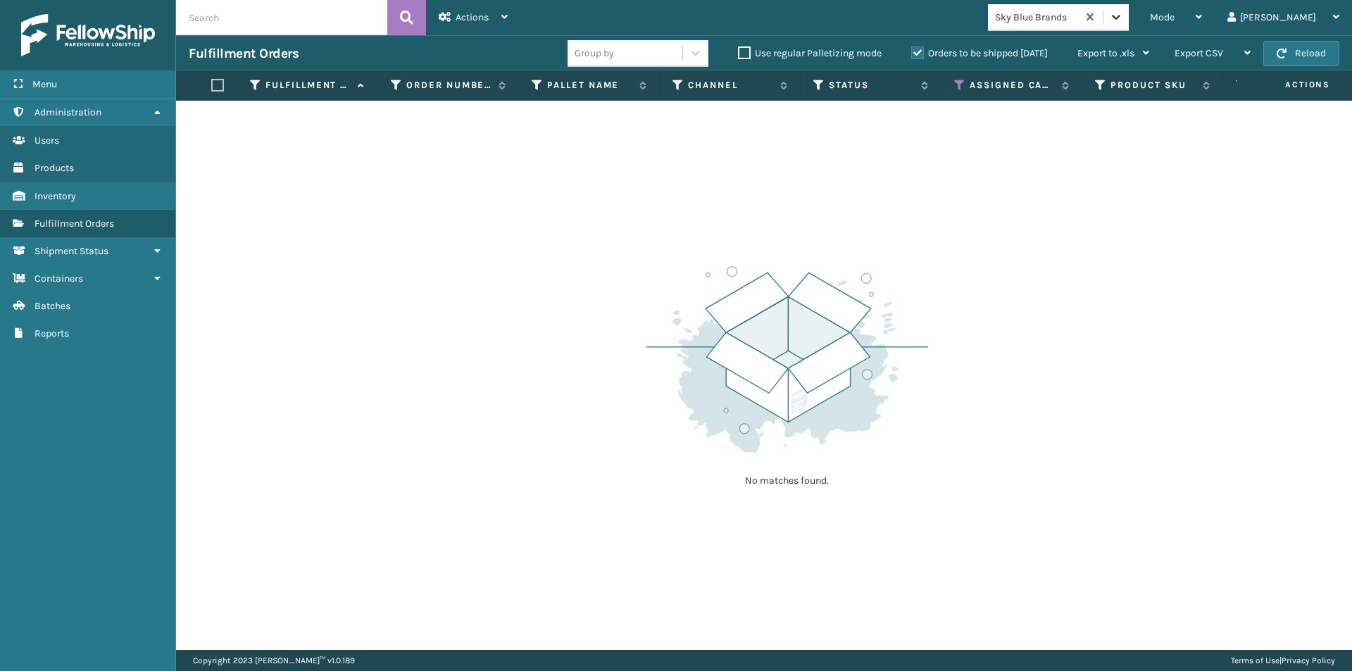
click at [1123, 18] on icon at bounding box center [1116, 17] width 14 height 14
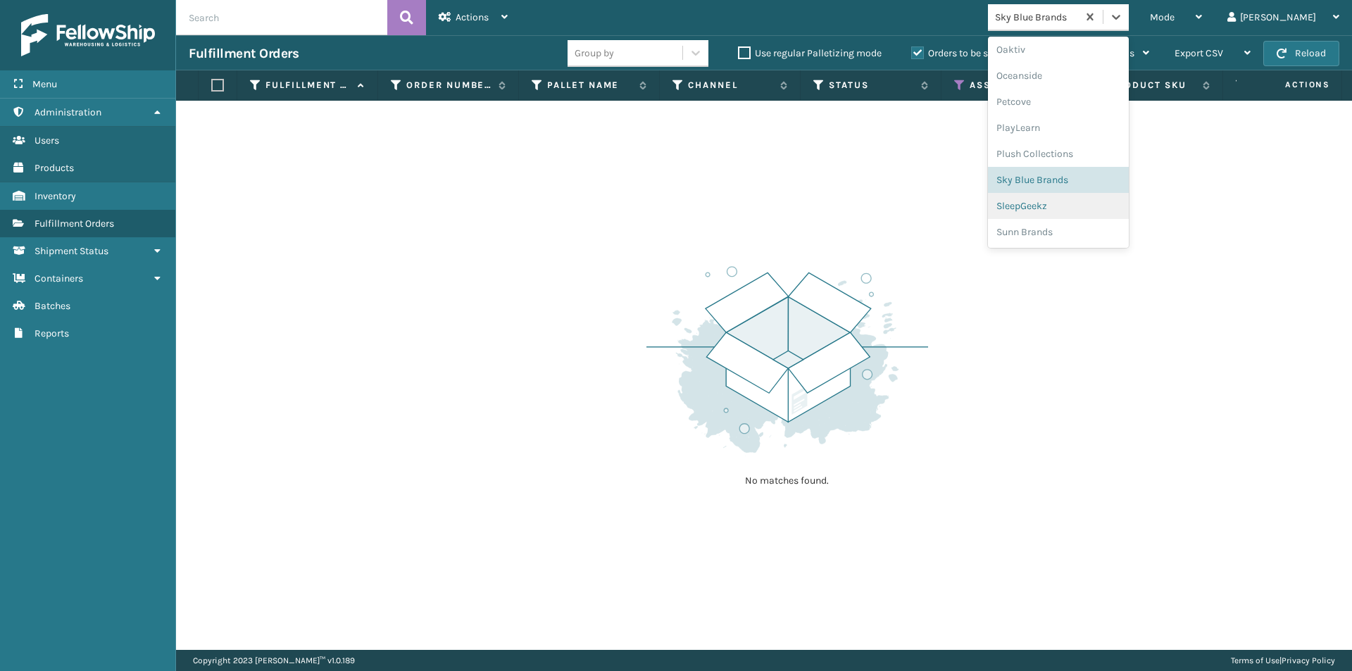
click at [1099, 203] on div "SleepGeekz" at bounding box center [1058, 206] width 141 height 26
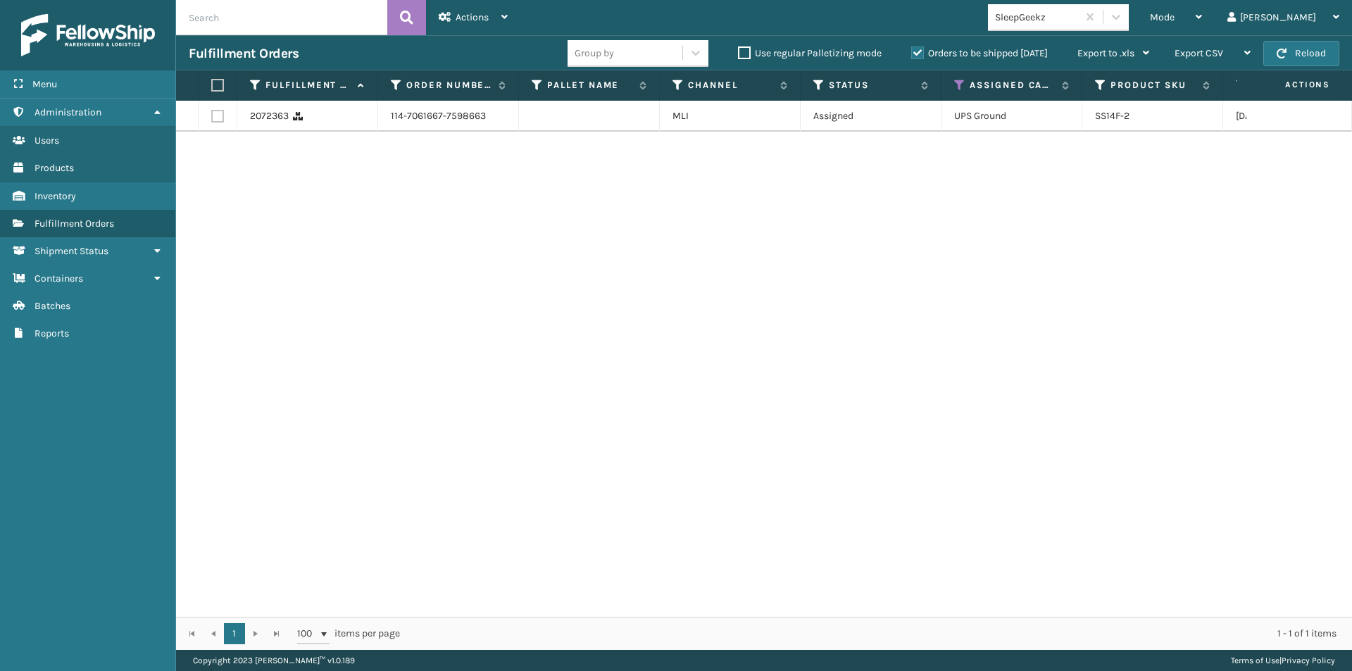
click at [220, 89] on label at bounding box center [215, 85] width 8 height 13
click at [212, 89] on input "checkbox" at bounding box center [211, 85] width 1 height 9
checkbox input "true"
click at [493, 15] on div "Actions" at bounding box center [473, 17] width 69 height 35
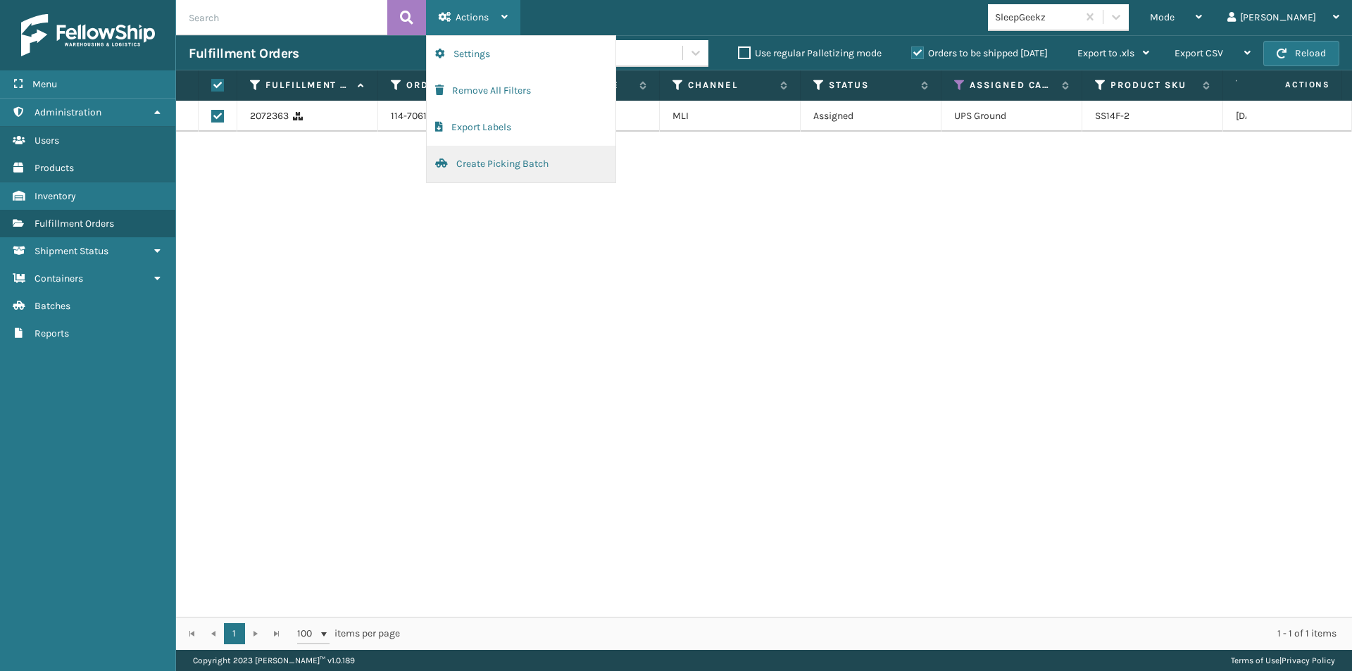
click at [487, 165] on button "Create Picking Batch" at bounding box center [521, 164] width 189 height 37
